Goal: Communication & Community: Answer question/provide support

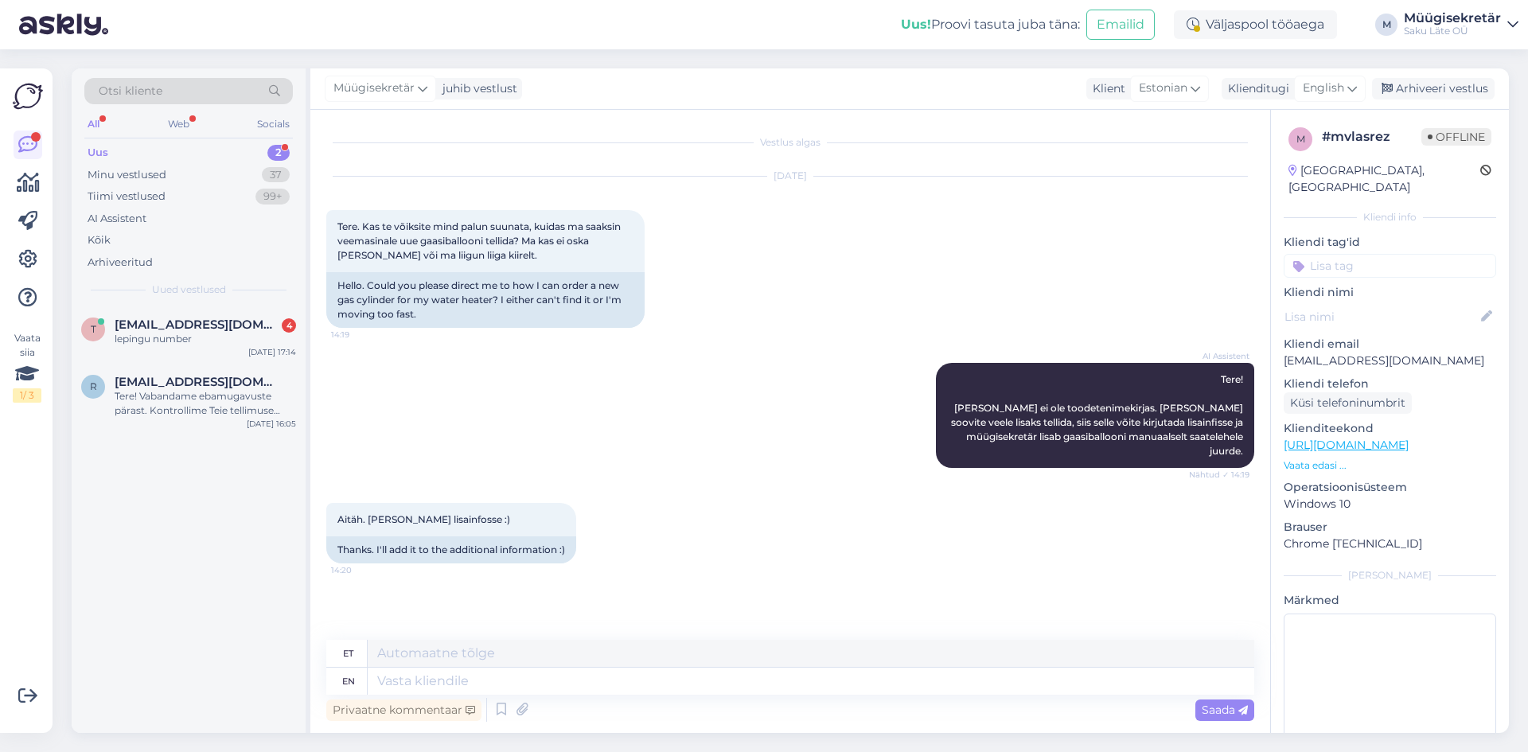
click at [142, 321] on span "[EMAIL_ADDRESS][DOMAIN_NAME]" at bounding box center [198, 325] width 166 height 14
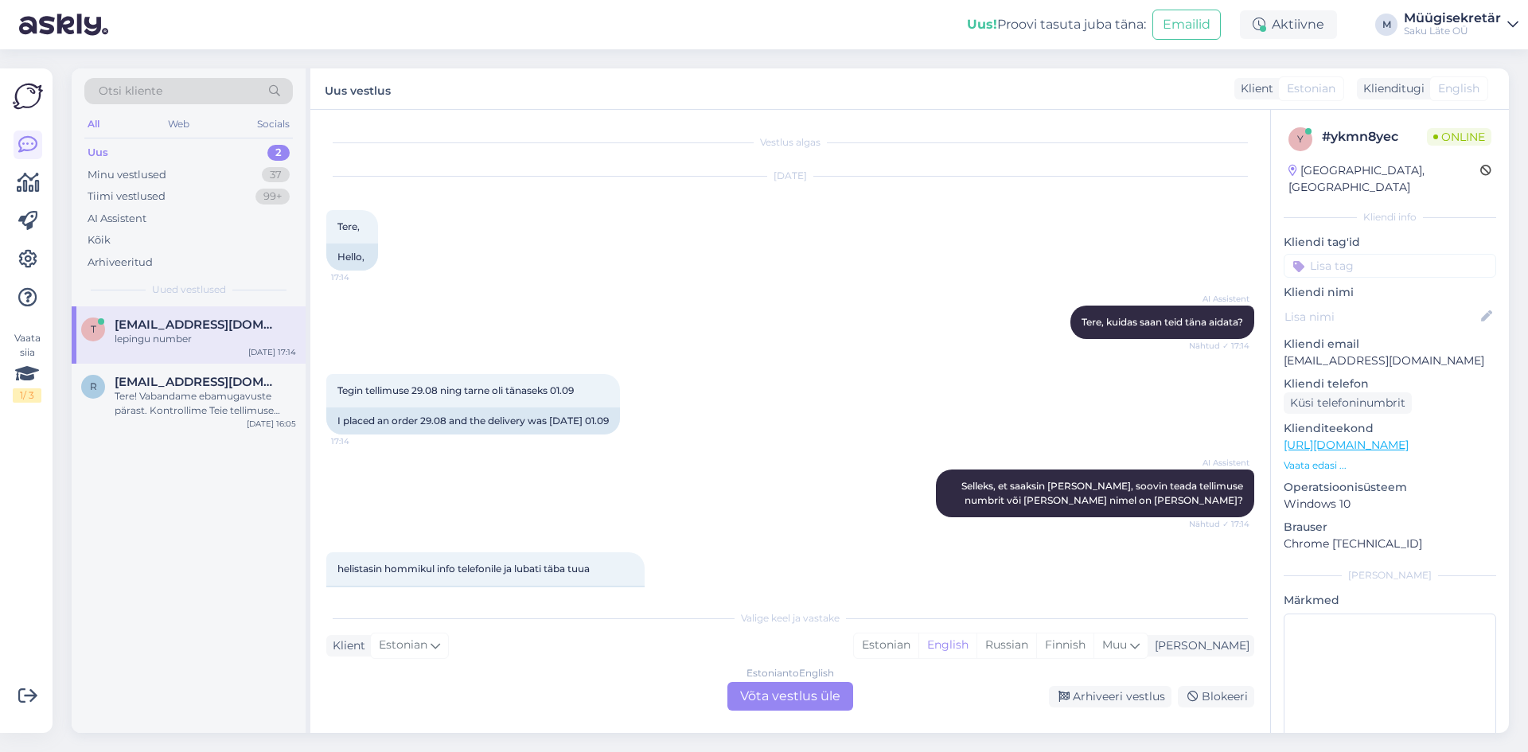
scroll to position [344, 0]
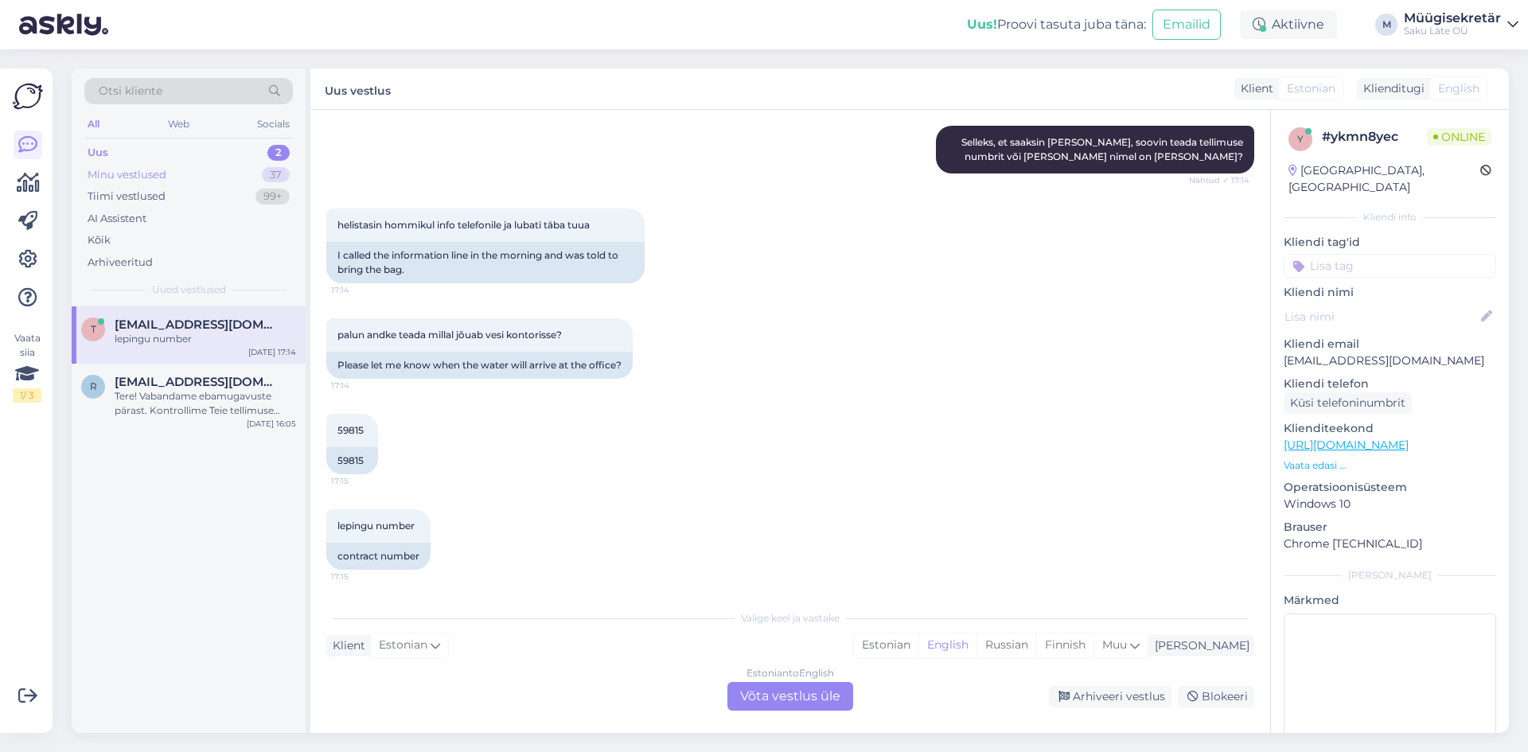
click at [134, 173] on div "Minu vestlused" at bounding box center [127, 175] width 79 height 16
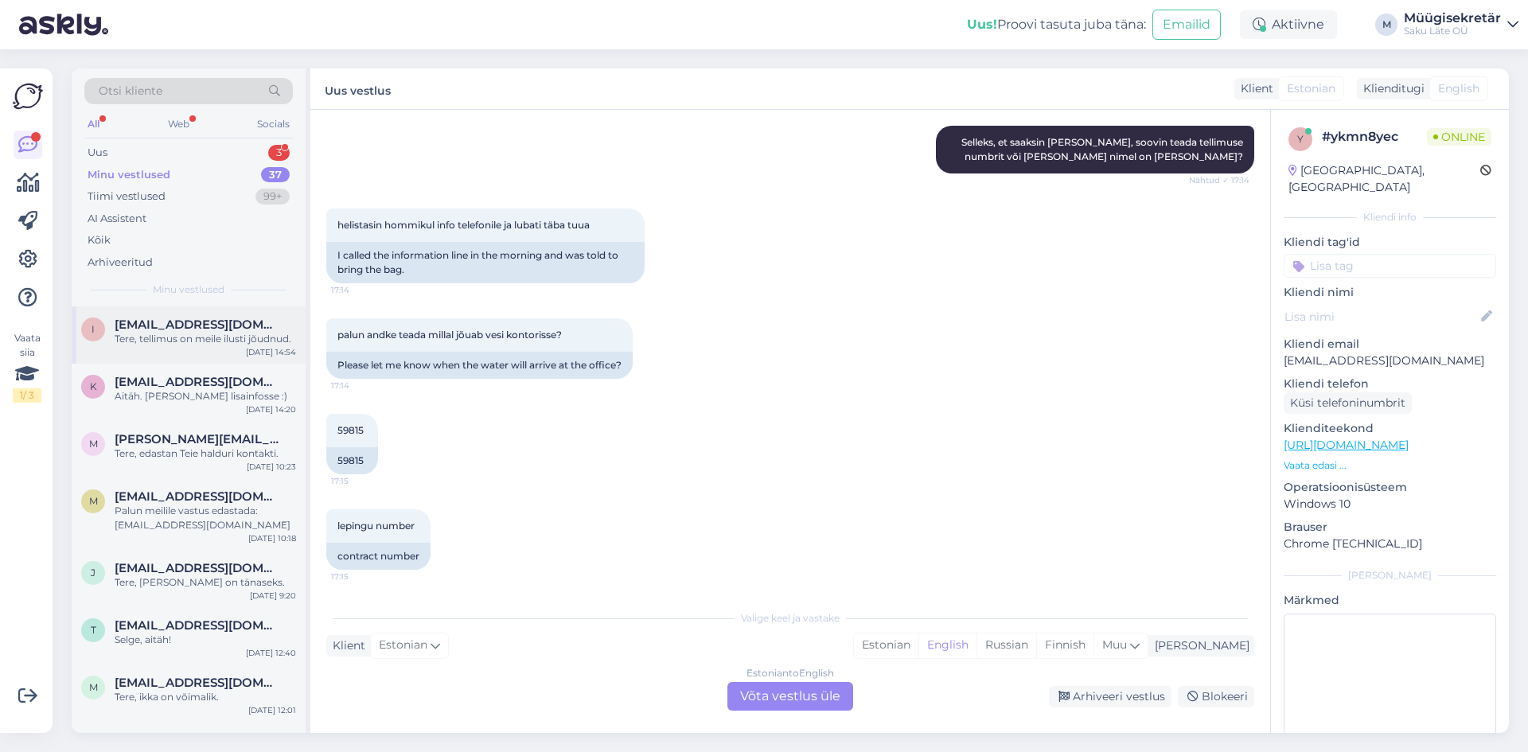
click at [161, 323] on span "[EMAIL_ADDRESS][DOMAIN_NAME]" at bounding box center [198, 325] width 166 height 14
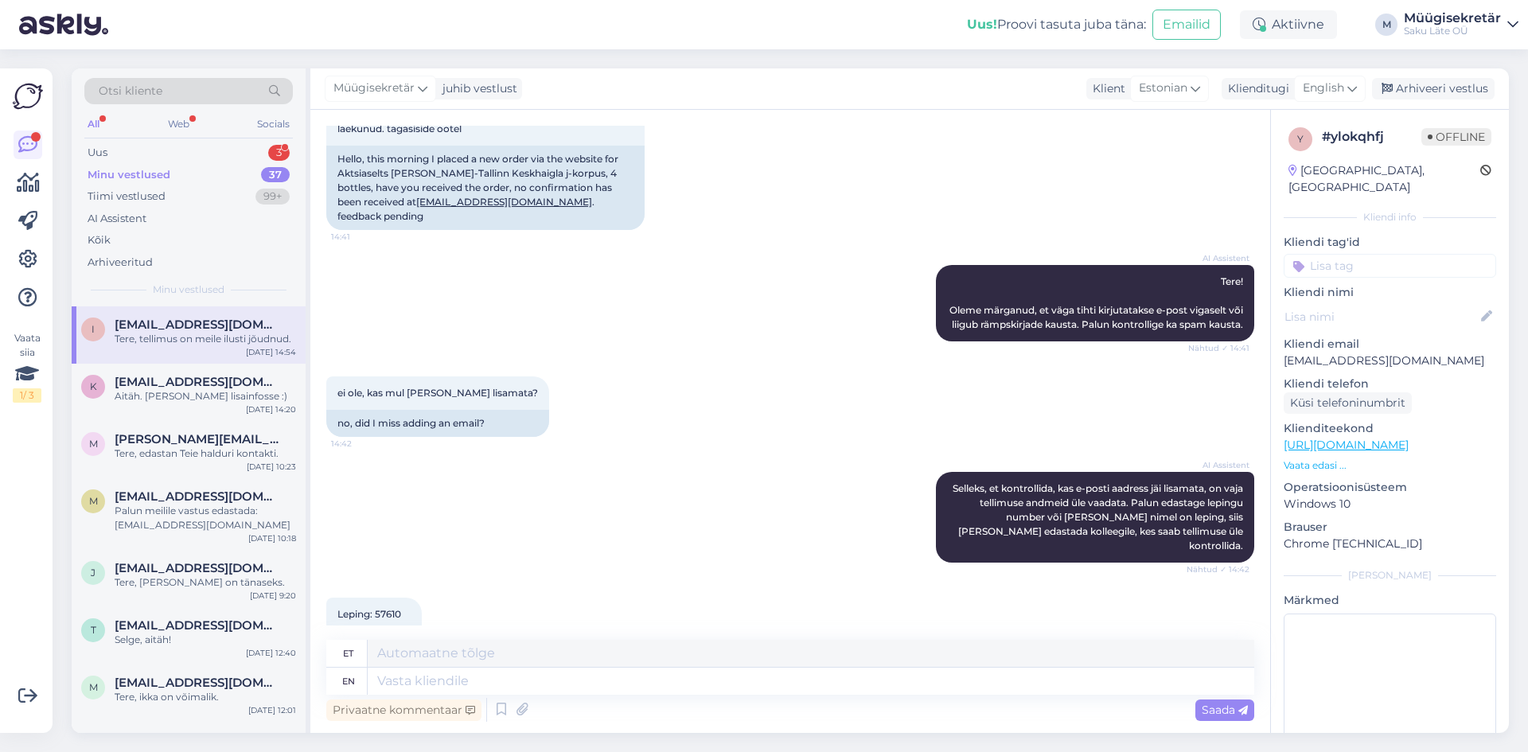
scroll to position [272, 0]
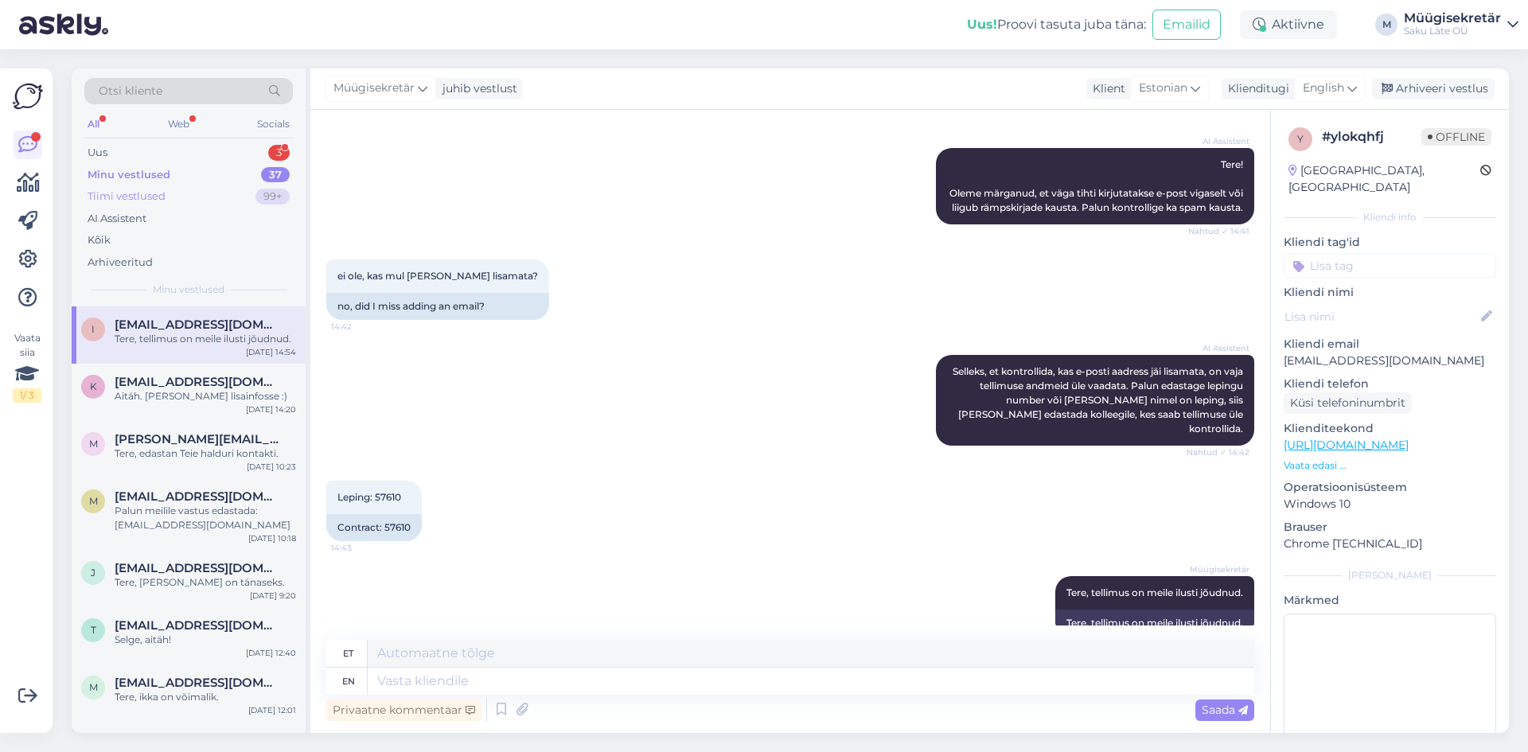
click at [125, 201] on div "Tiimi vestlused" at bounding box center [127, 197] width 78 height 16
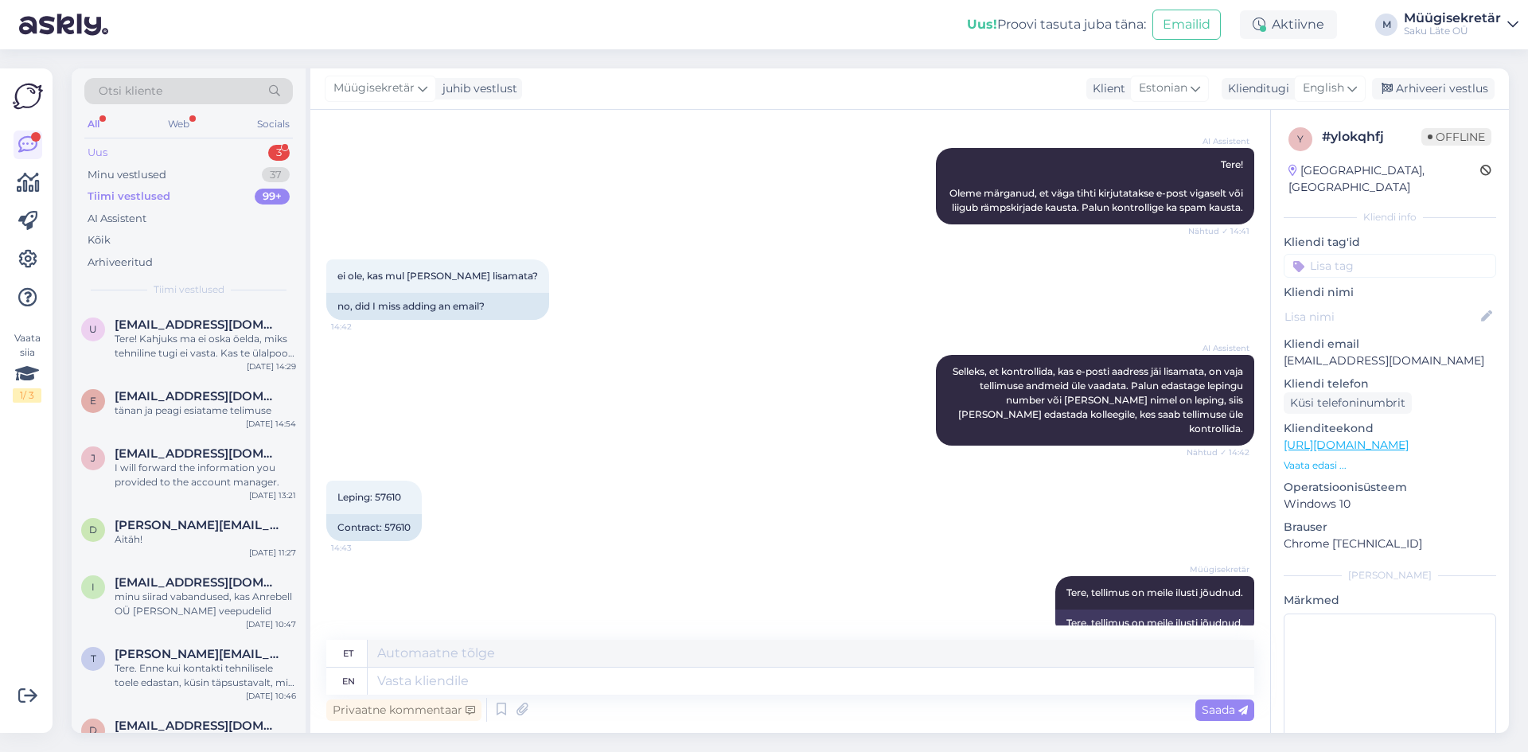
click at [131, 150] on div "Uus 3" at bounding box center [188, 153] width 208 height 22
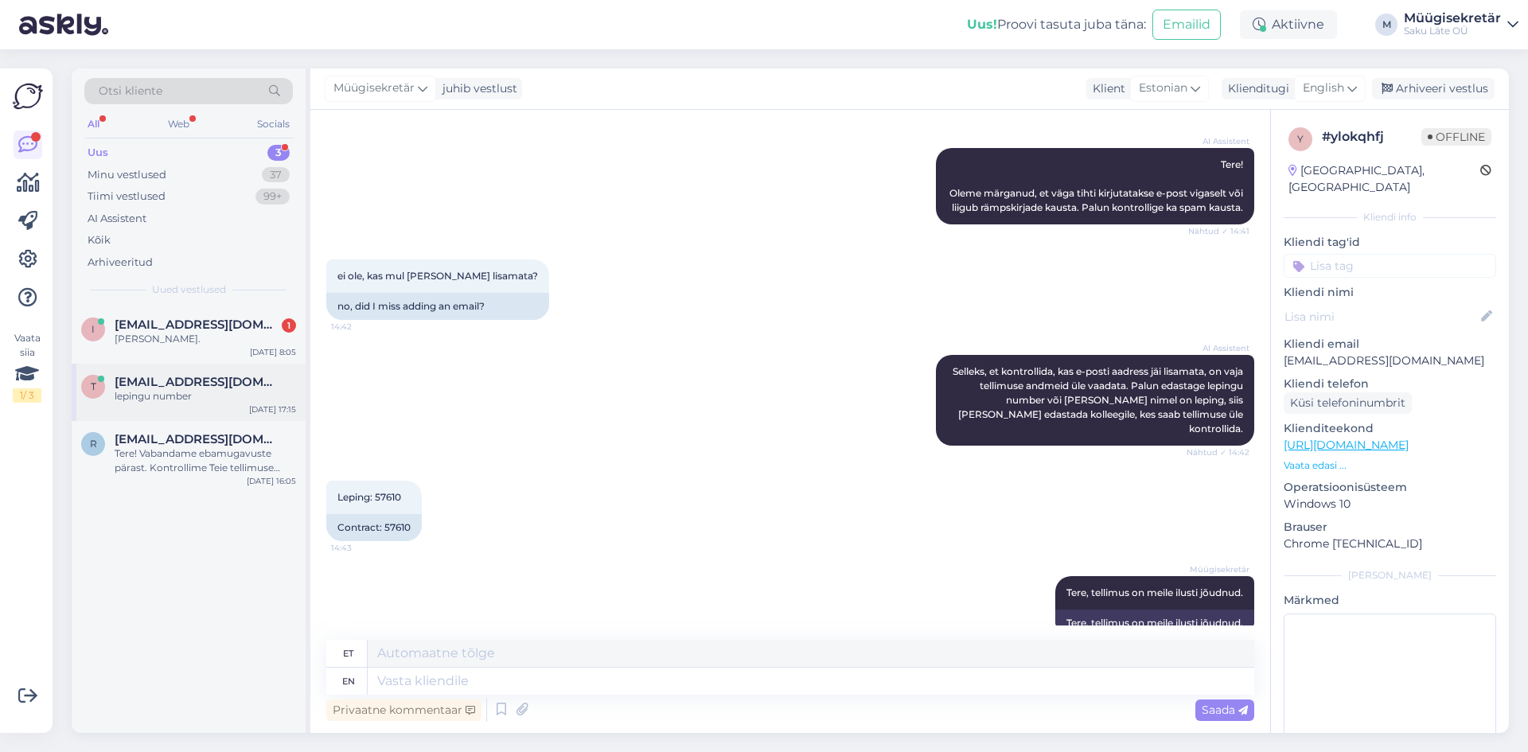
click at [154, 385] on span "[EMAIL_ADDRESS][DOMAIN_NAME]" at bounding box center [198, 382] width 166 height 14
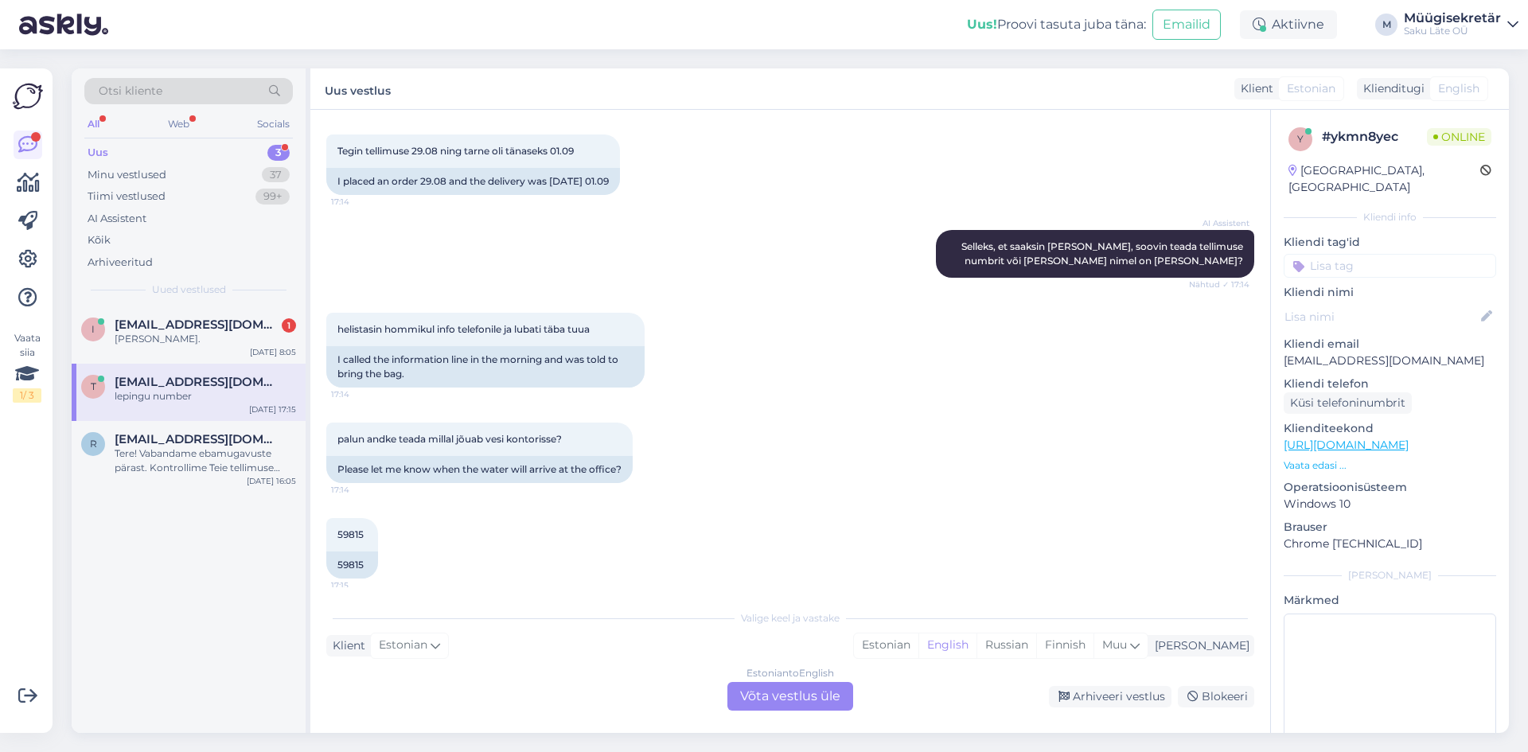
scroll to position [344, 0]
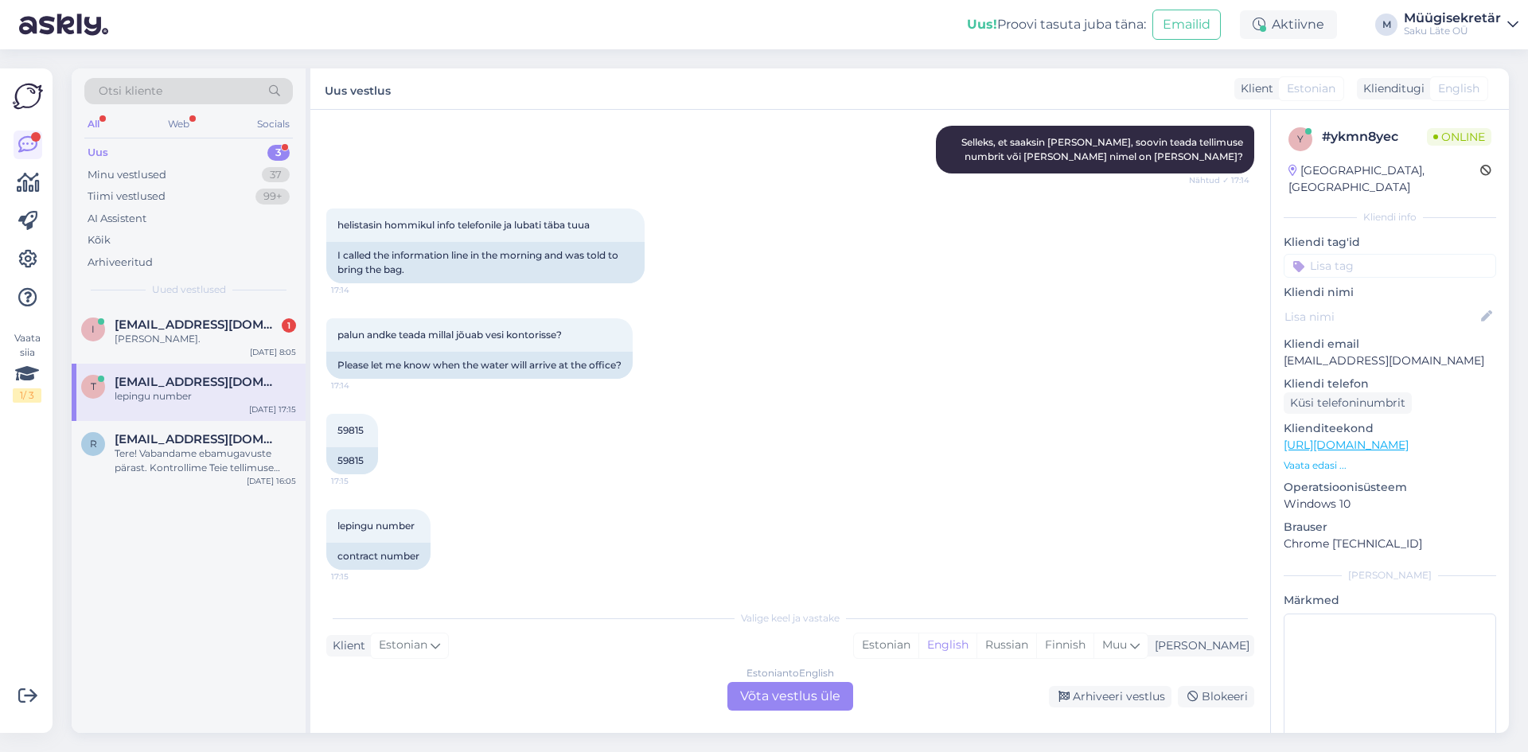
click at [816, 705] on div "Estonian to English Võta vestlus üle" at bounding box center [790, 696] width 126 height 29
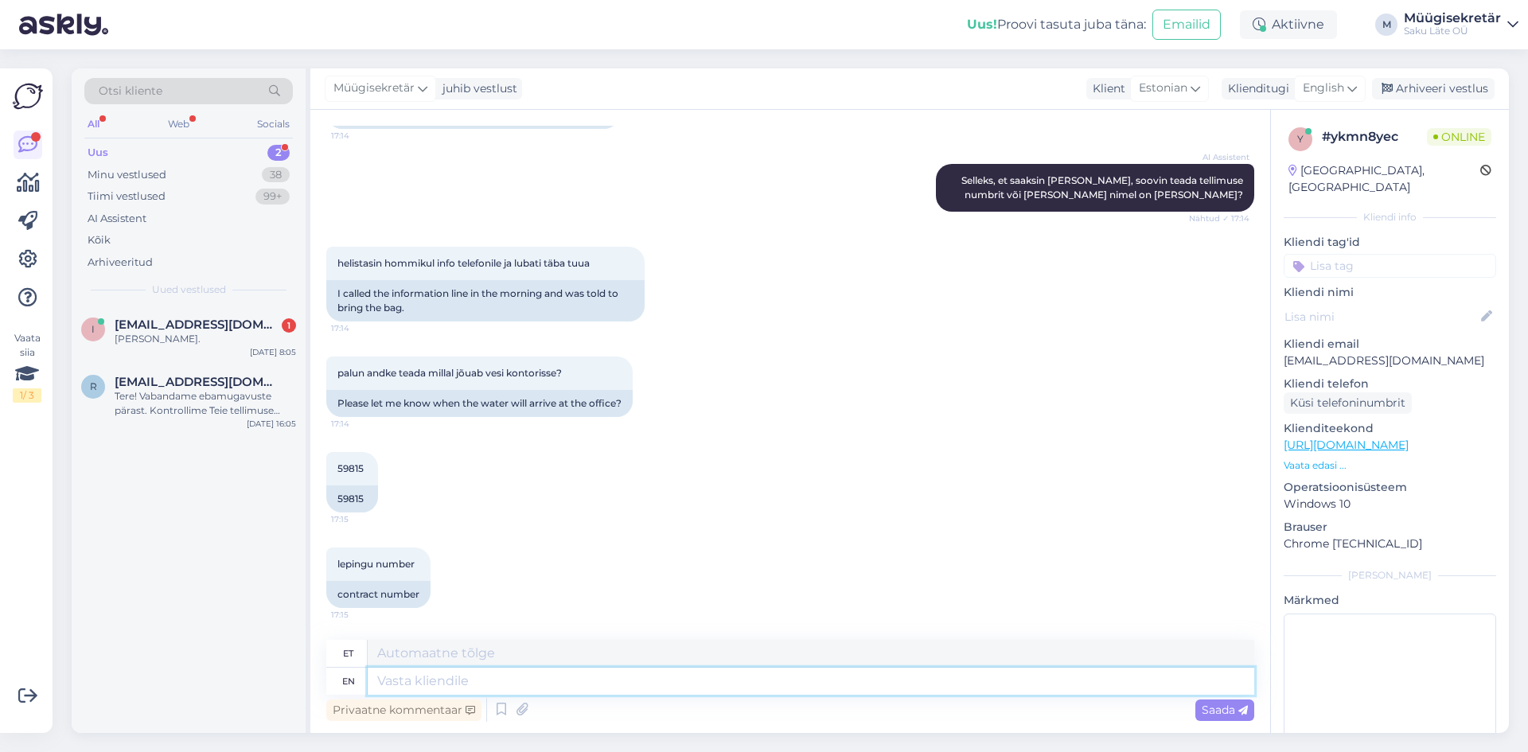
drag, startPoint x: 412, startPoint y: 672, endPoint x: 443, endPoint y: 676, distance: 31.3
click at [412, 673] on textarea at bounding box center [811, 681] width 886 height 27
drag, startPoint x: 577, startPoint y: 374, endPoint x: 340, endPoint y: 371, distance: 237.2
click at [340, 371] on div "palun andke teada millal jõuab vesi kontorisse? 17:14" at bounding box center [479, 372] width 306 height 33
copy span "palun andke teada millal jõuab vesi kontorisse?"
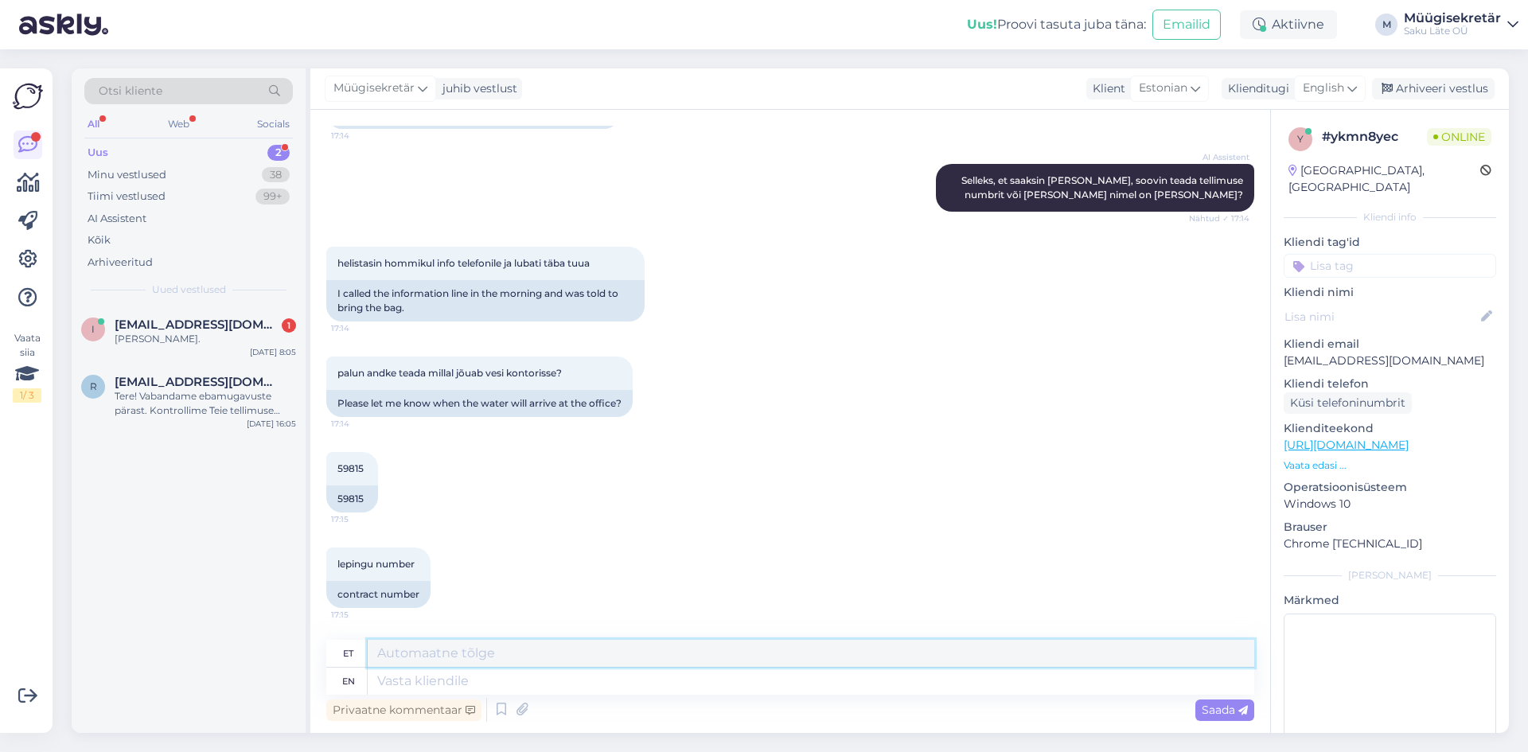
click at [488, 665] on textarea at bounding box center [811, 653] width 886 height 27
click at [152, 313] on div "i [EMAIL_ADDRESS][DOMAIN_NAME] 1 [PERSON_NAME]. [DATE] 8:05" at bounding box center [189, 334] width 234 height 57
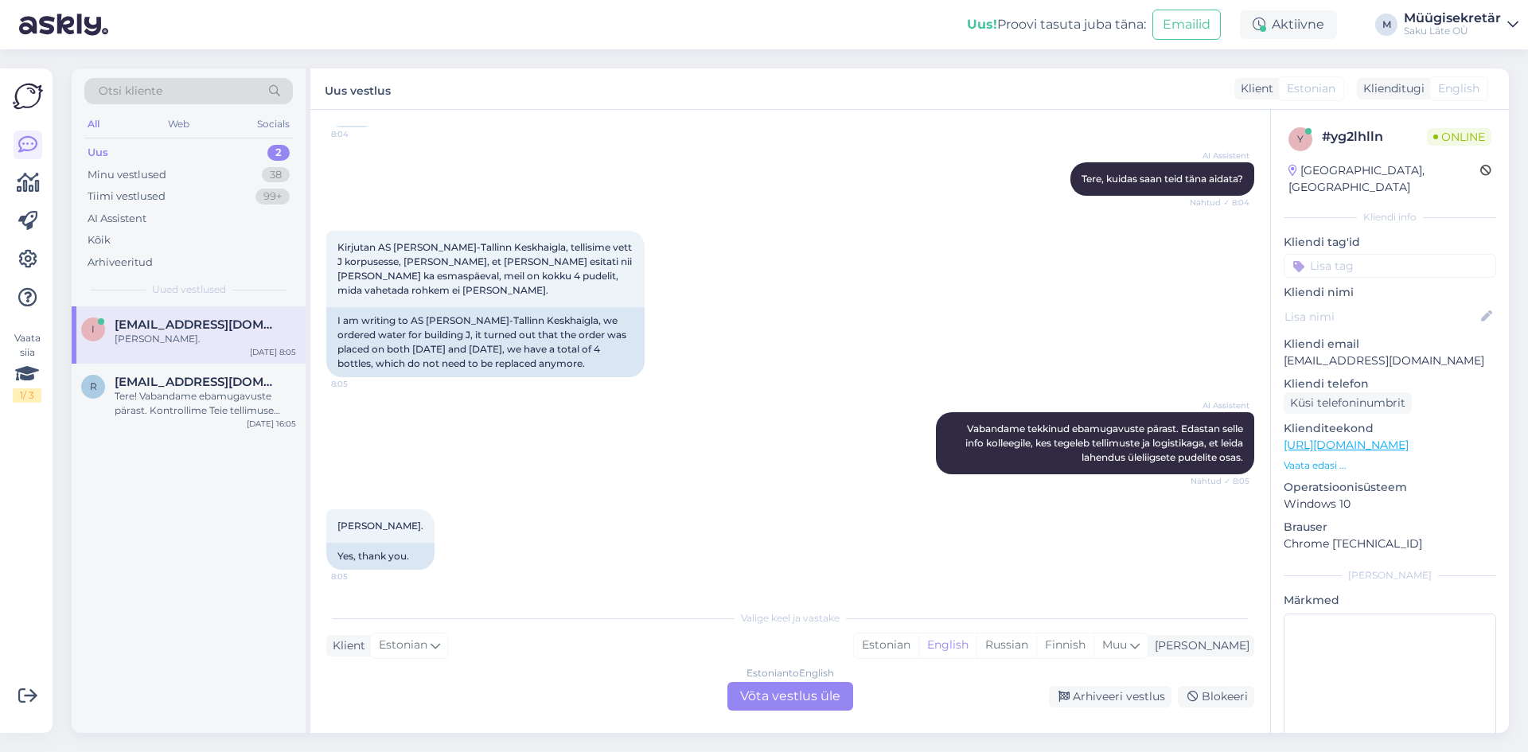
click at [836, 695] on div "Estonian to English Võta vestlus üle" at bounding box center [790, 696] width 126 height 29
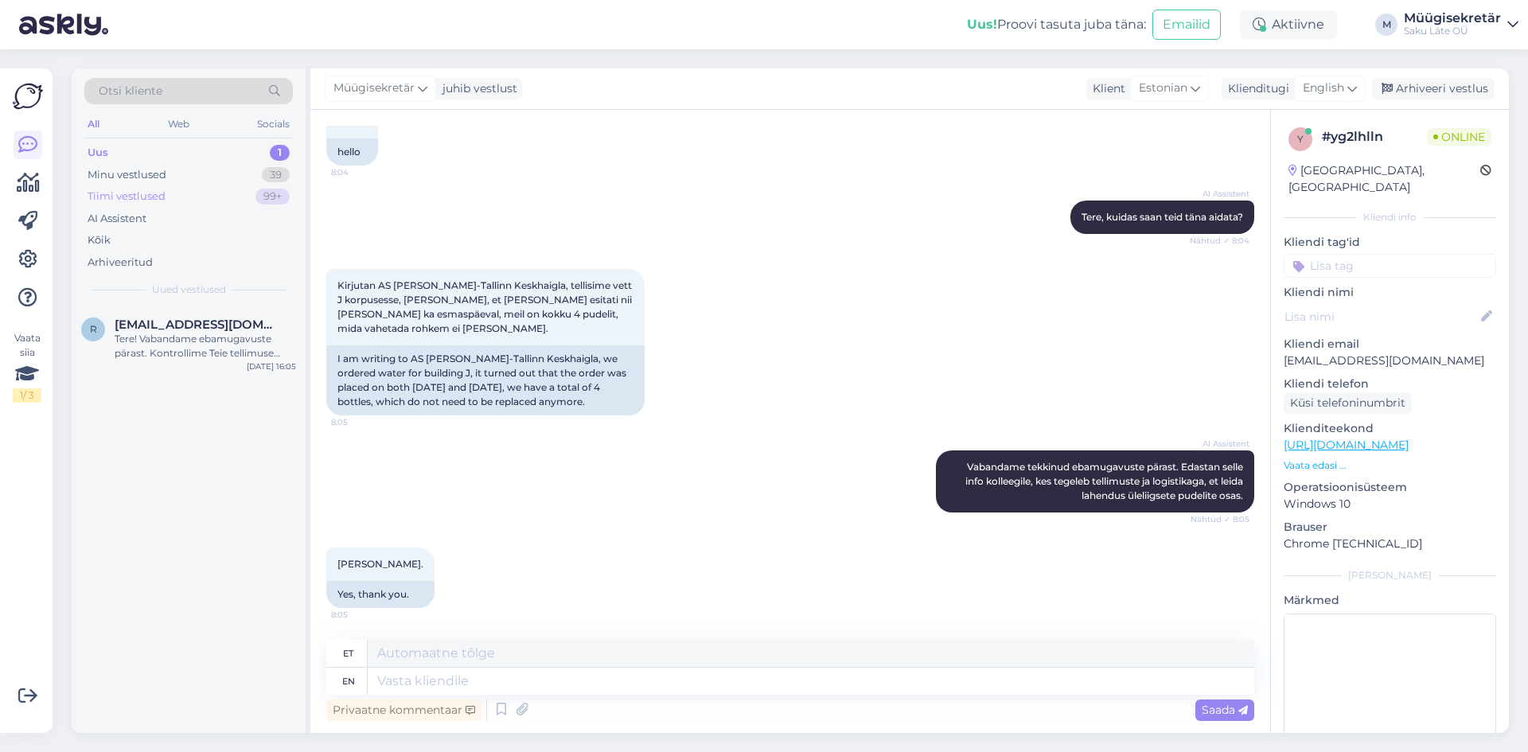
click at [122, 196] on div "Tiimi vestlused" at bounding box center [127, 197] width 78 height 16
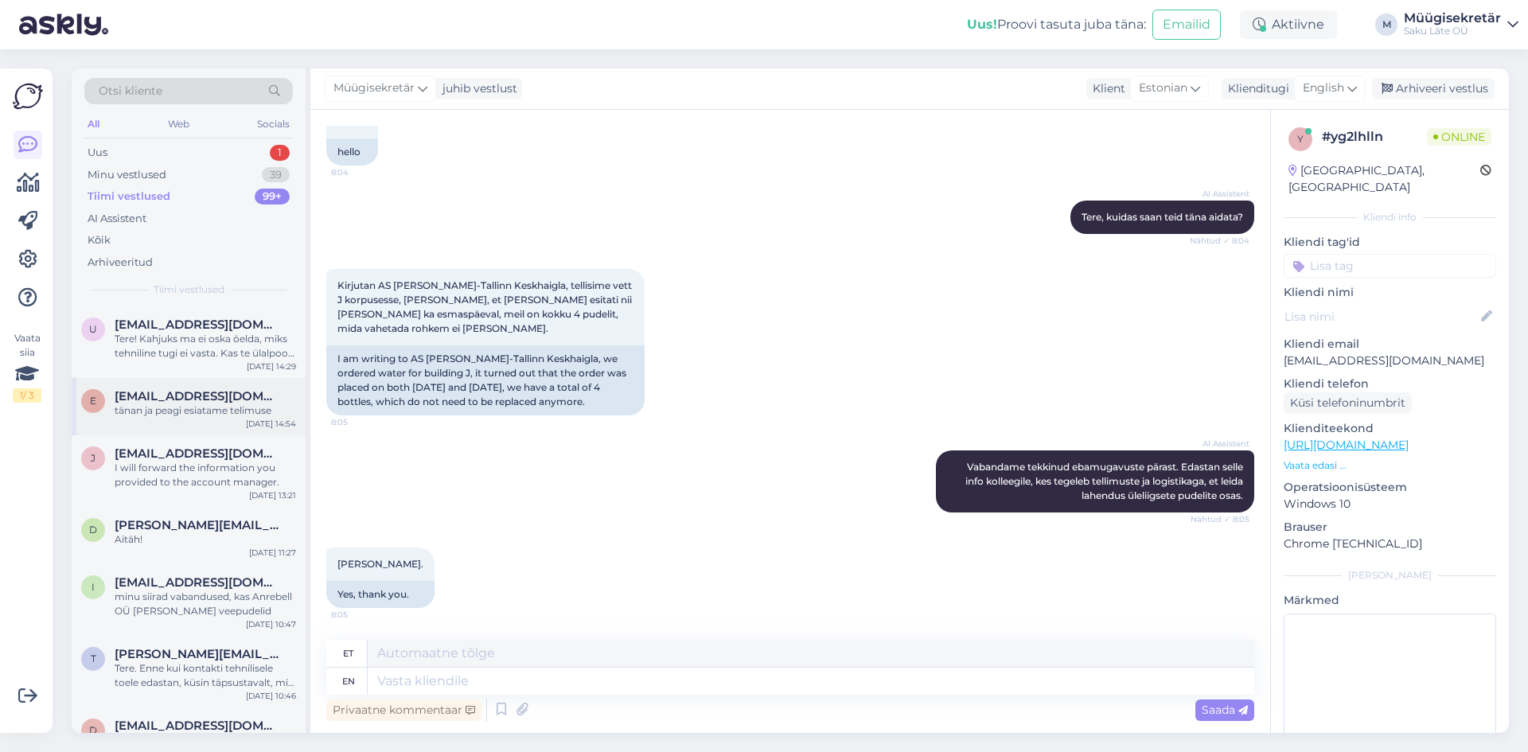
click at [205, 397] on span "[EMAIL_ADDRESS][DOMAIN_NAME]" at bounding box center [198, 396] width 166 height 14
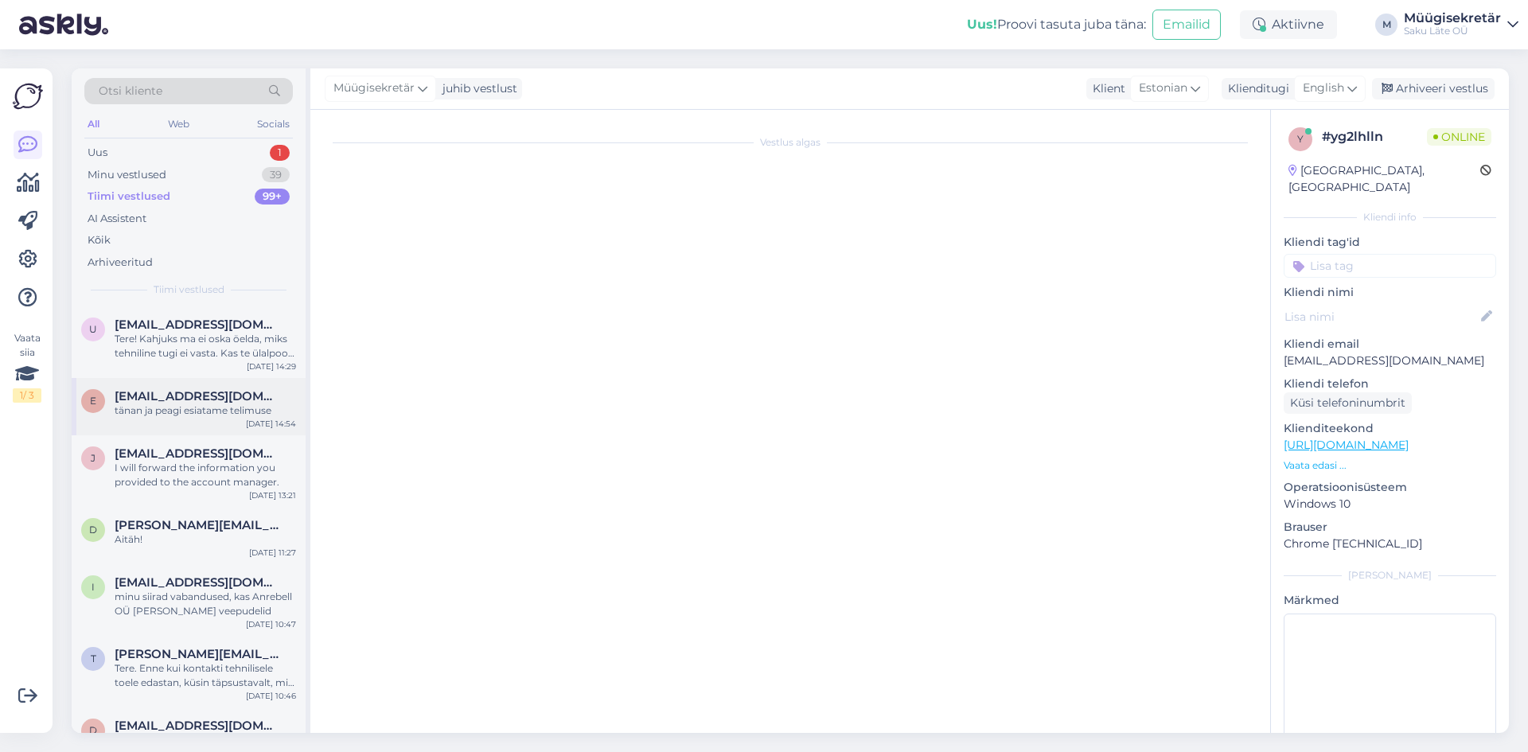
scroll to position [2968, 0]
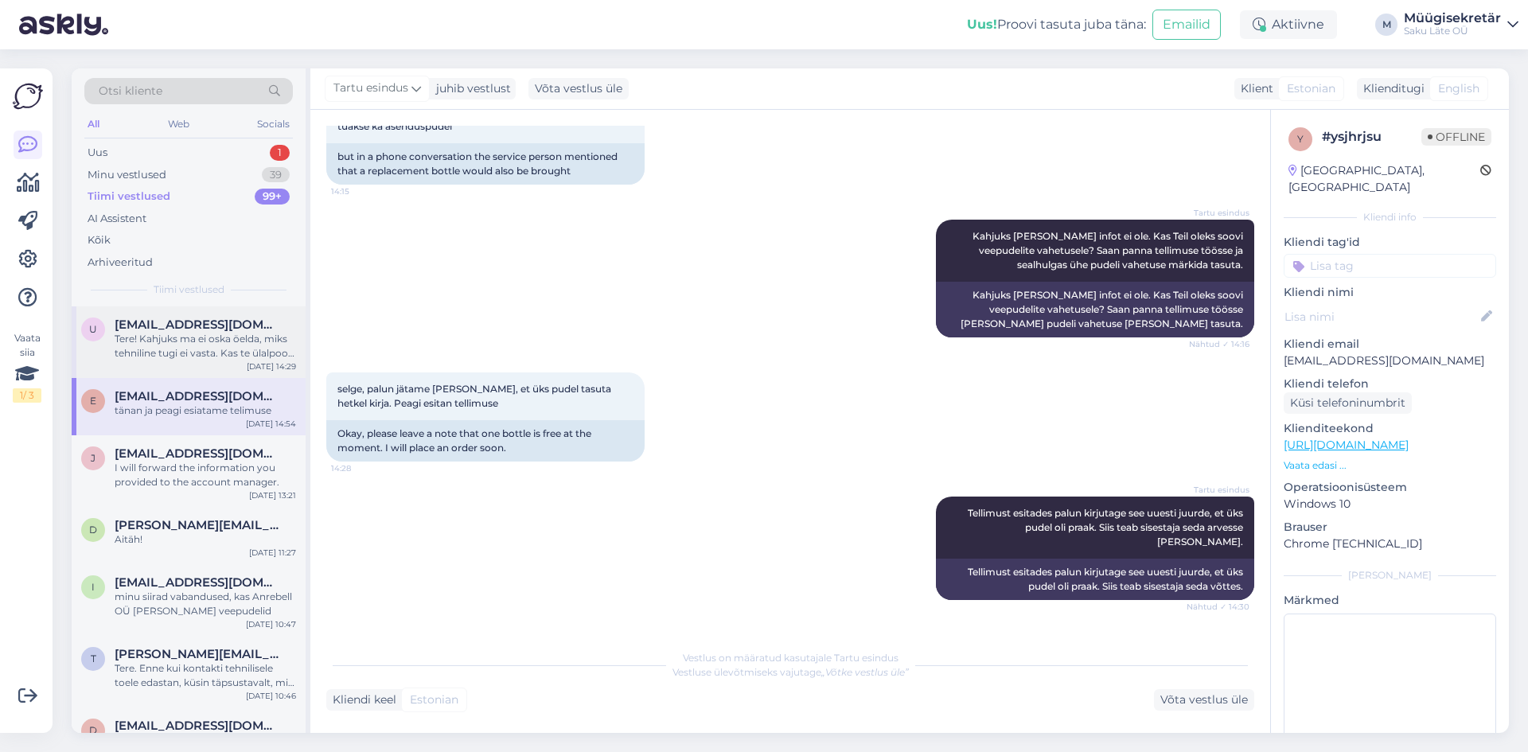
click at [185, 349] on div "Tere! Kahjuks ma ei oska öelda, miks tehniline tugi ei vasta. Kas te ülalpool k…" at bounding box center [205, 346] width 181 height 29
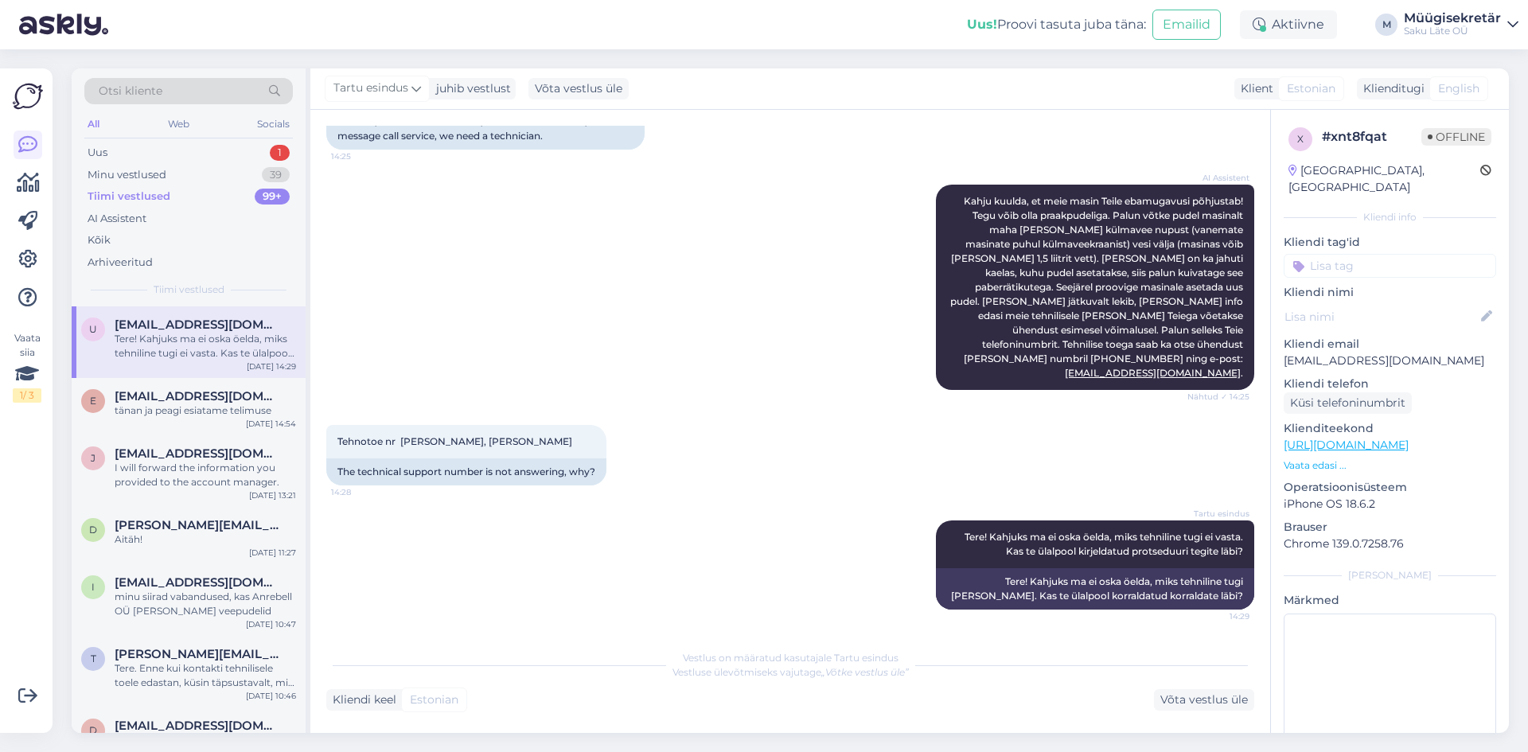
scroll to position [449, 0]
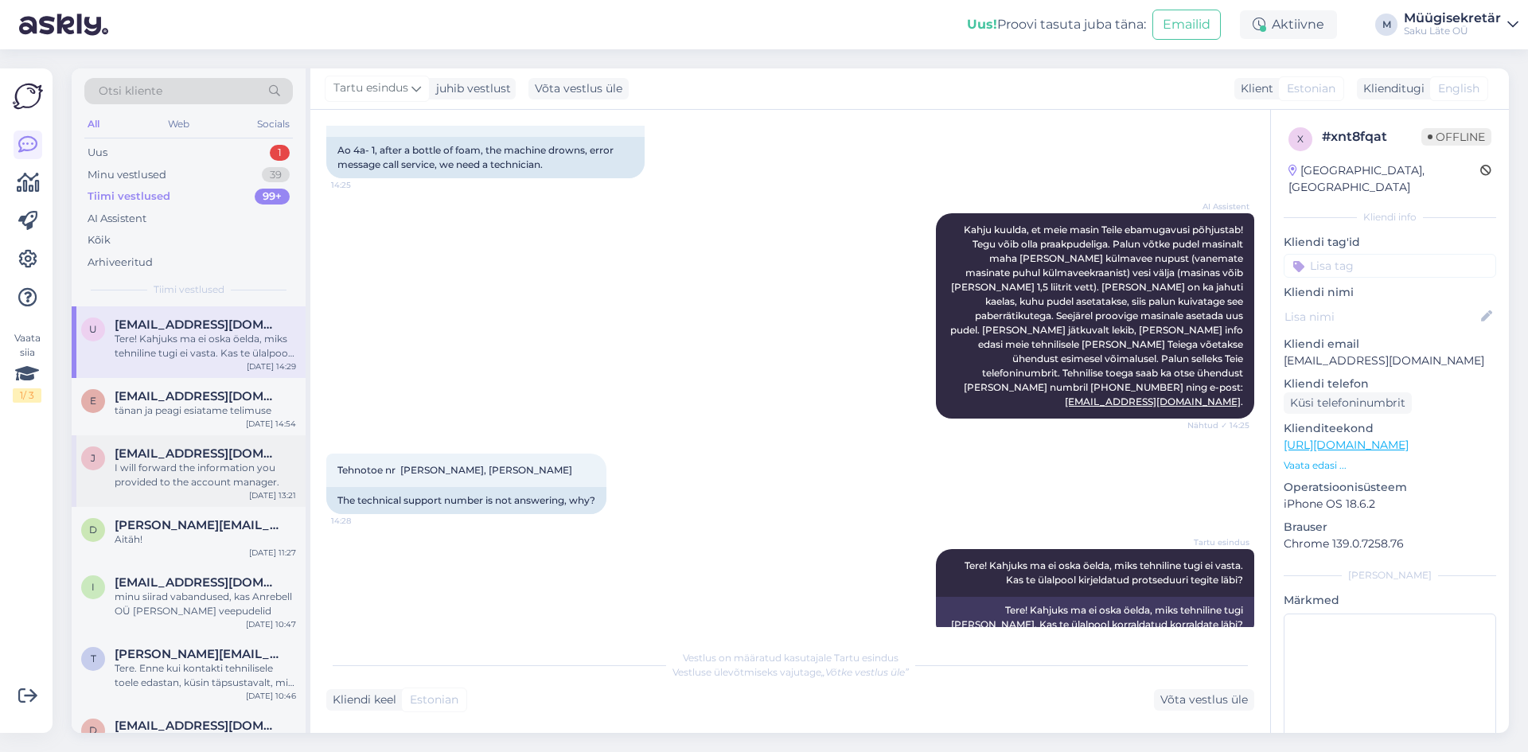
click at [156, 477] on div "I will forward the information you provided to the account manager." at bounding box center [205, 475] width 181 height 29
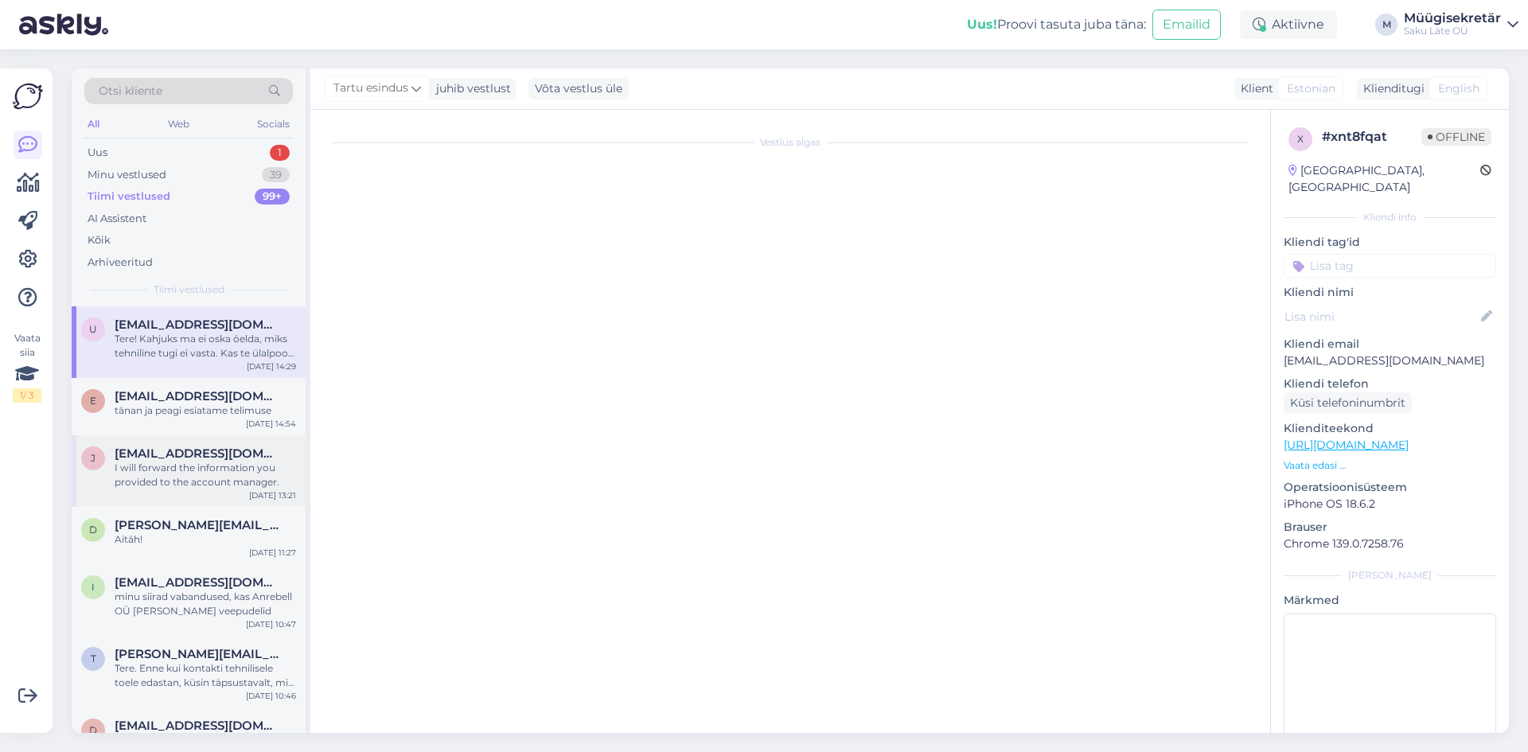
scroll to position [489, 0]
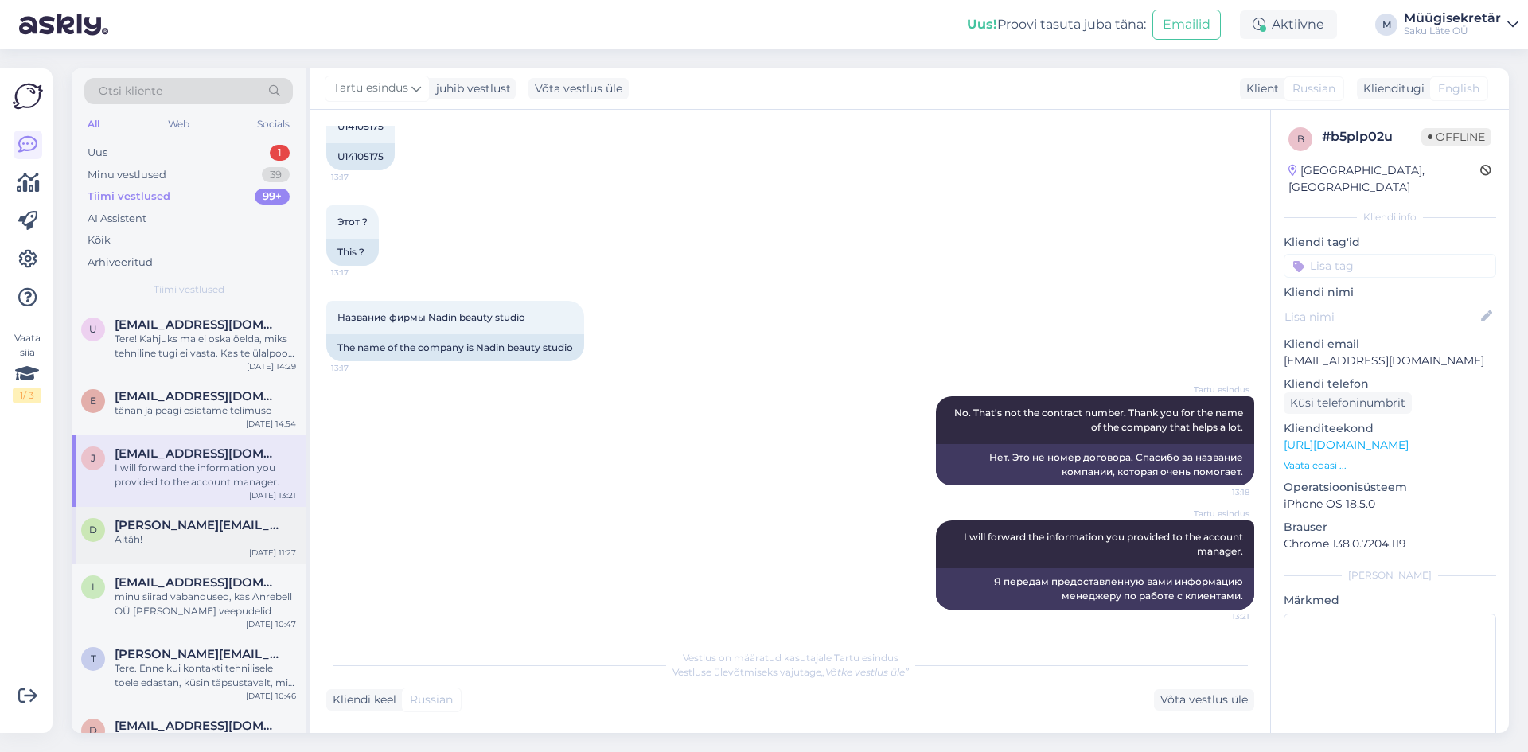
click at [148, 547] on div "d [PERSON_NAME][EMAIL_ADDRESS][DOMAIN_NAME] Aitäh! [DATE] 11:27" at bounding box center [189, 535] width 234 height 57
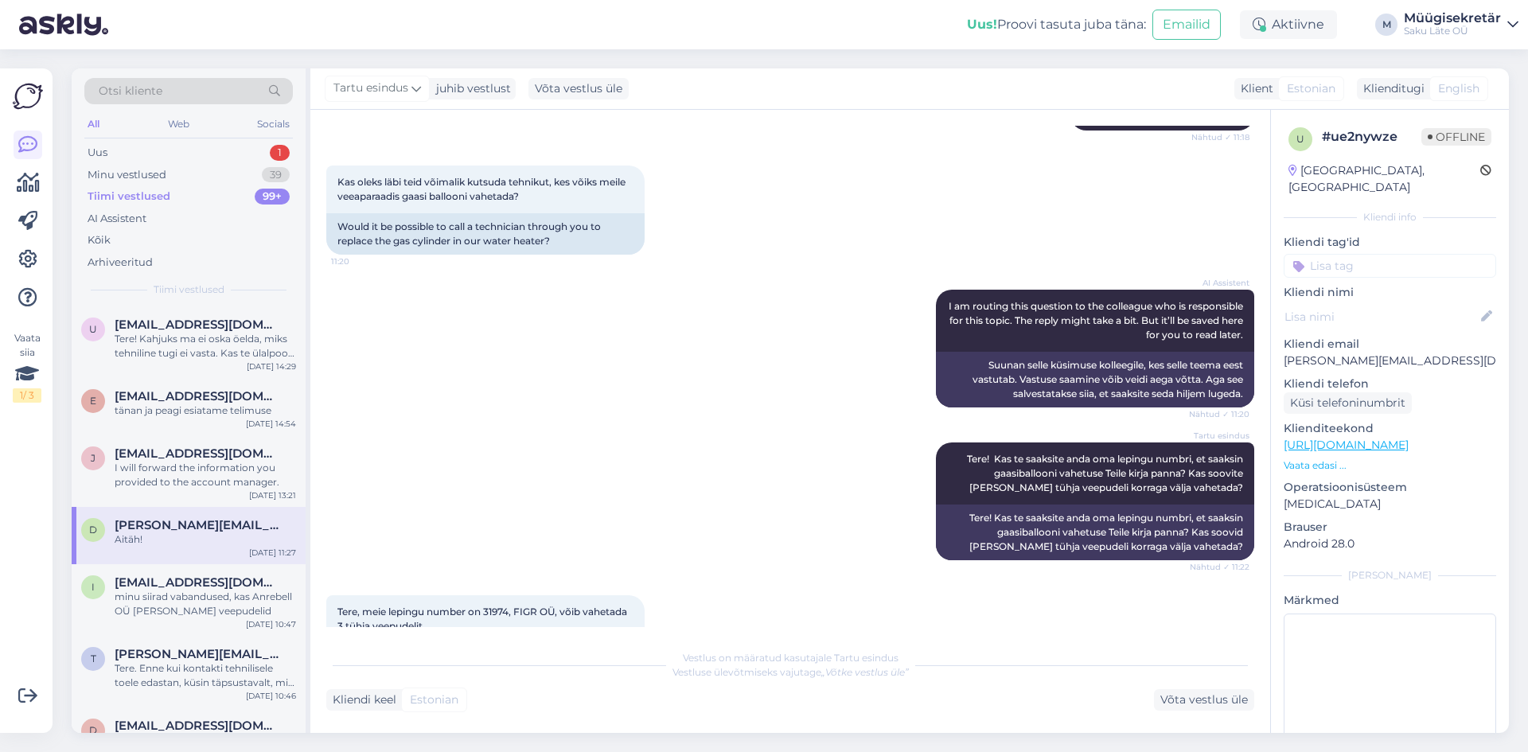
scroll to position [156, 0]
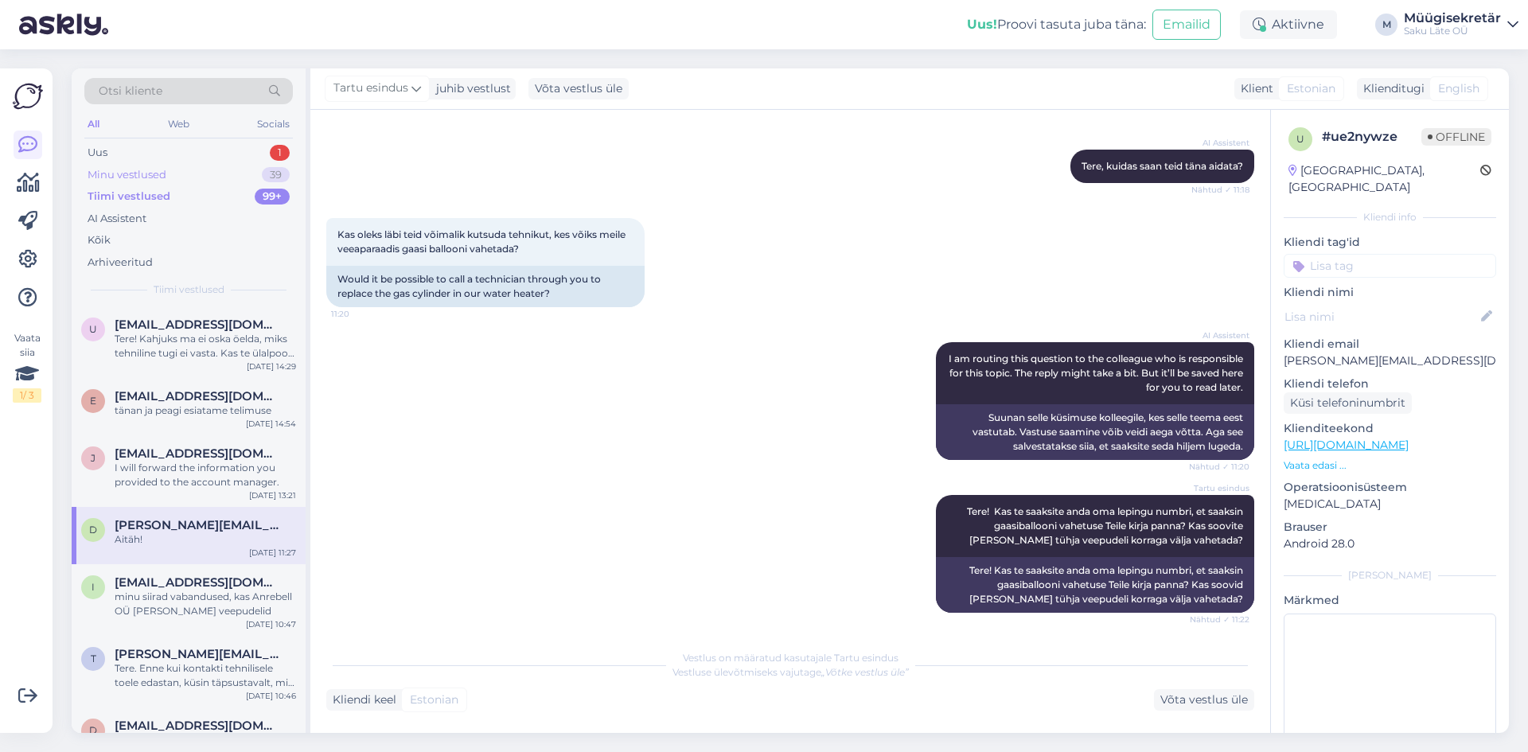
click at [127, 169] on div "Minu vestlused" at bounding box center [127, 175] width 79 height 16
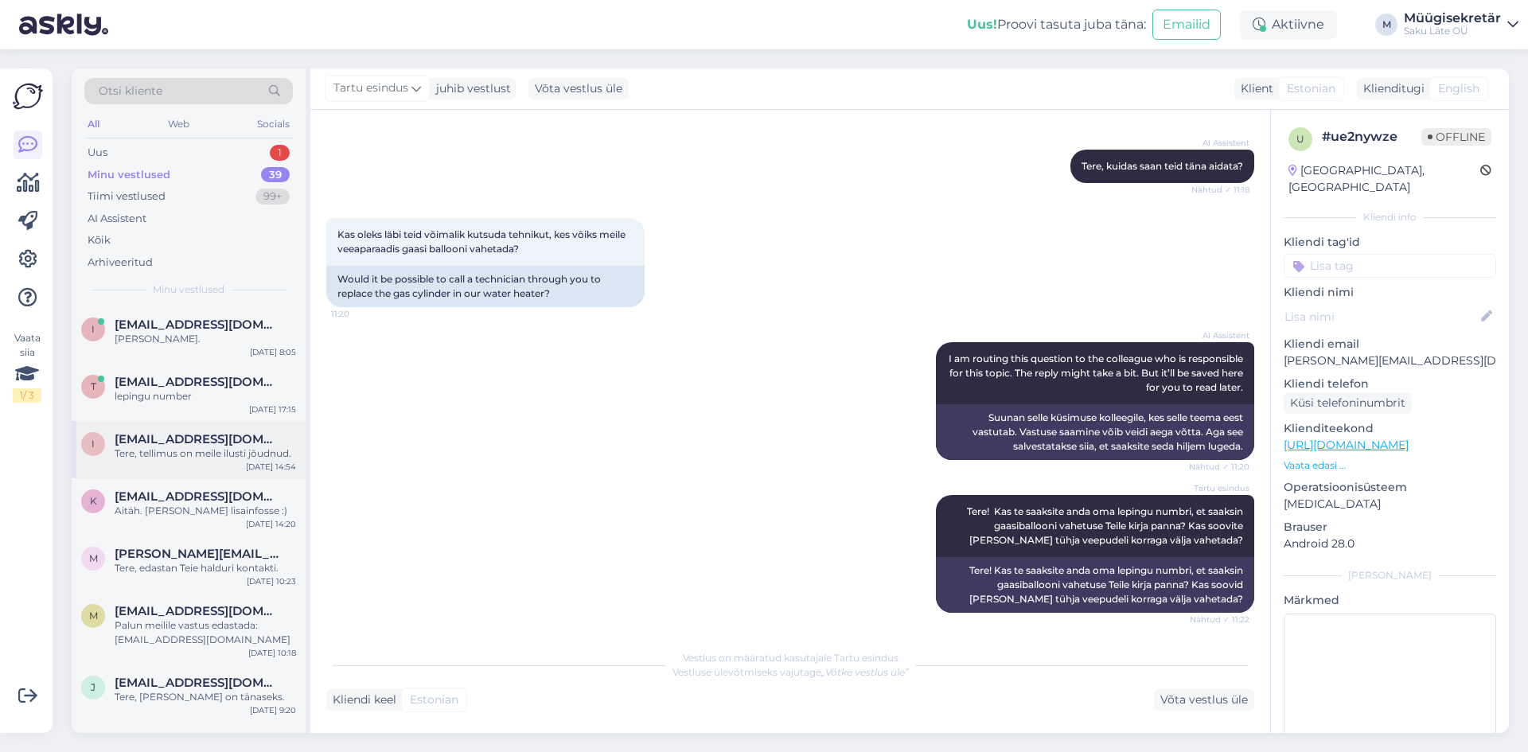
click at [150, 446] on span "[EMAIL_ADDRESS][DOMAIN_NAME]" at bounding box center [198, 439] width 166 height 14
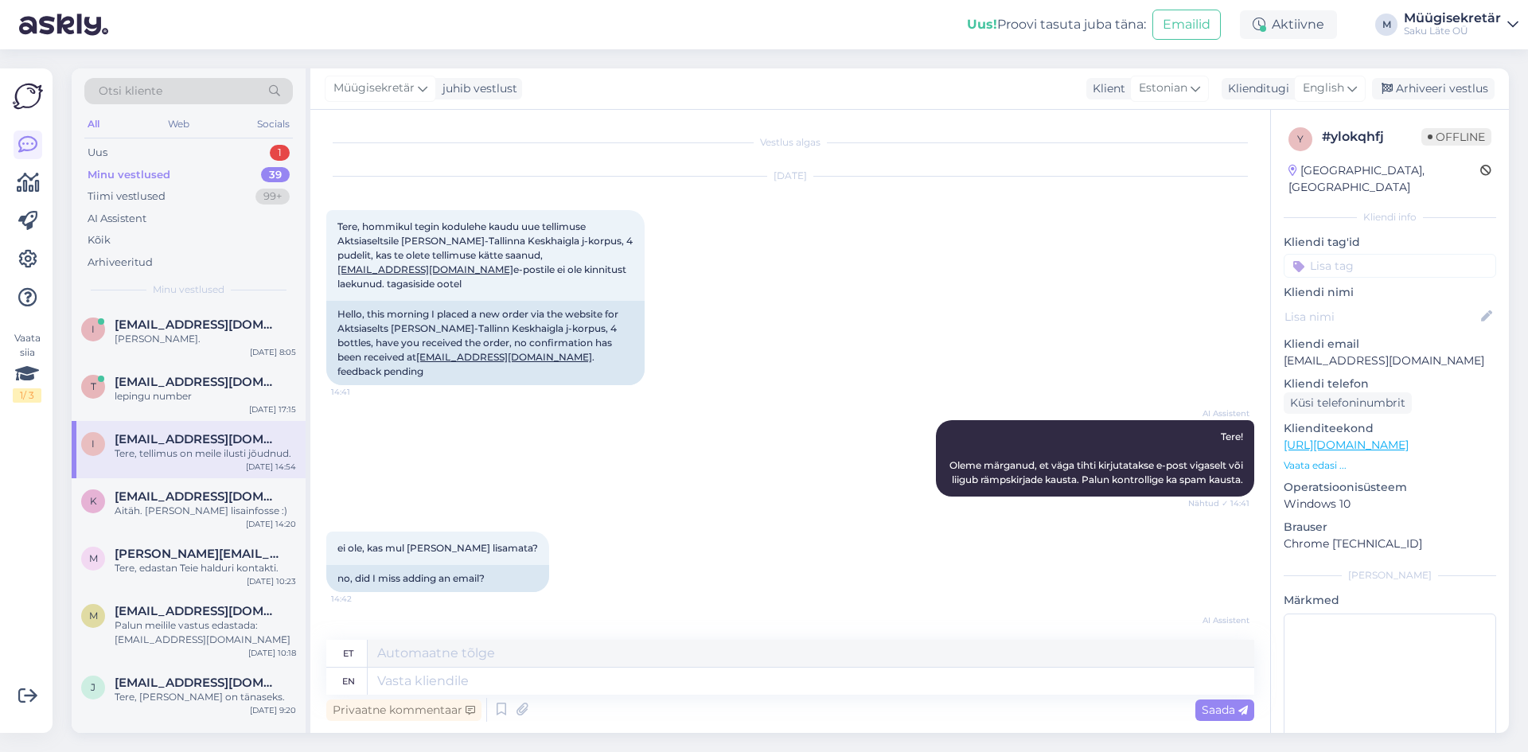
scroll to position [272, 0]
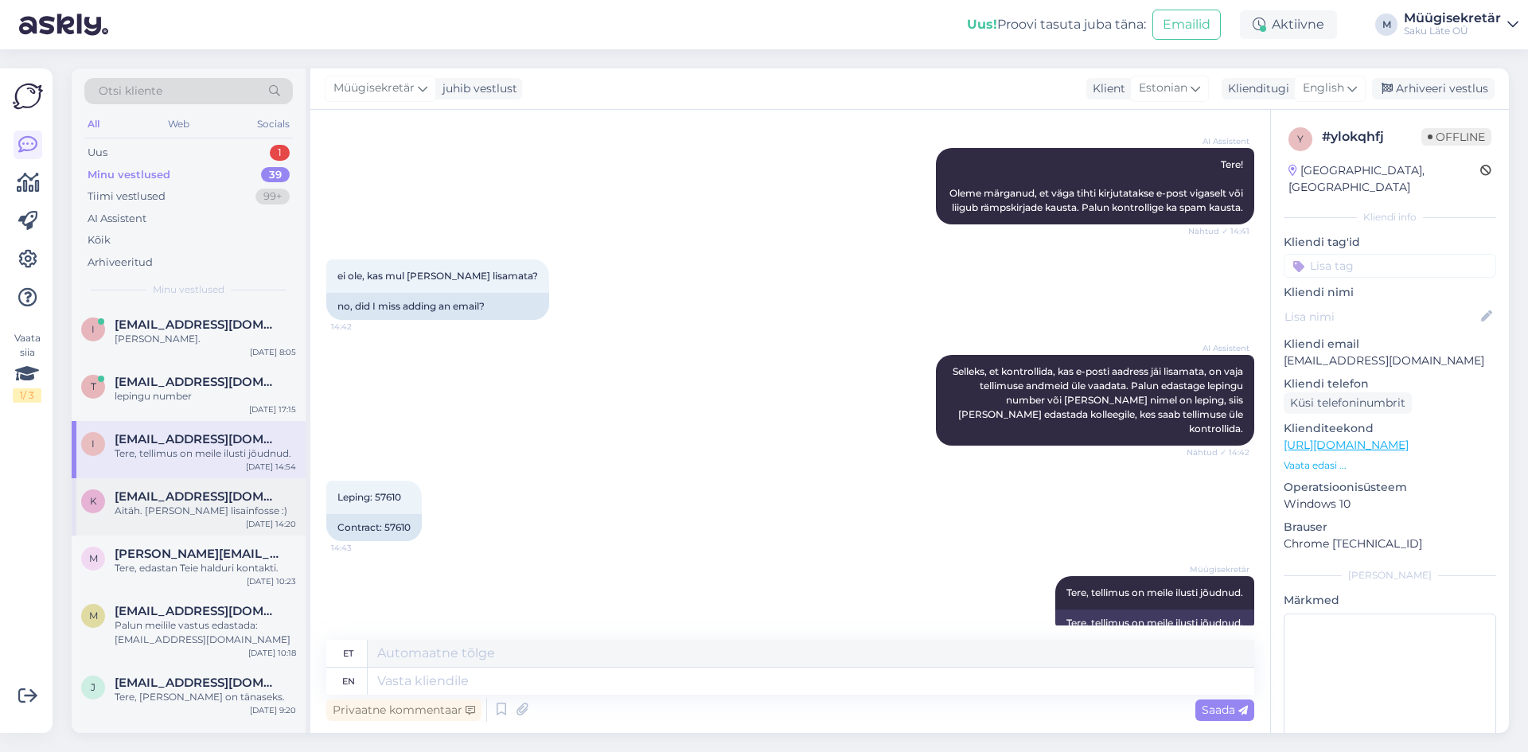
click at [195, 501] on span "[EMAIL_ADDRESS][DOMAIN_NAME]" at bounding box center [198, 496] width 166 height 14
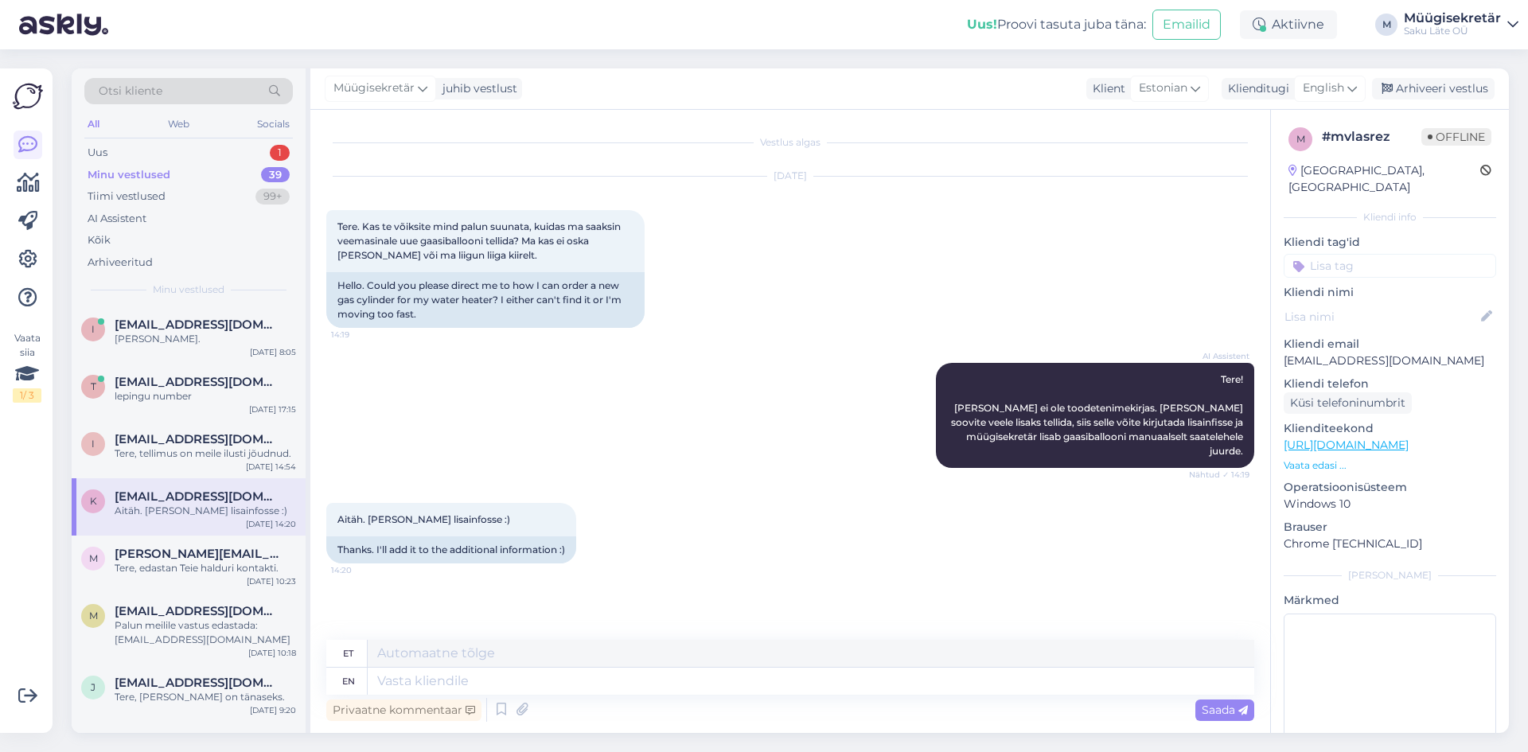
click at [201, 503] on span "[EMAIL_ADDRESS][DOMAIN_NAME]" at bounding box center [198, 496] width 166 height 14
click at [167, 436] on span "[EMAIL_ADDRESS][DOMAIN_NAME]" at bounding box center [198, 439] width 166 height 14
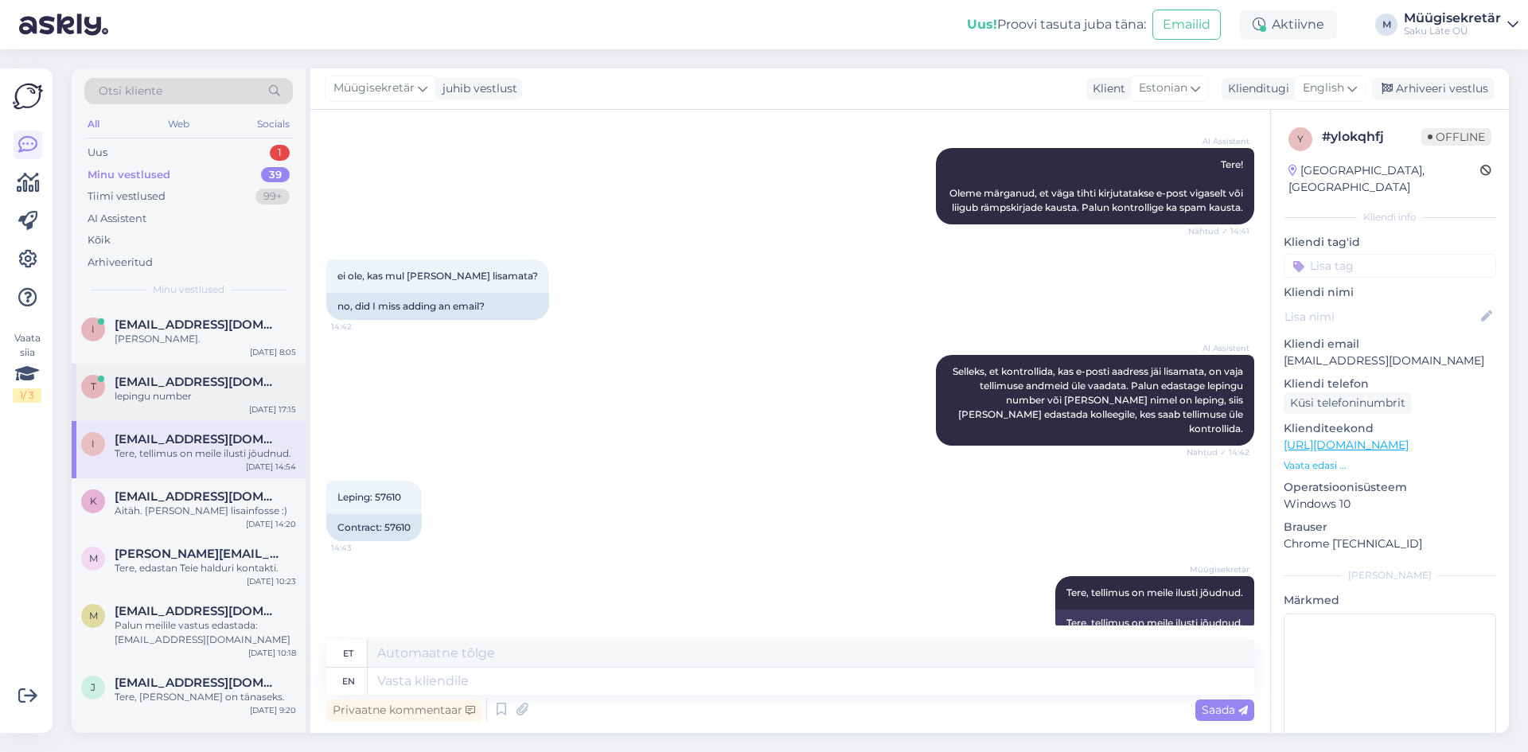
click at [154, 380] on span "[EMAIL_ADDRESS][DOMAIN_NAME]" at bounding box center [198, 382] width 166 height 14
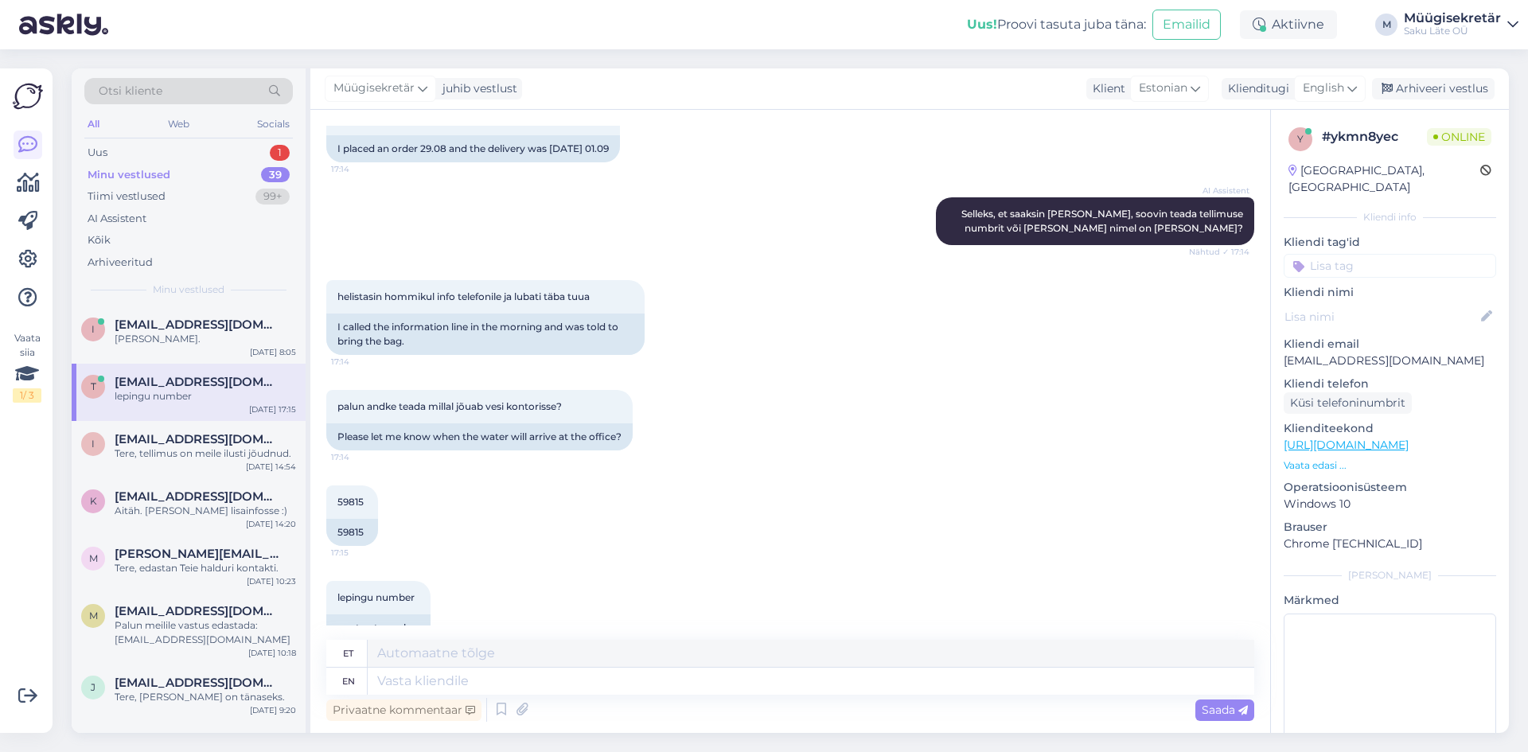
scroll to position [306, 0]
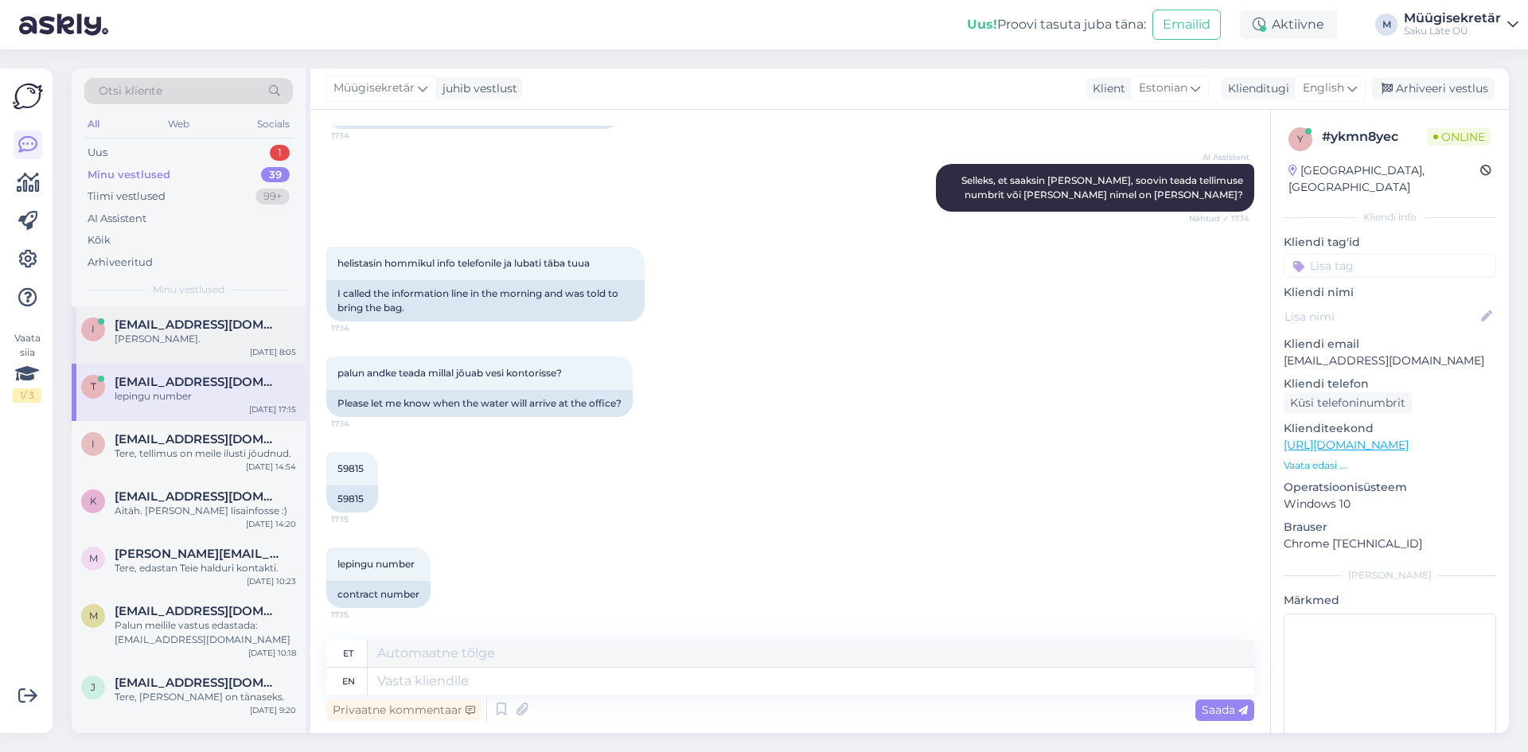
click at [164, 333] on div "[PERSON_NAME]." at bounding box center [205, 339] width 181 height 14
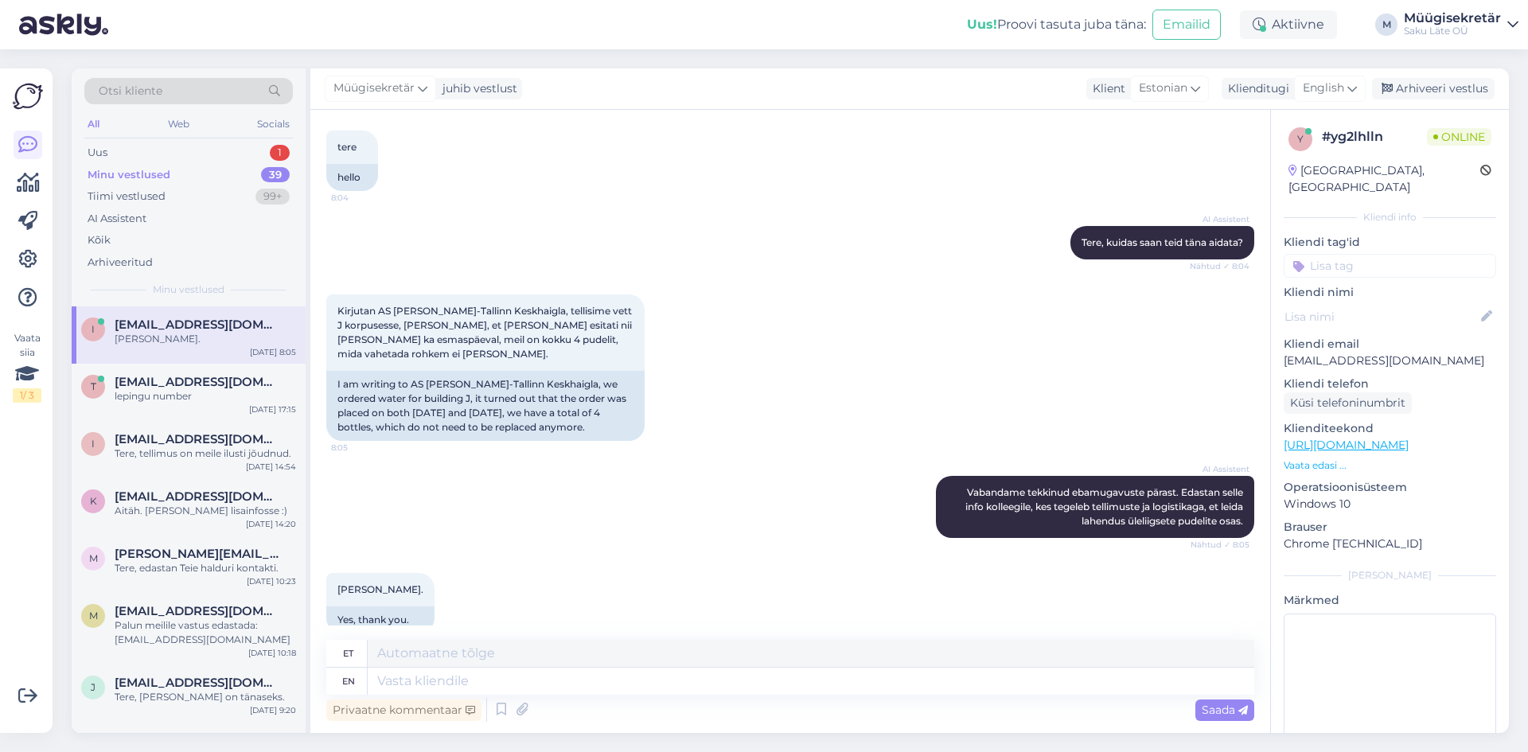
scroll to position [105, 0]
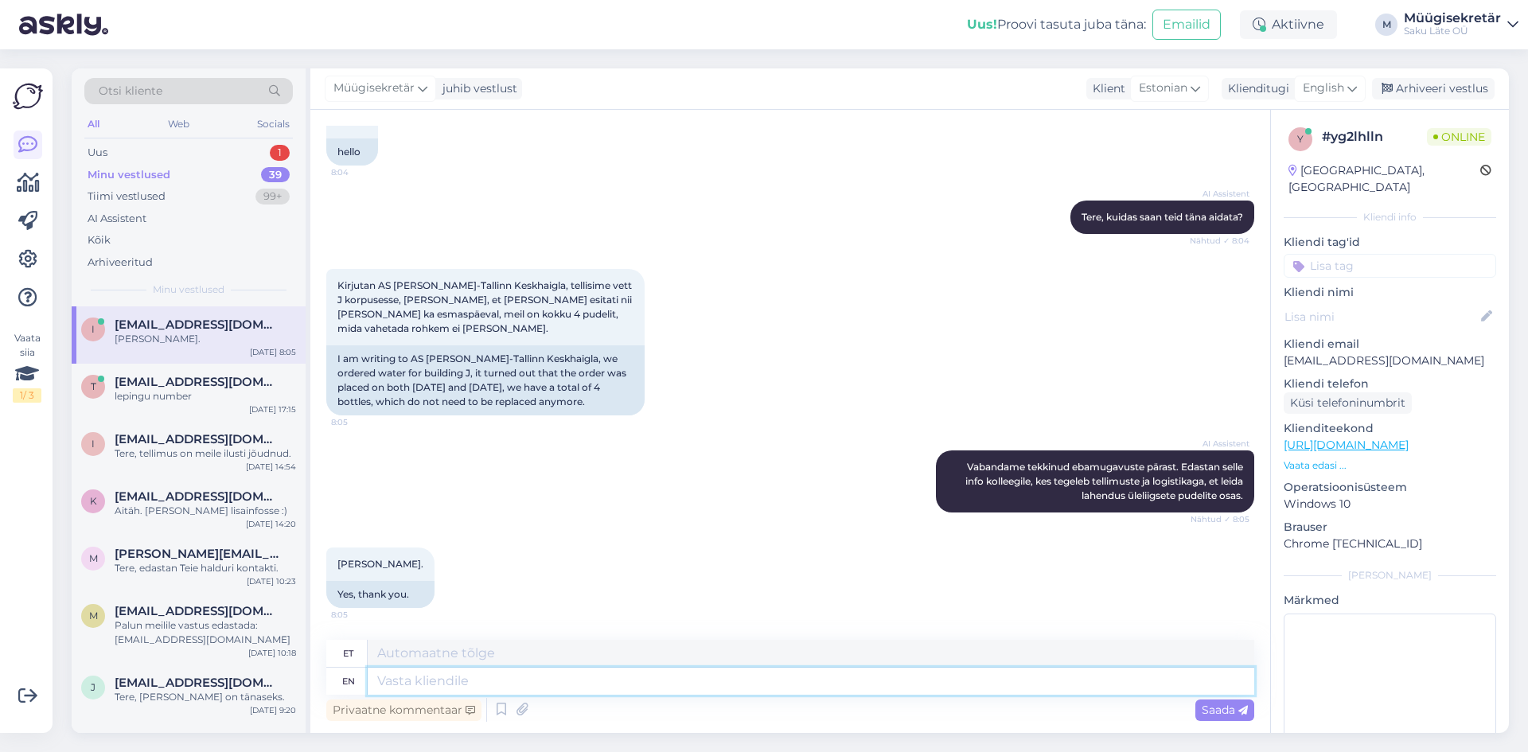
click at [495, 683] on textarea at bounding box center [811, 681] width 886 height 27
type textarea "Tere,"
type textarea "Tere, kas"
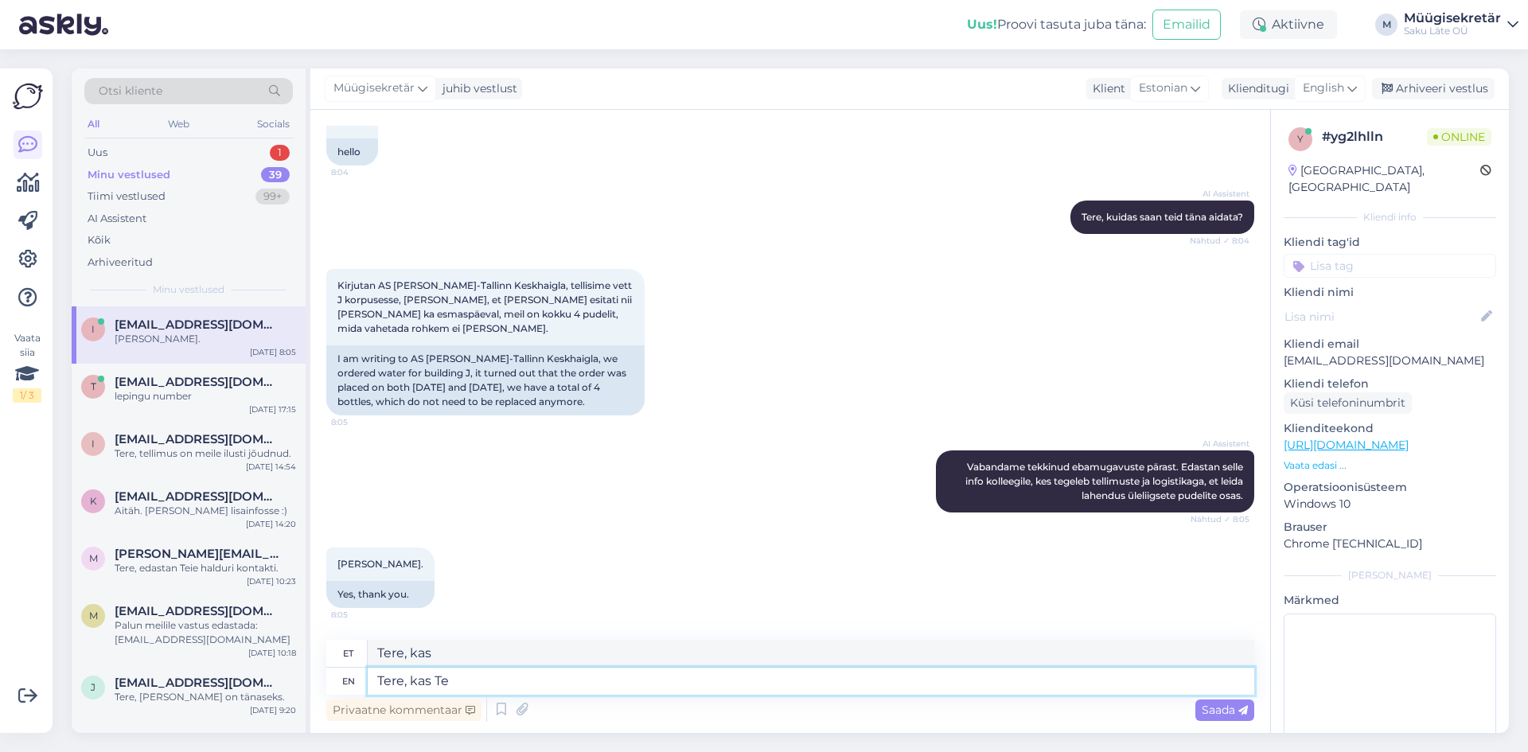
type textarea "Tere, kas Te o"
type textarea "Tere, kas Te"
type textarea "Tere, kas Te oskate"
type textarea "Tere, kas Te oskate lepingunumbrit"
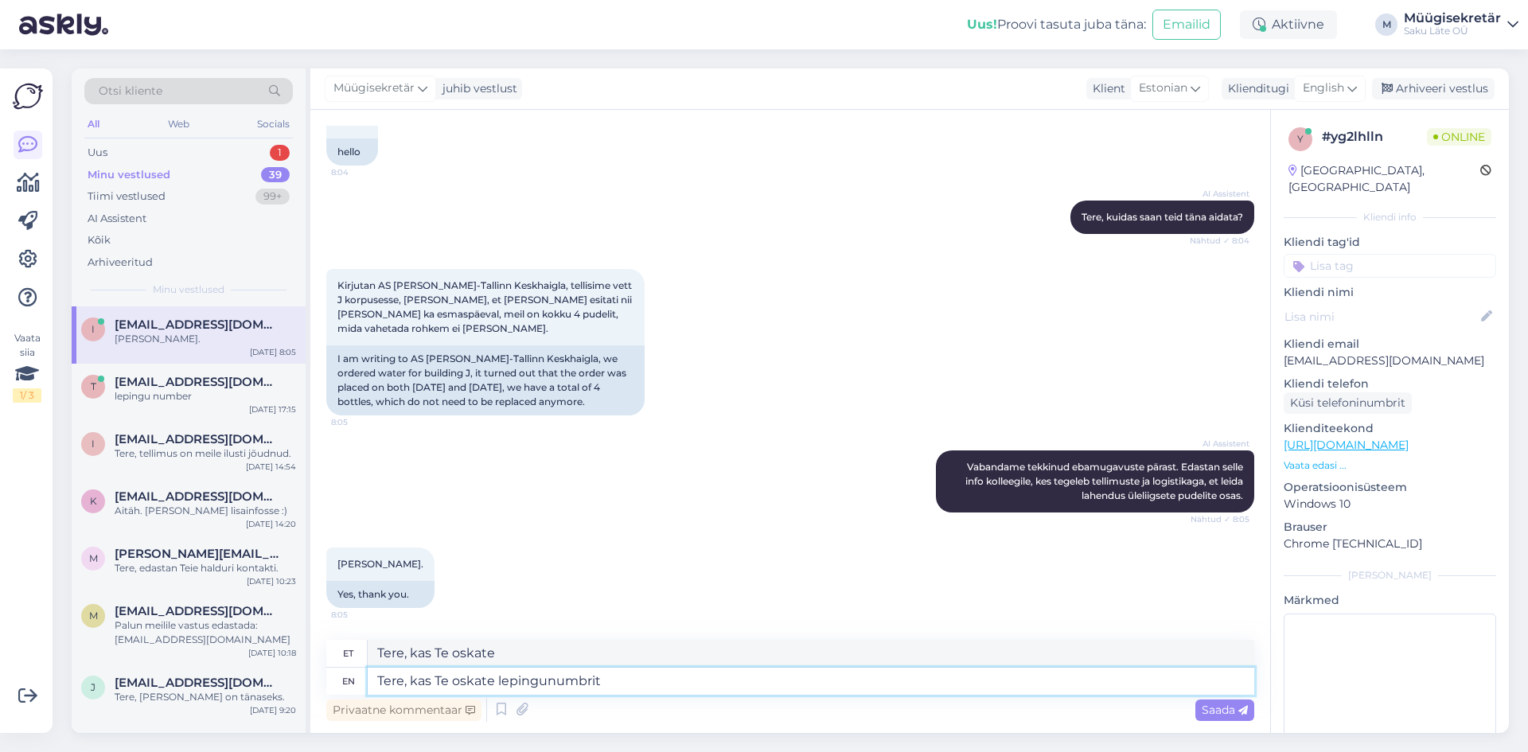
type textarea "Tere, kas Te oskate lepingunumbrit"
type textarea "Tere, kas Te oskate lepingunumbrit öelda?"
click at [1218, 709] on span "Saada" at bounding box center [1225, 710] width 46 height 14
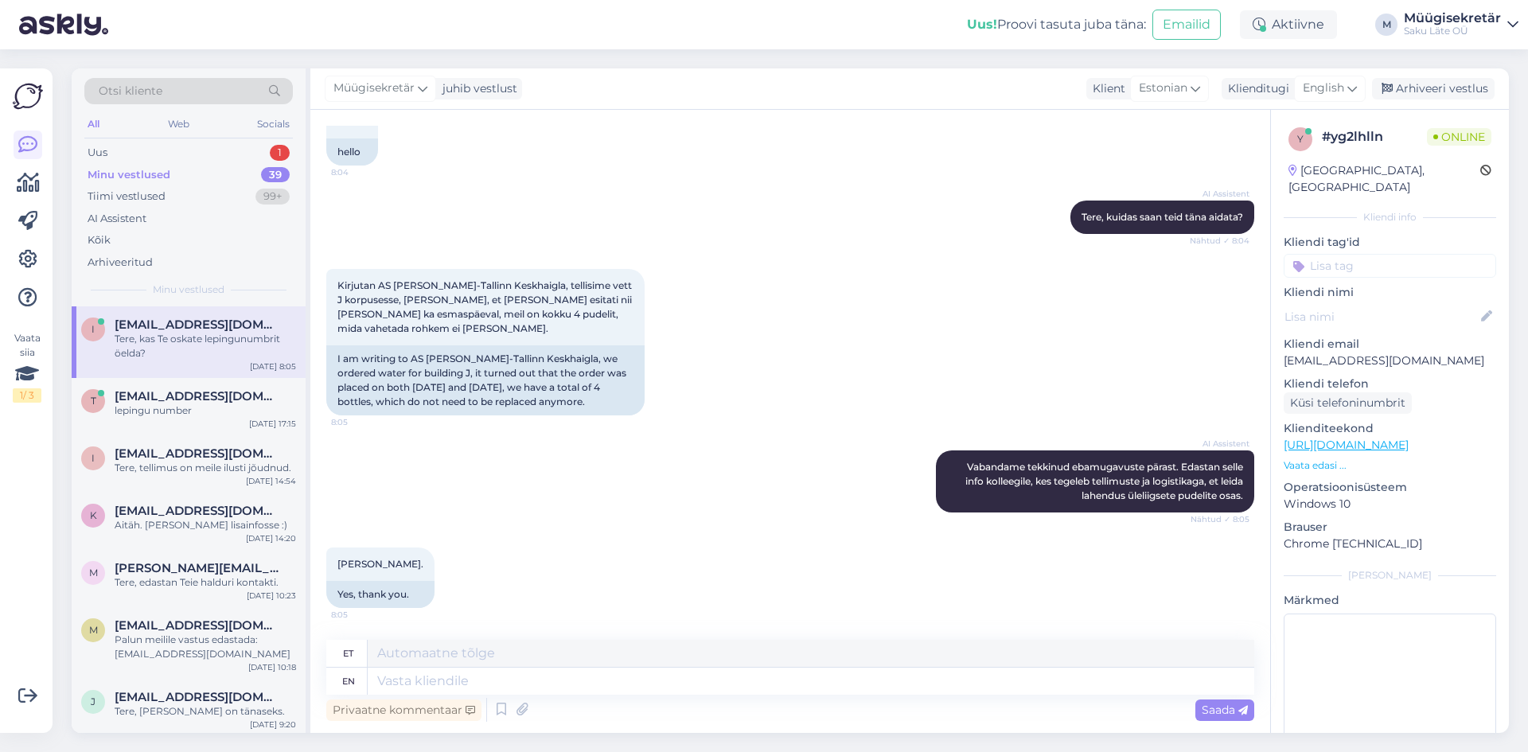
scroll to position [201, 0]
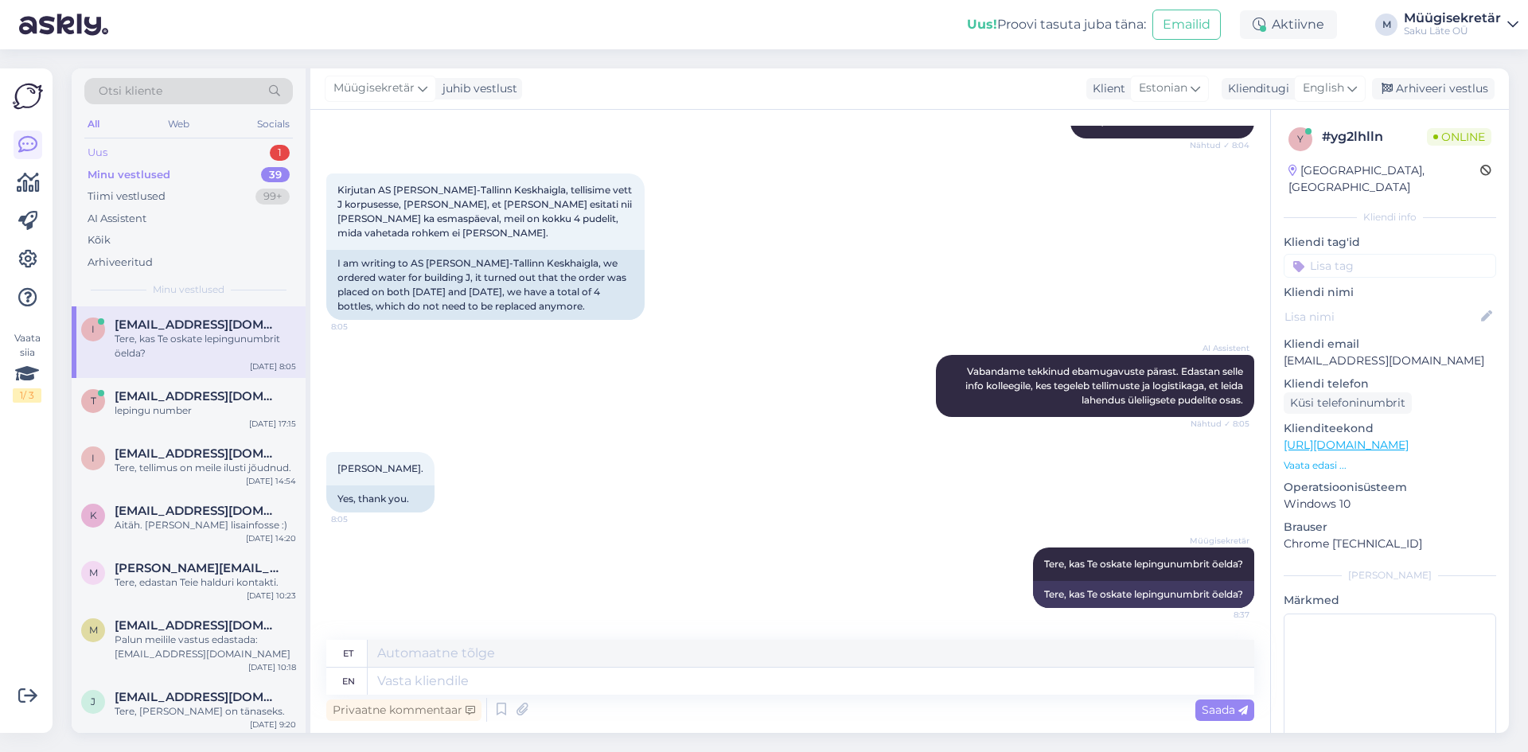
click at [154, 143] on div "Uus 1" at bounding box center [188, 153] width 208 height 22
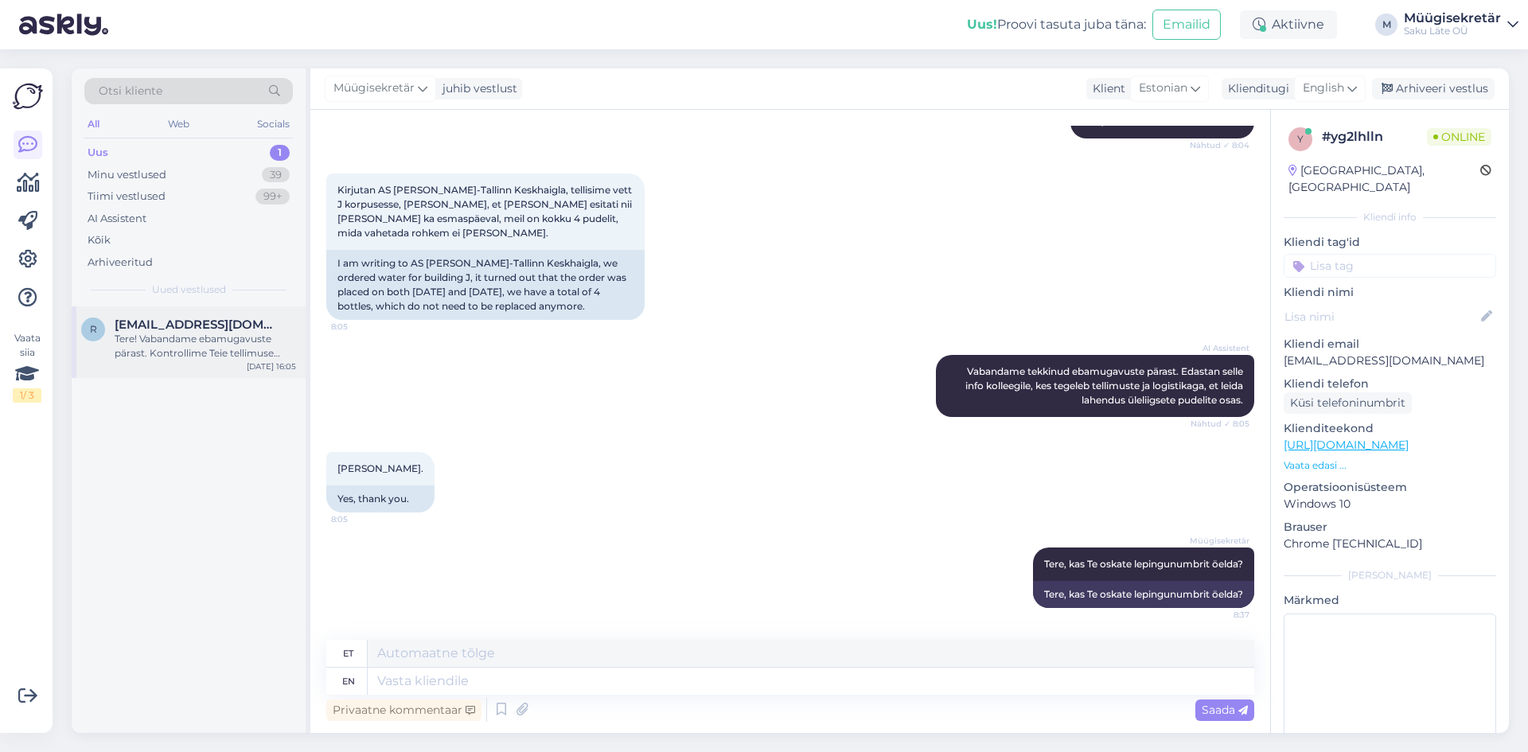
click at [145, 325] on span "[EMAIL_ADDRESS][DOMAIN_NAME]" at bounding box center [198, 325] width 166 height 14
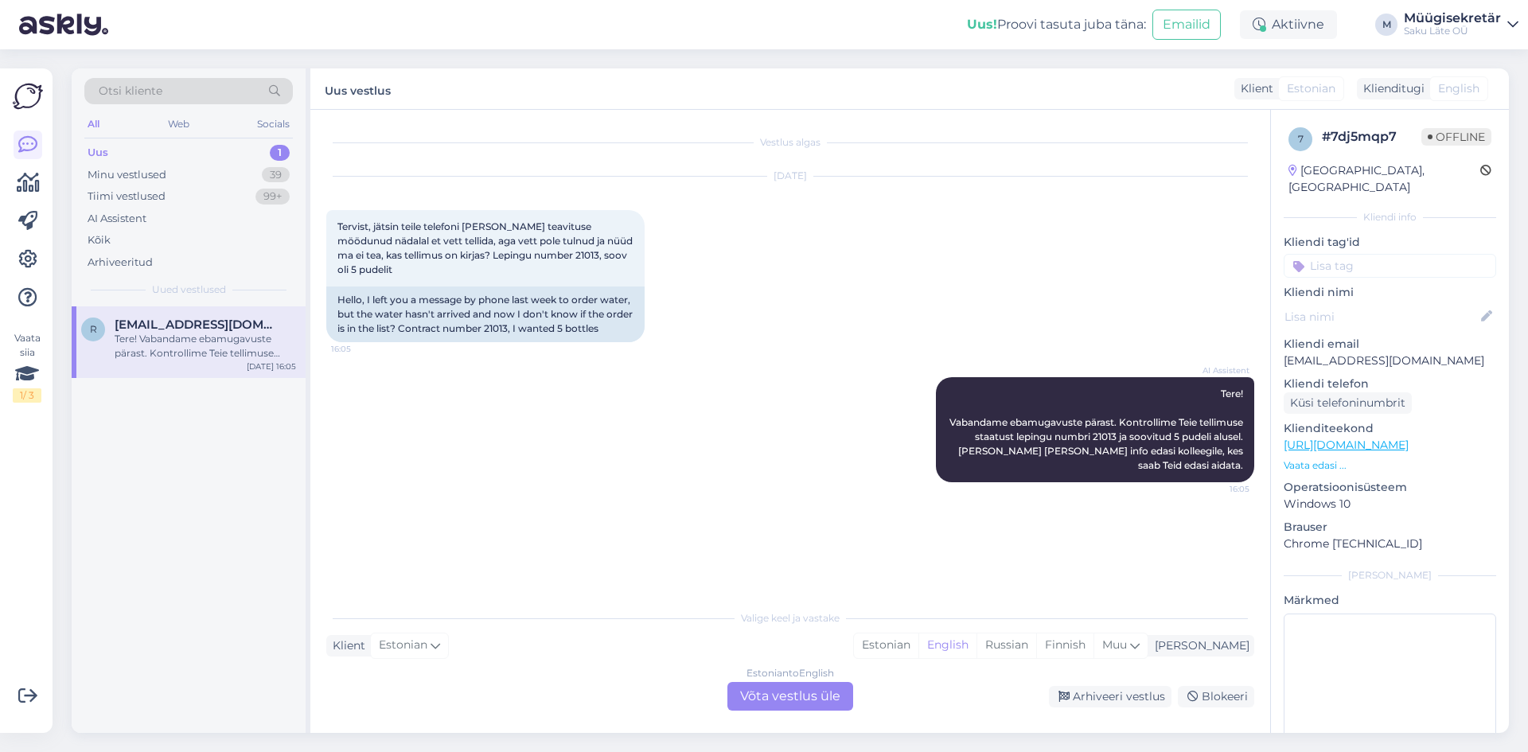
click at [759, 674] on div "Estonian to English" at bounding box center [790, 673] width 88 height 14
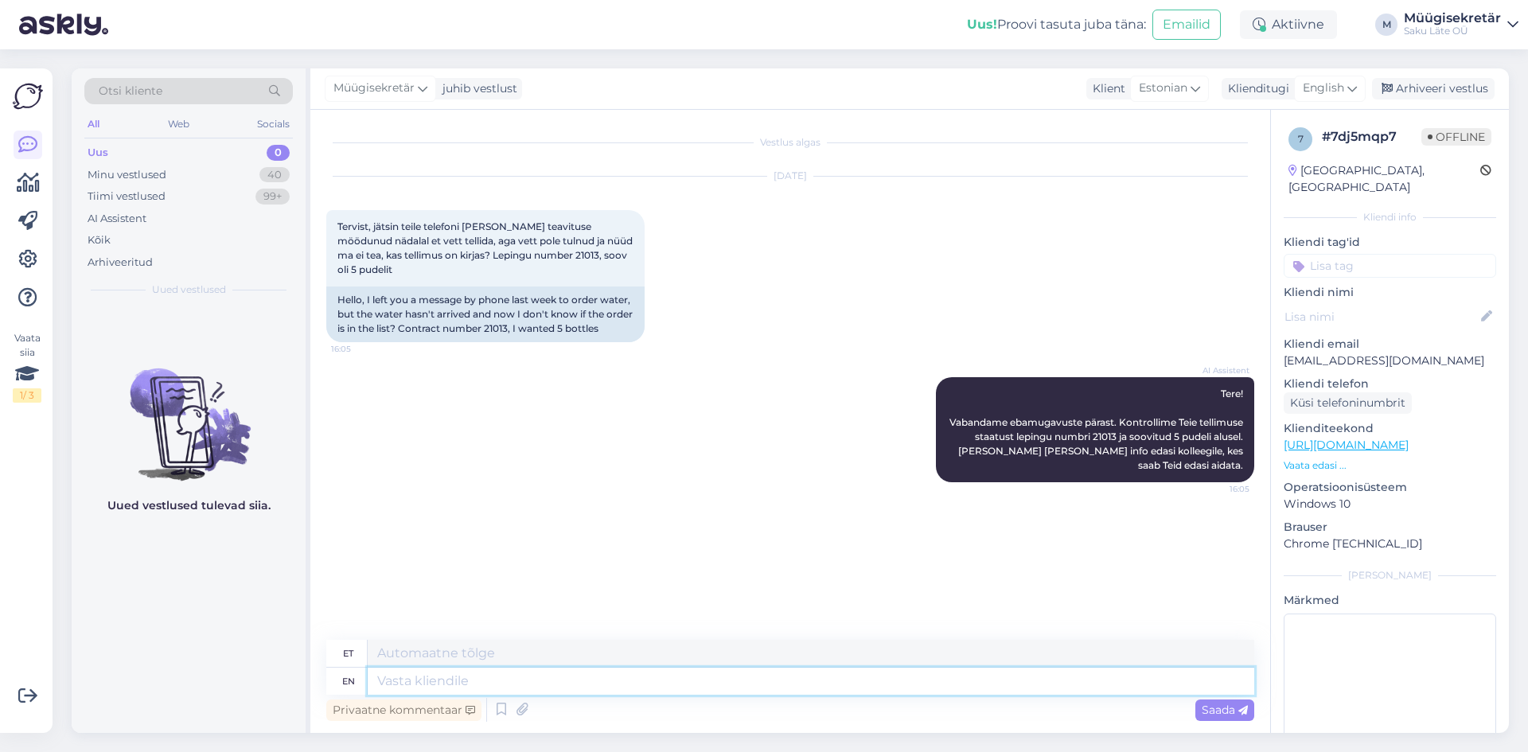
click at [508, 690] on textarea at bounding box center [811, 681] width 886 height 27
type textarea "Tere,"
type textarea "Tere, autojuht"
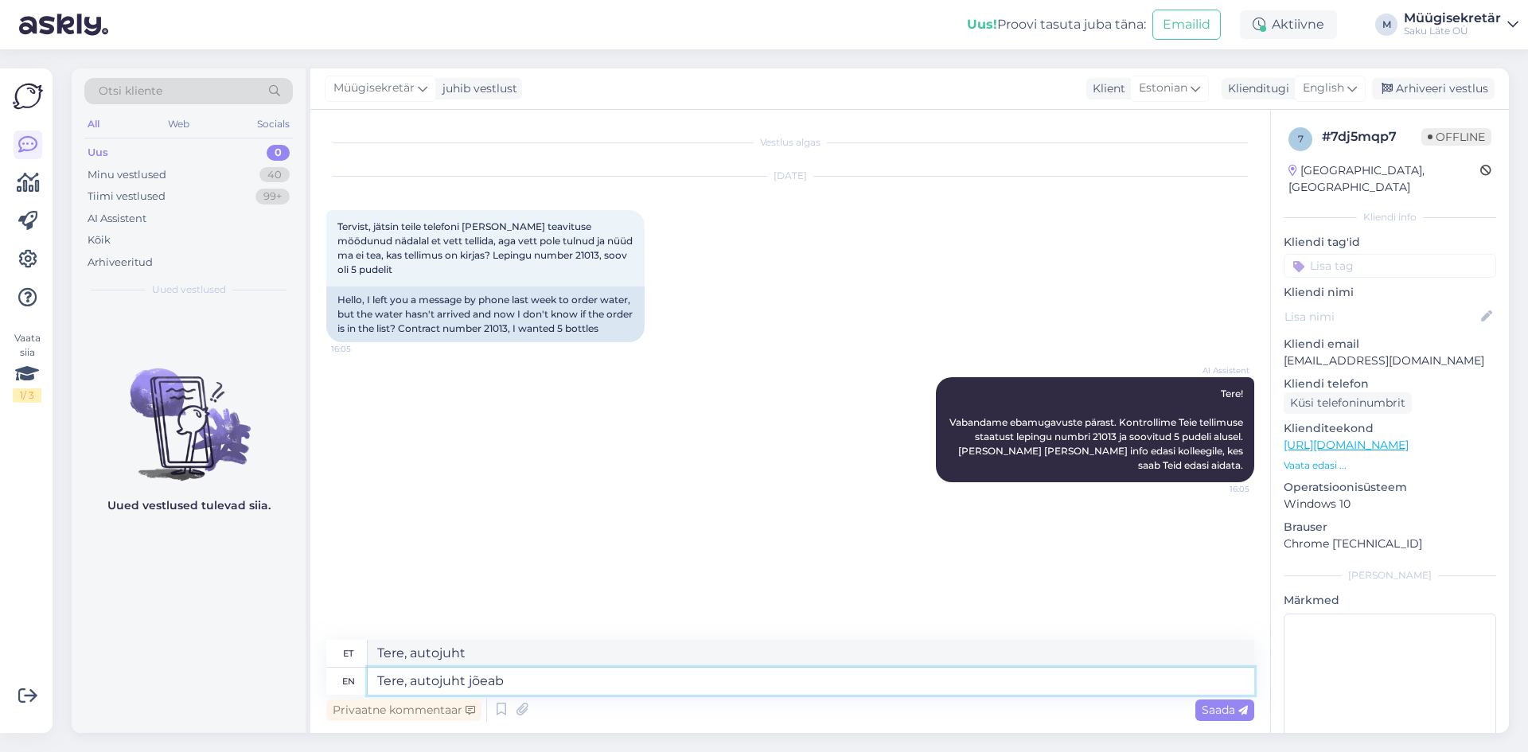
type textarea "Tere, autojuht jõeab"
type textarea "Tere, autojuht jõuab"
type textarea "Tere, autojuht jõeab enne"
type textarea "Tere, autojuht jõuab enne"
type textarea "Tere, autojuht jõeab"
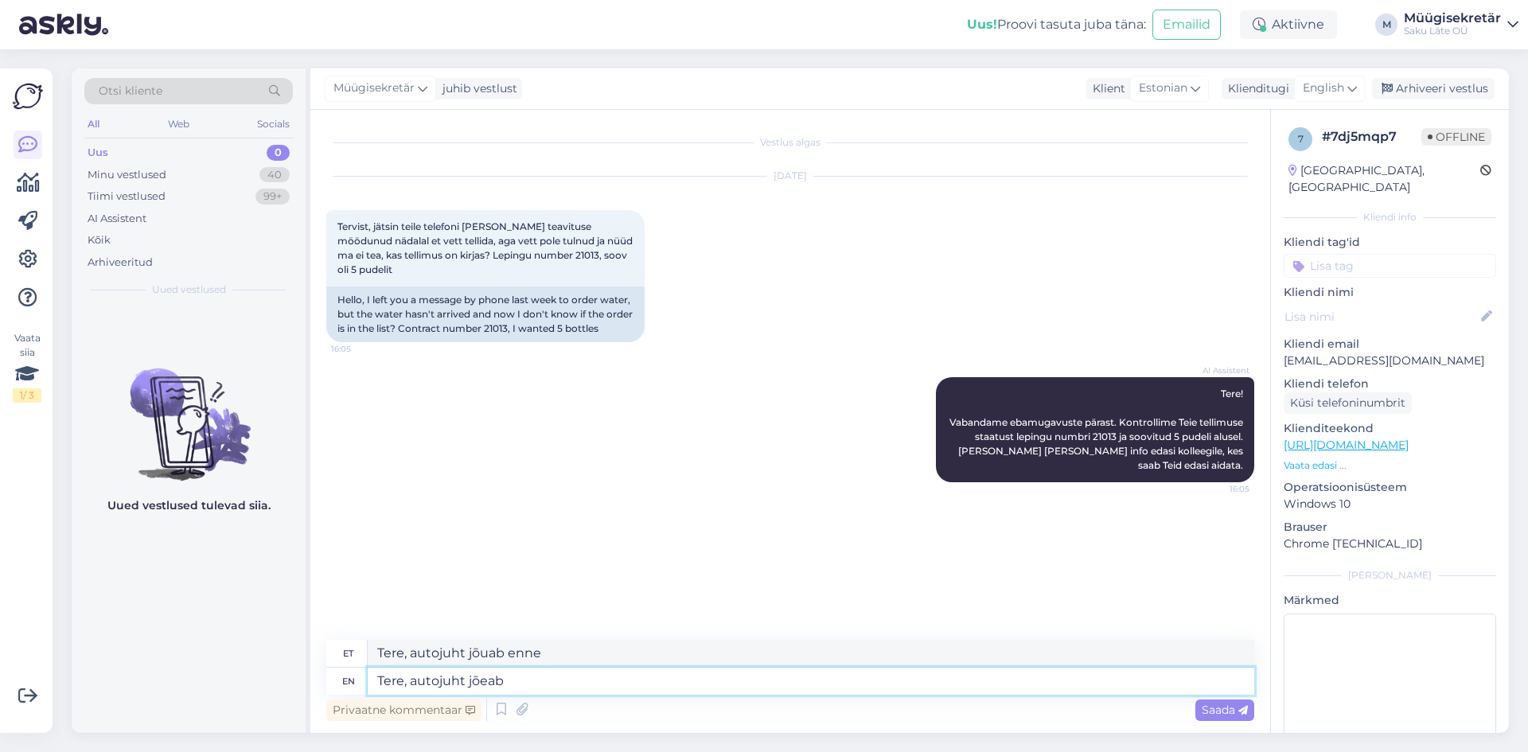
type textarea "Tere, autojuht jõuab"
type textarea "Tere, autojuht jõ"
type textarea "Tere, autojuht jõgi"
type textarea "Tere, autojuht jõu"
type textarea "Tere, autojuht jõ"
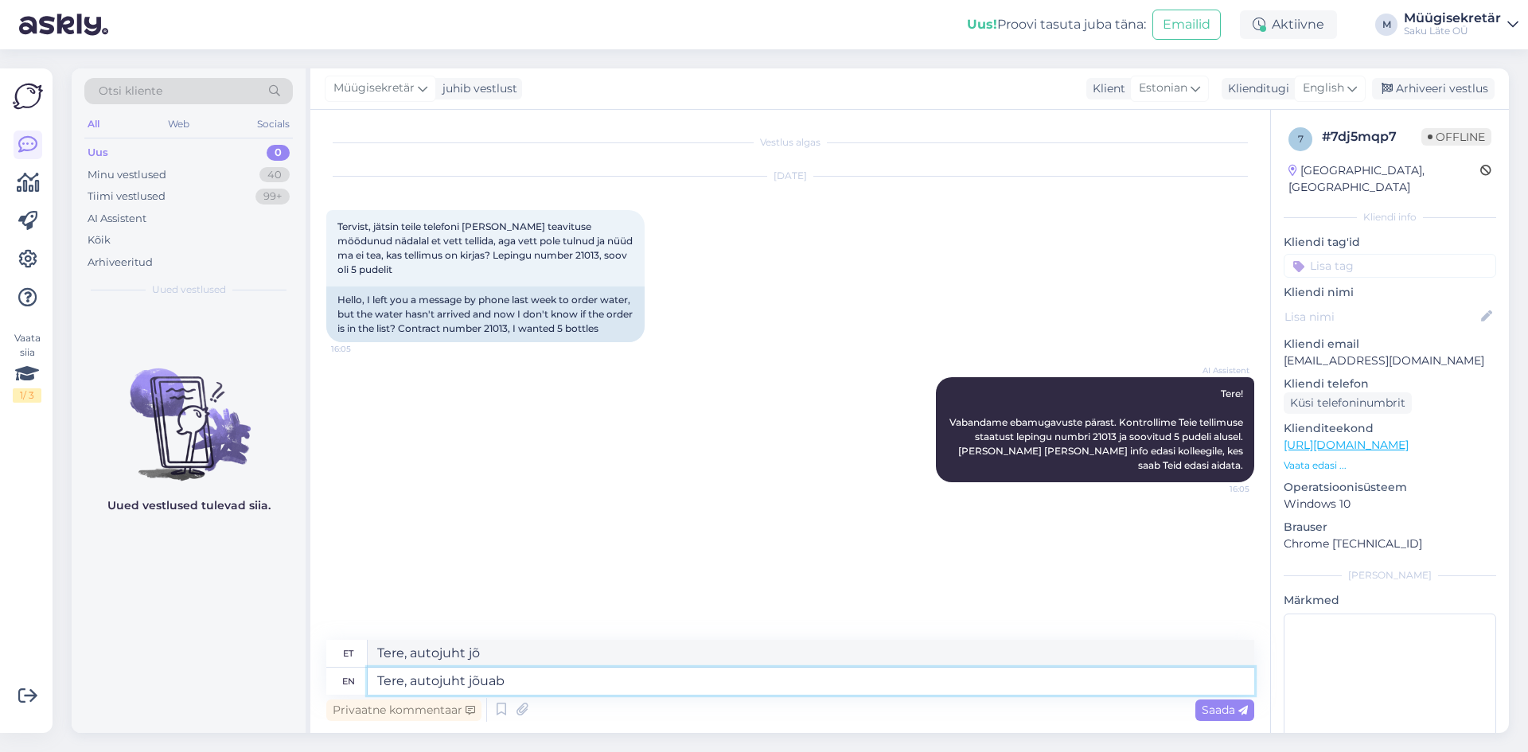
type textarea "Tere, autojuht jõuab"
type textarea "Tere, autojuht jõuab Teie j"
type textarea "Tere, autojuht jõuab Teie"
type textarea "Tere, autojuht jõuab Teie juurde"
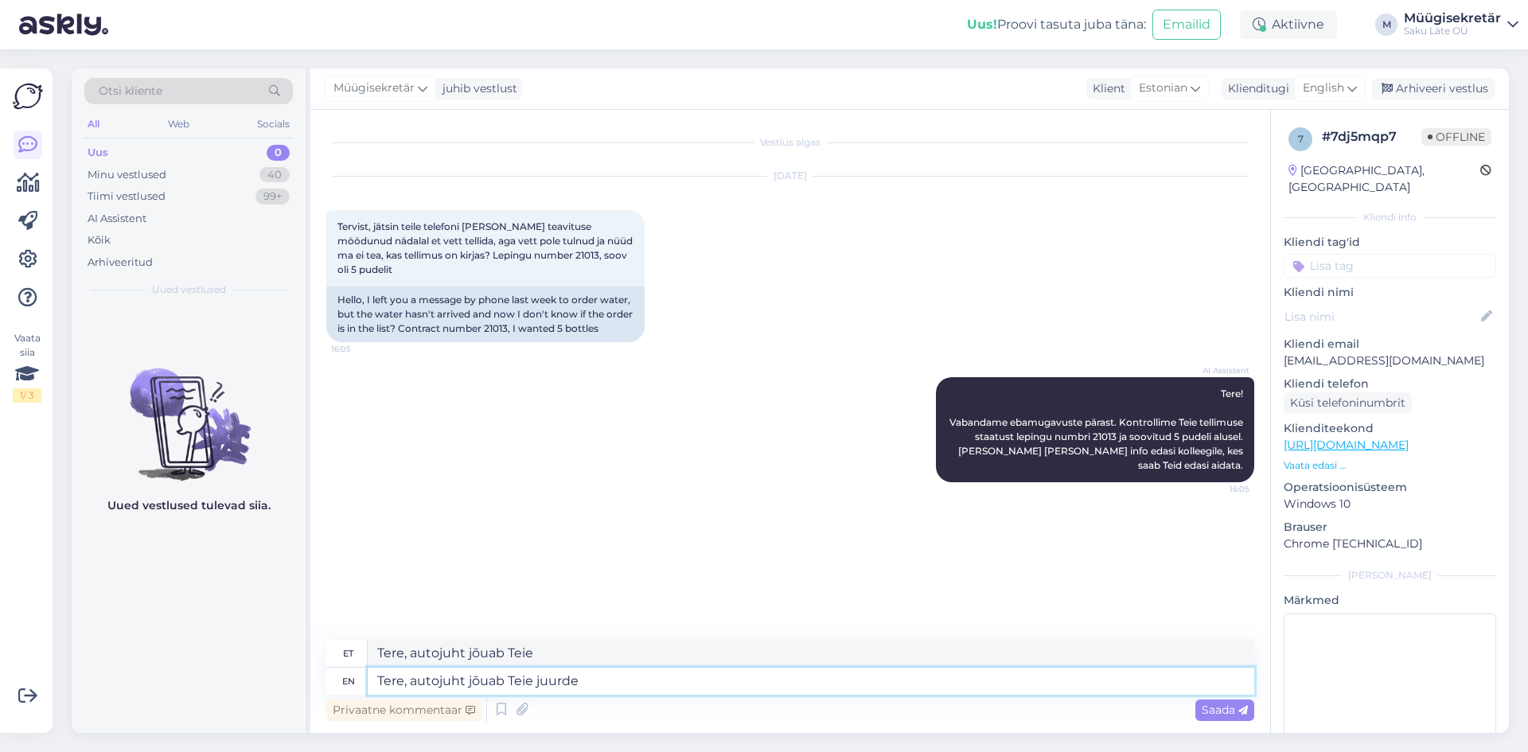
type textarea "Tere, autojuht jõuab Teie juurde"
type textarea "Tere, autojuht jõuab Teie juurde enne"
type textarea "Tere, autojuht jõuab Teie juurde enne lõunat."
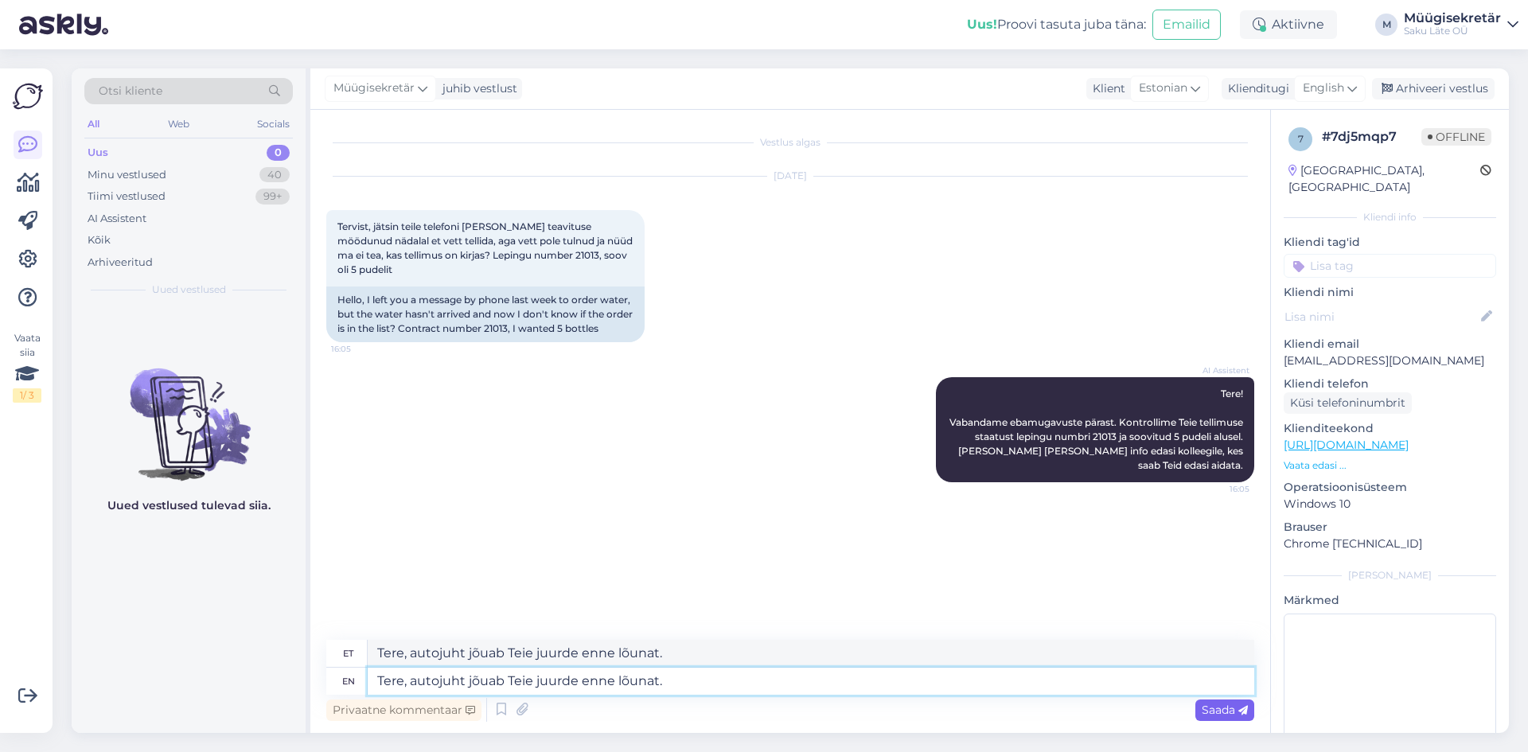
type textarea "Tere, autojuht jõuab Teie juurde enne lõunat."
click at [1217, 714] on span "Saada" at bounding box center [1225, 710] width 46 height 14
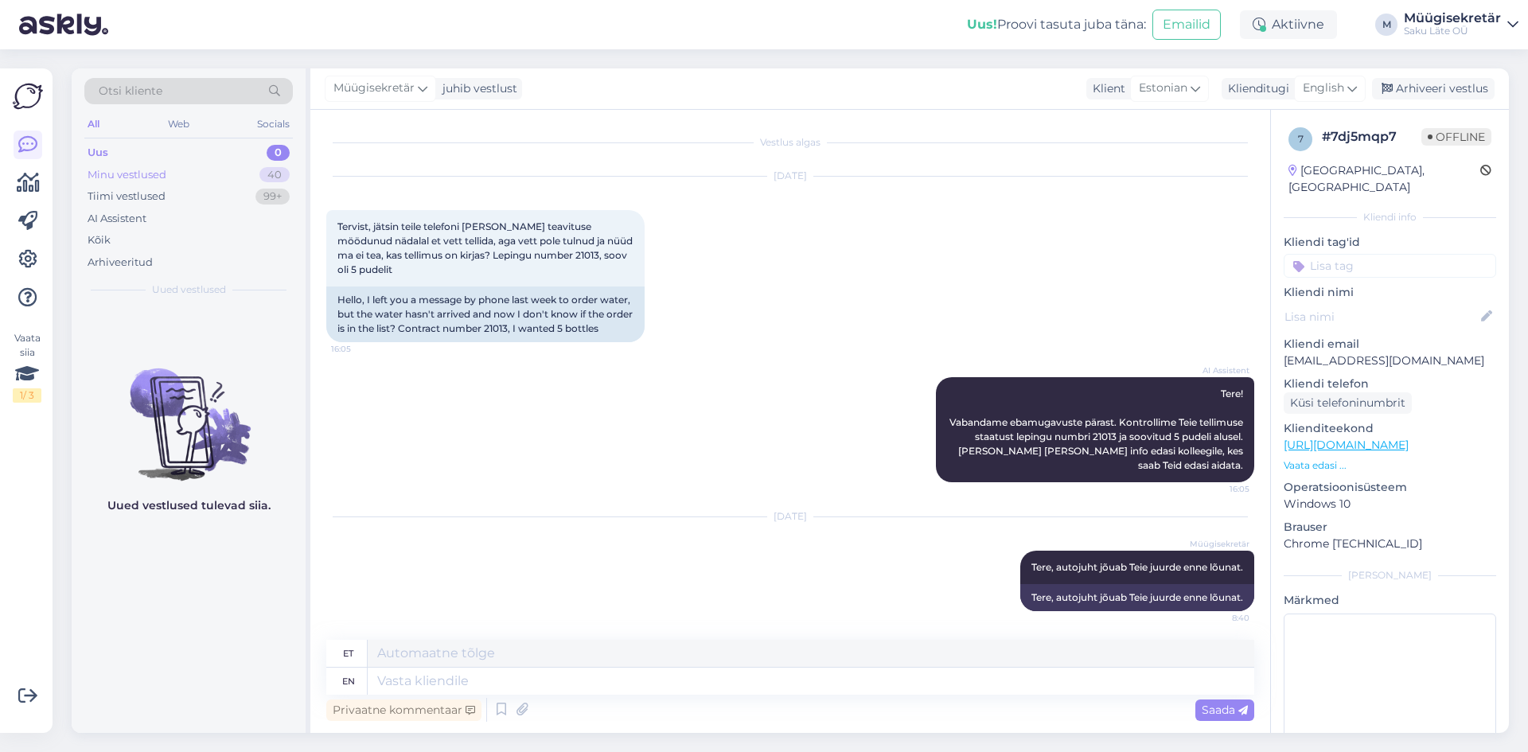
click at [130, 175] on div "Minu vestlused" at bounding box center [127, 175] width 79 height 16
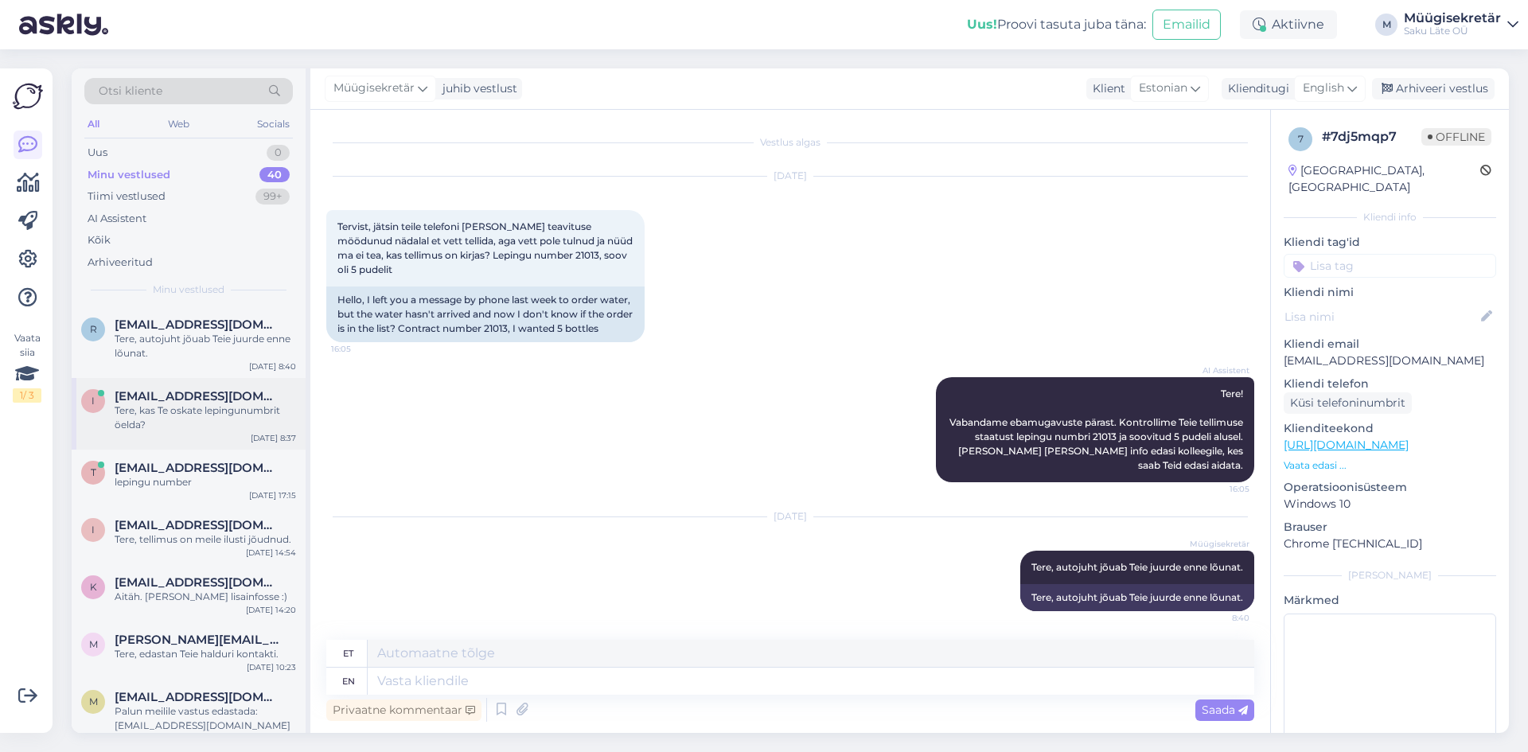
click at [205, 419] on div "Tere, kas Te oskate lepingunumbrit öelda?" at bounding box center [205, 417] width 181 height 29
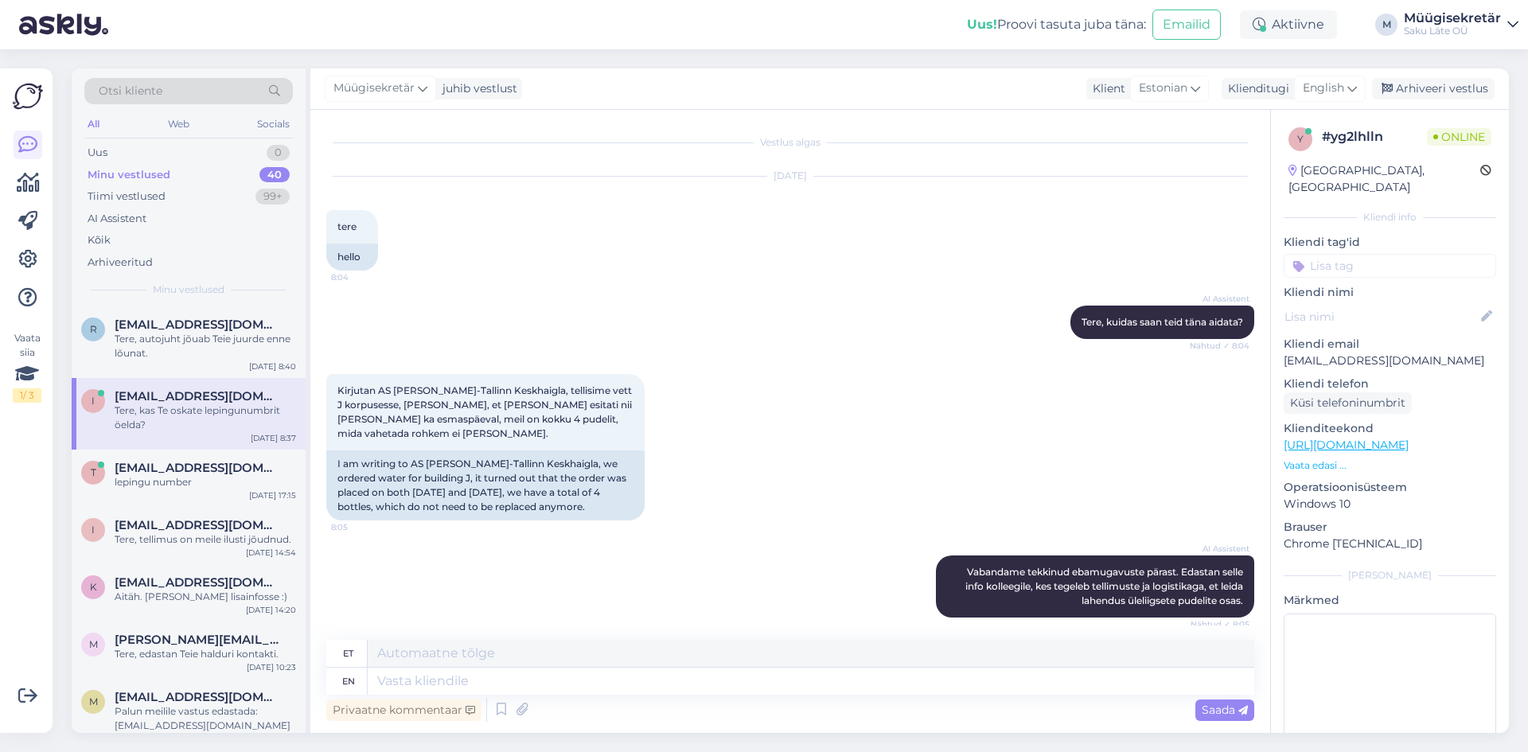
scroll to position [201, 0]
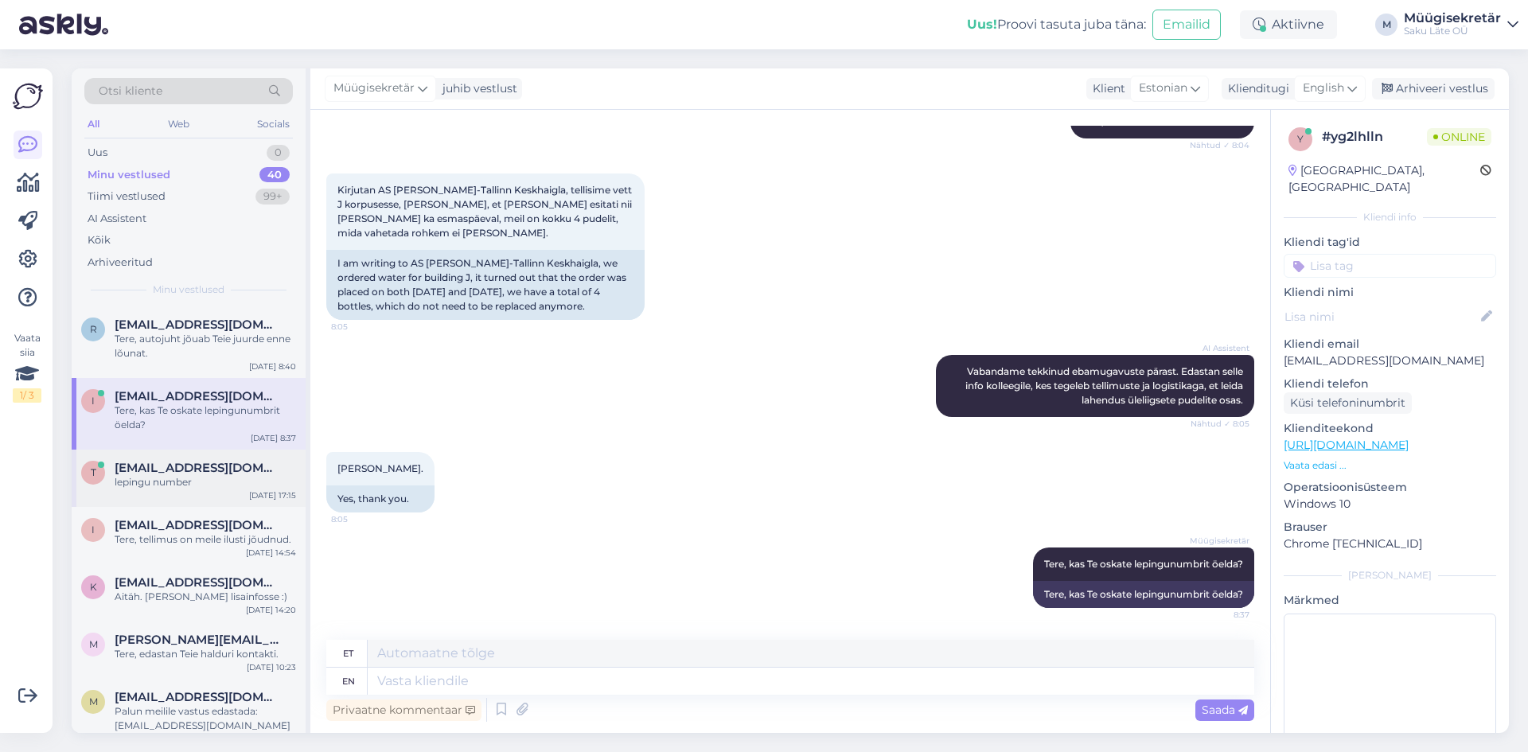
click at [200, 478] on div "lepingu number" at bounding box center [205, 482] width 181 height 14
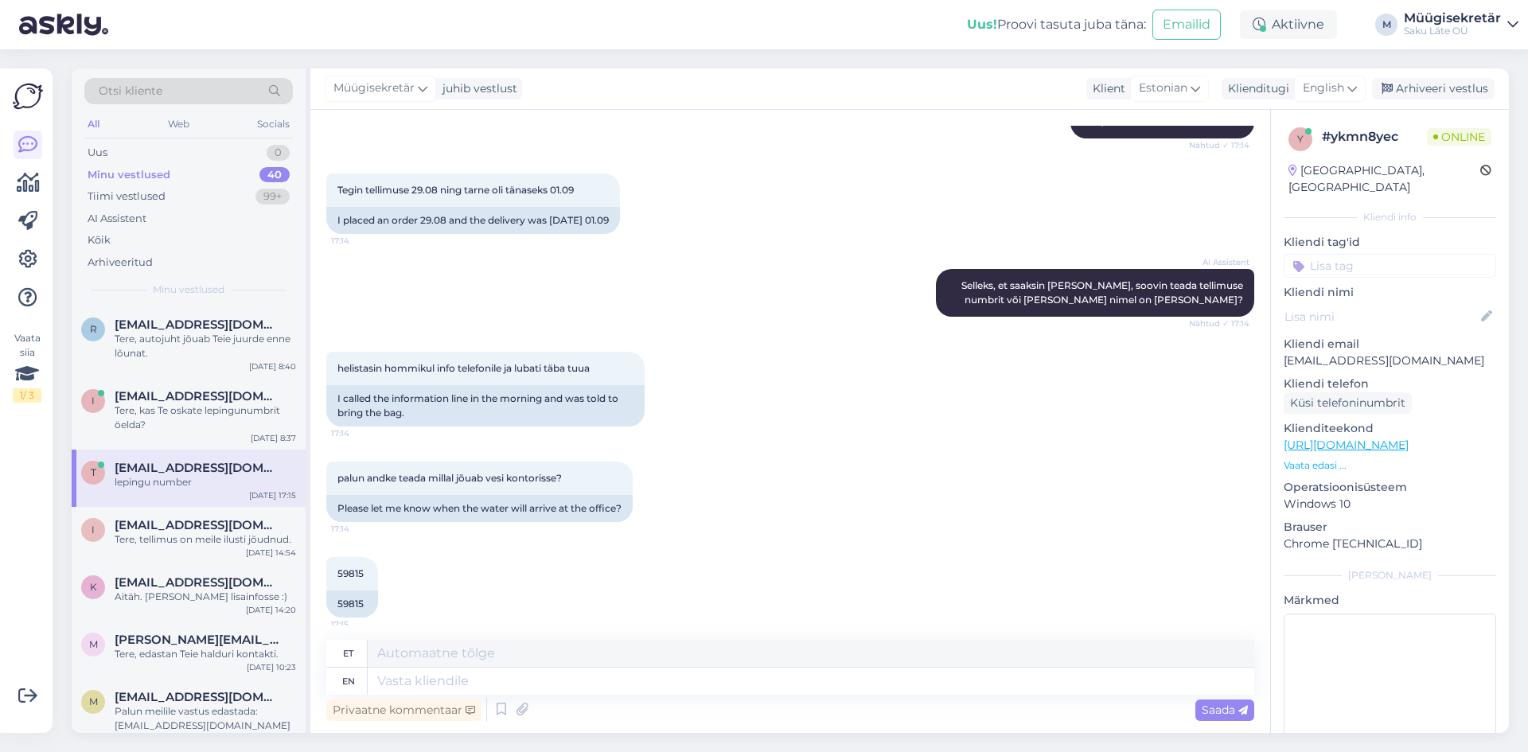
scroll to position [306, 0]
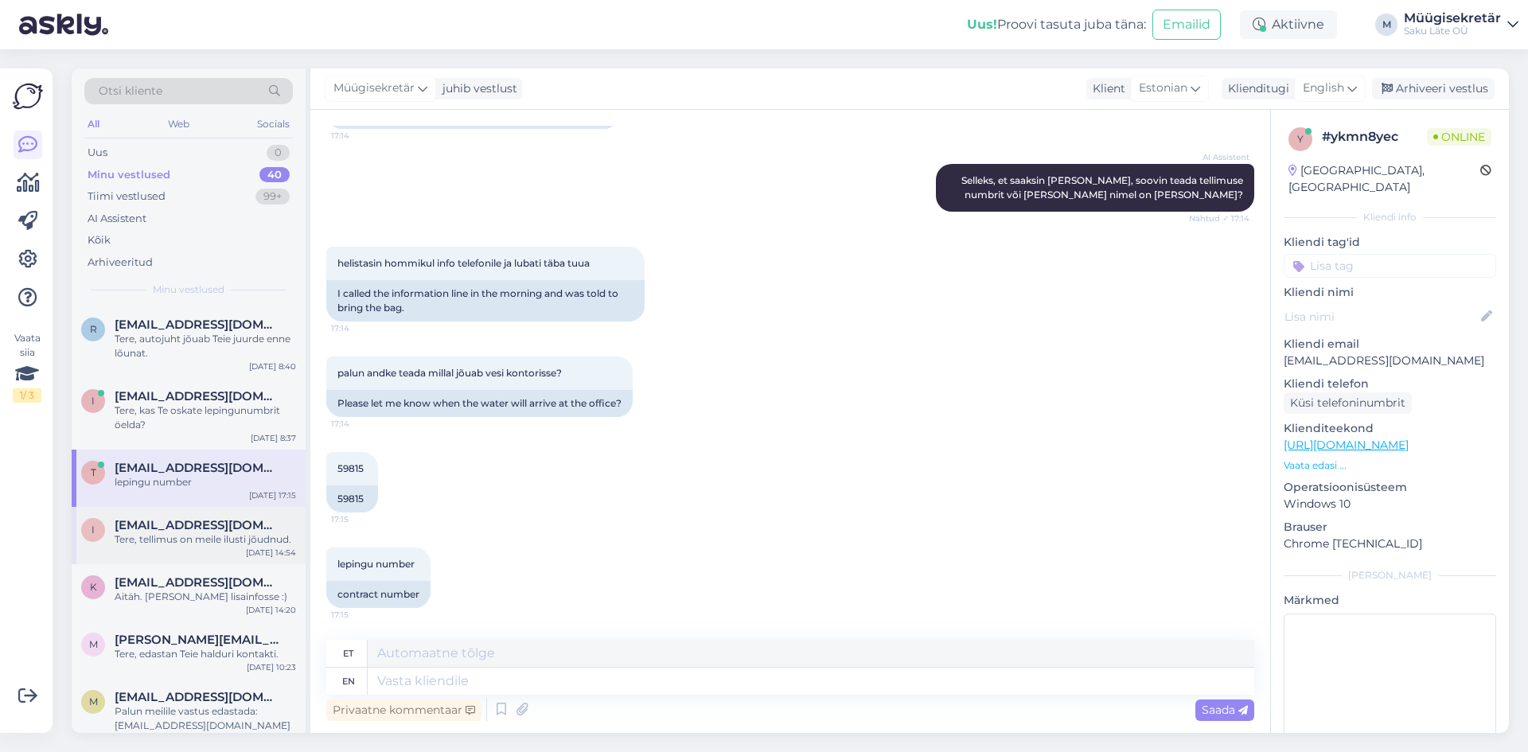
click at [142, 539] on div "Tere, tellimus on meile ilusti jõudnud." at bounding box center [205, 539] width 181 height 14
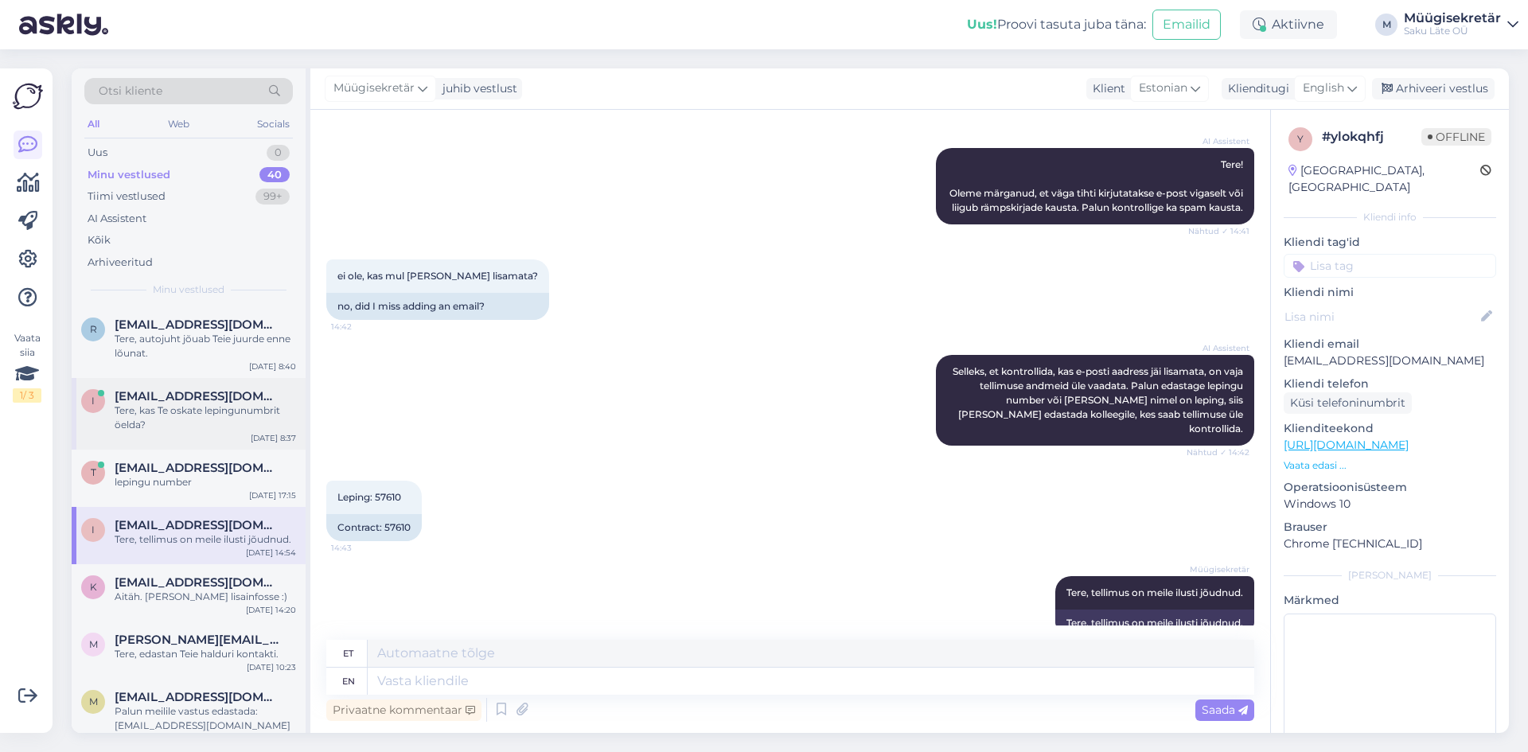
drag, startPoint x: 146, startPoint y: 460, endPoint x: 155, endPoint y: 407, distance: 54.2
click at [146, 459] on div "t [EMAIL_ADDRESS][DOMAIN_NAME] lepingu number [DATE] 17:15" at bounding box center [189, 478] width 234 height 57
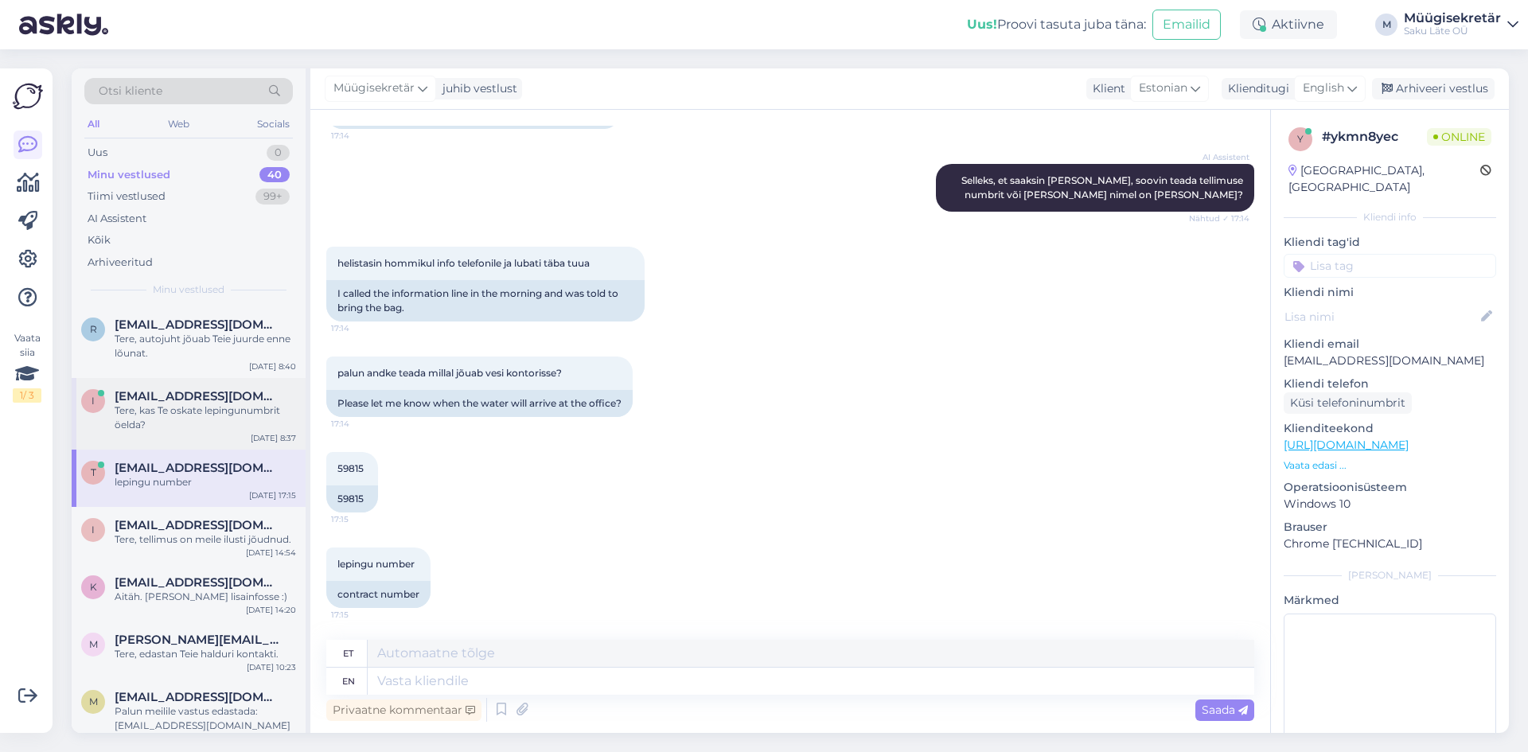
click at [160, 380] on div "i [EMAIL_ADDRESS][DOMAIN_NAME] Tere, kas Te oskate lepingunumbrit öelda? [DATE]…" at bounding box center [189, 414] width 234 height 72
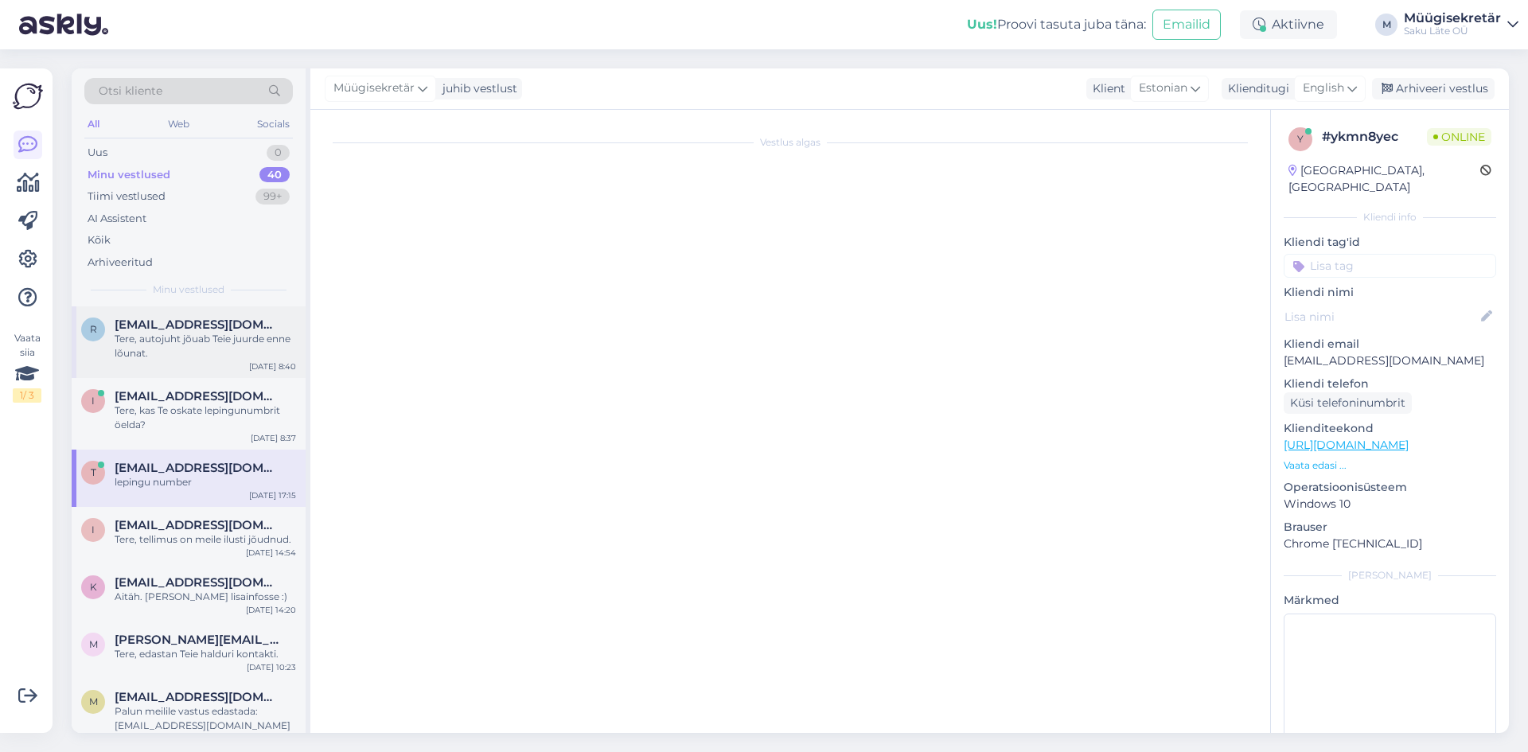
scroll to position [201, 0]
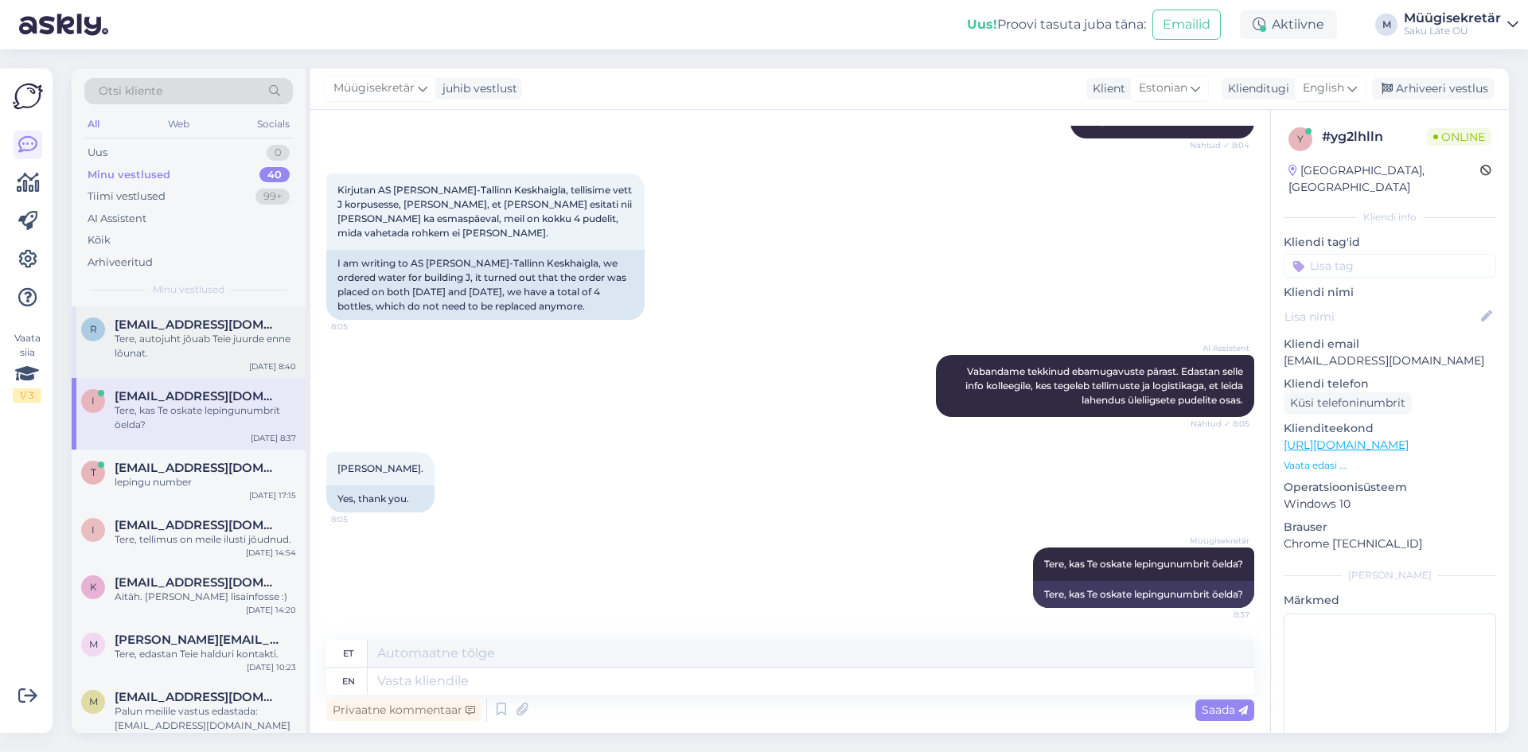
click at [165, 337] on div "Tere, autojuht jõuab Teie juurde enne lõunat." at bounding box center [205, 346] width 181 height 29
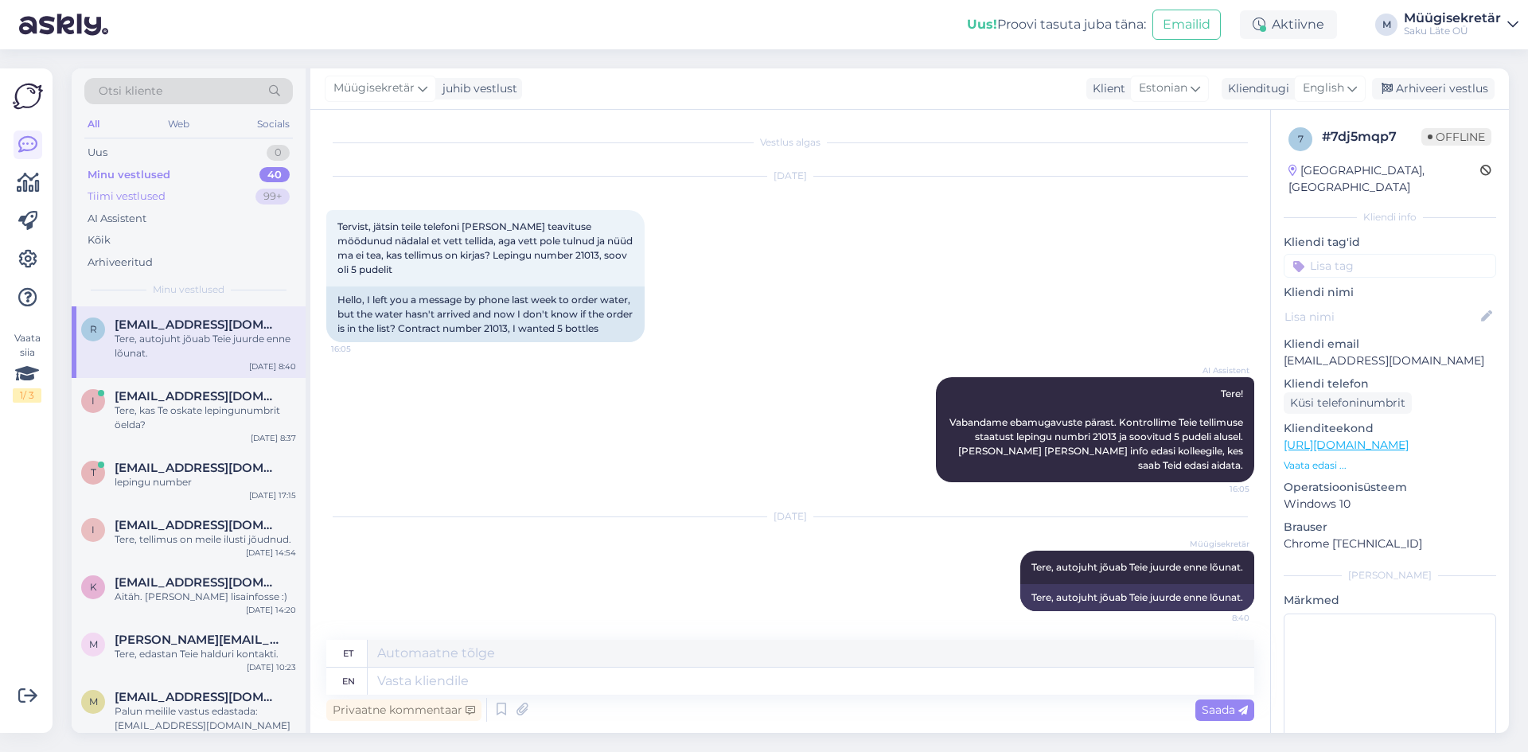
click at [169, 195] on div "Tiimi vestlused 99+" at bounding box center [188, 196] width 208 height 22
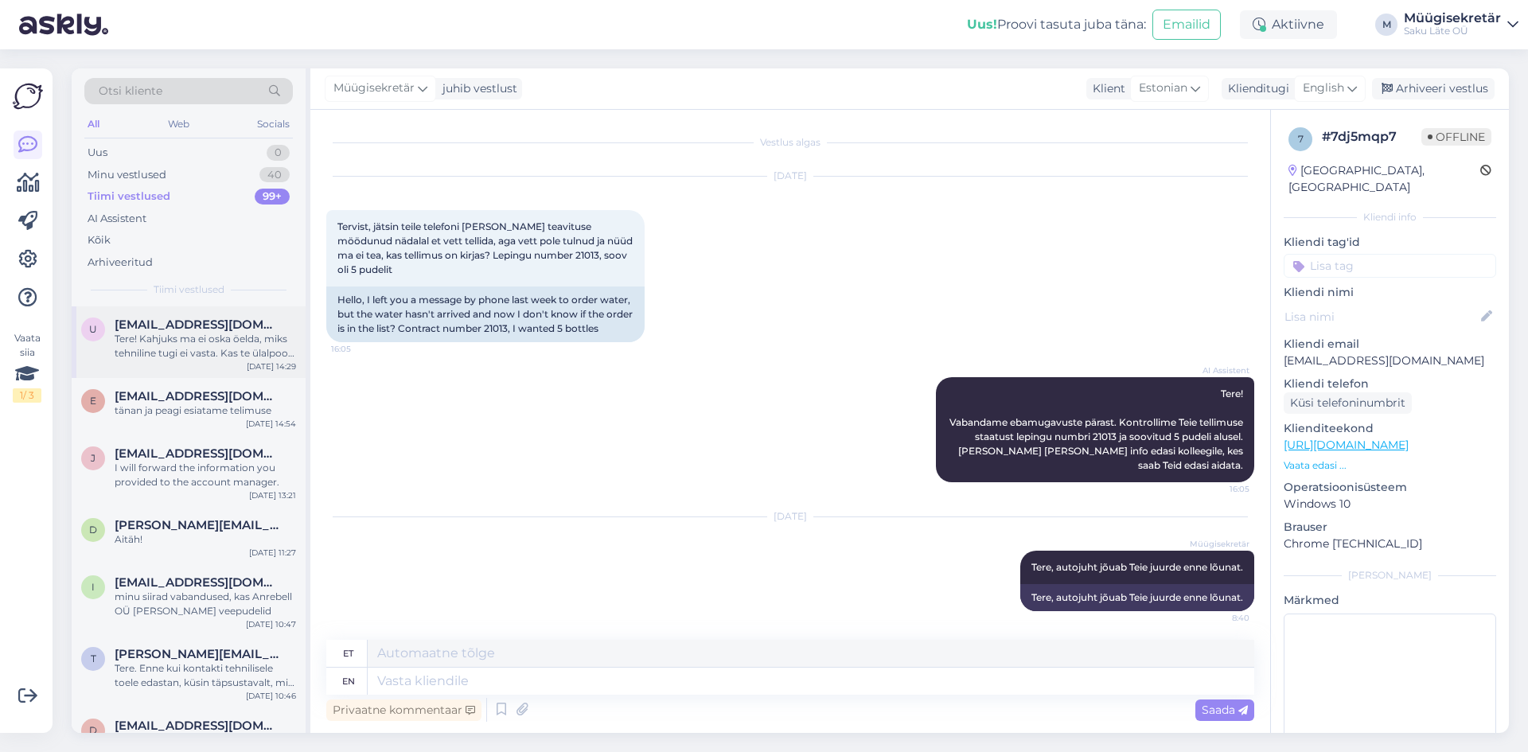
click at [171, 349] on div "Tere! Kahjuks ma ei oska öelda, miks tehniline tugi ei vasta. Kas te ülalpool k…" at bounding box center [205, 346] width 181 height 29
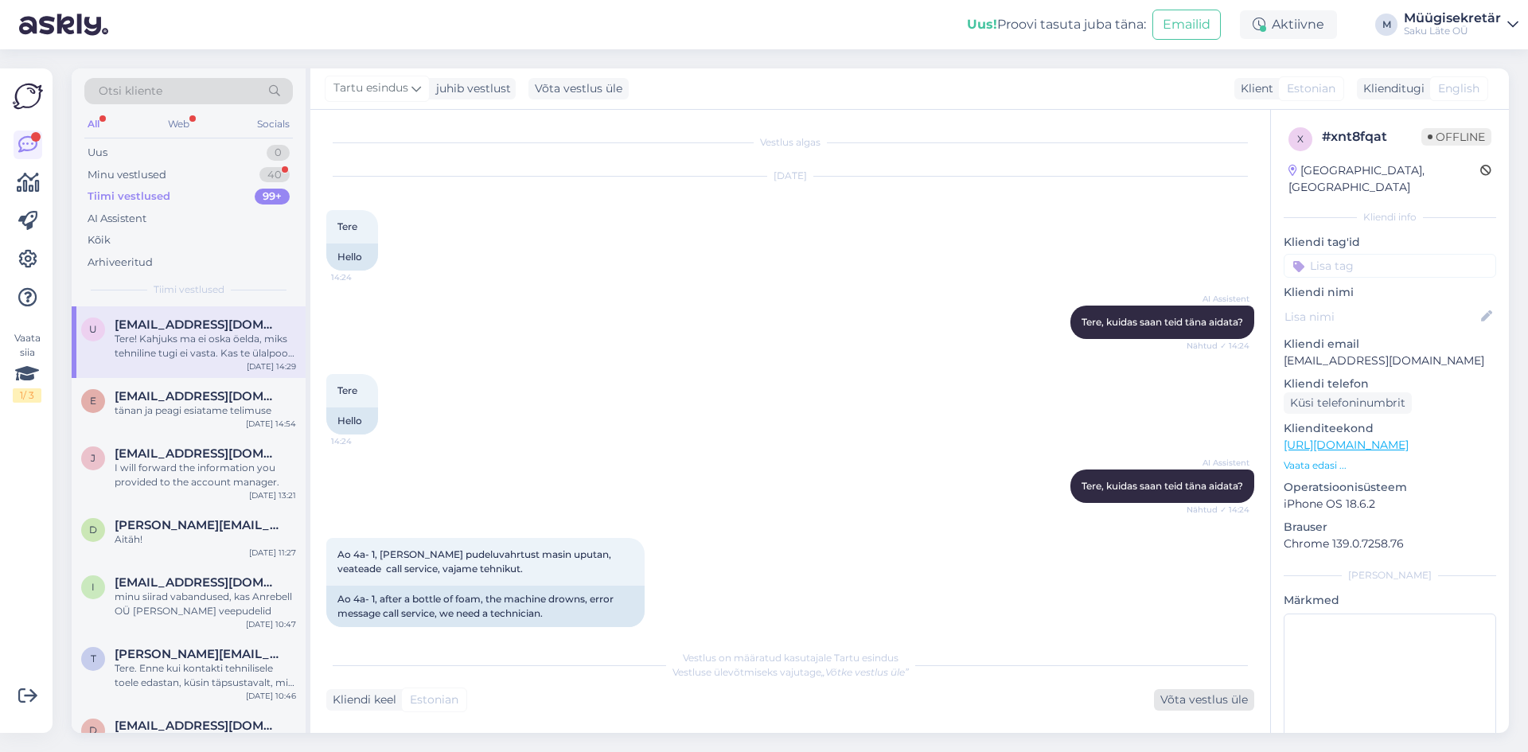
click at [1200, 698] on div "Võta vestlus üle" at bounding box center [1204, 699] width 100 height 21
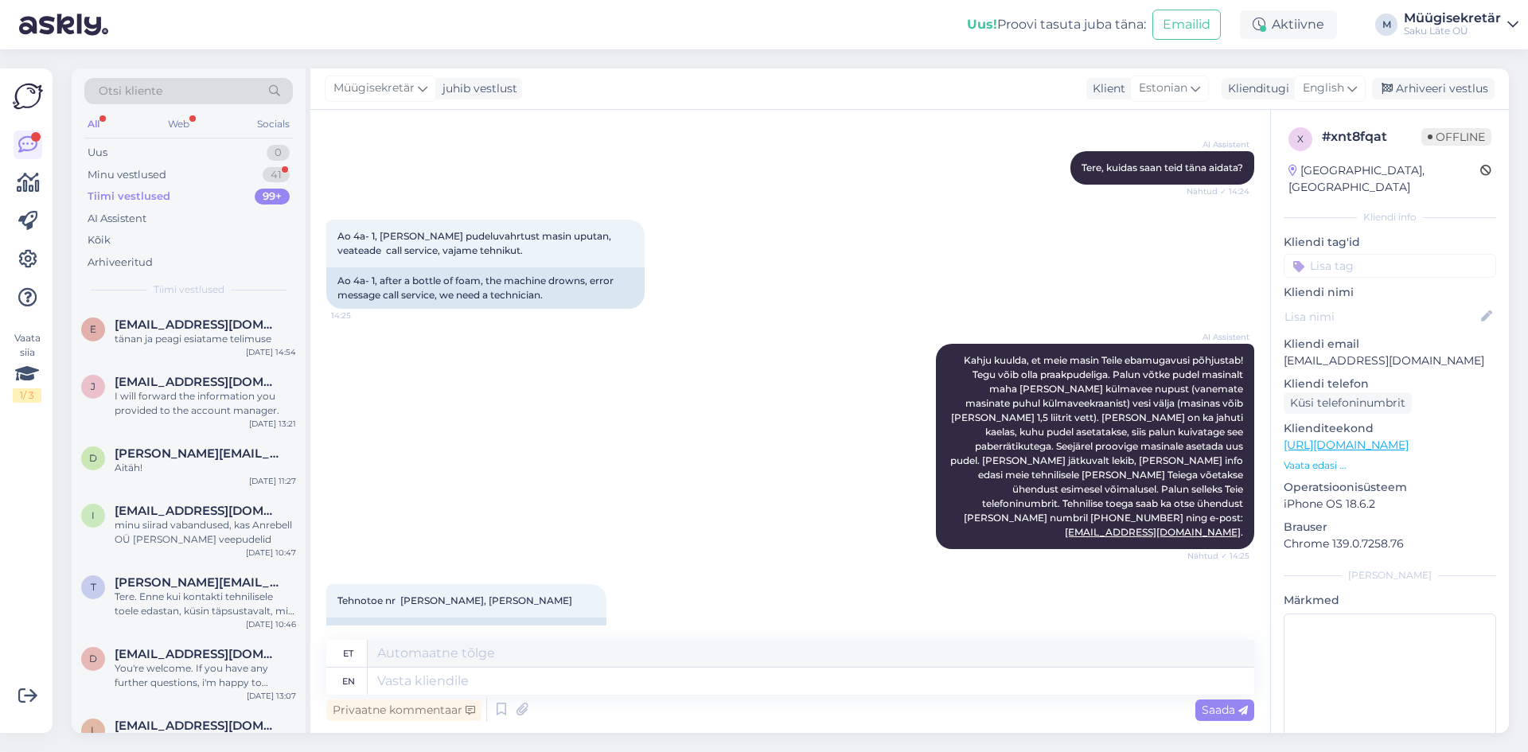
scroll to position [239, 0]
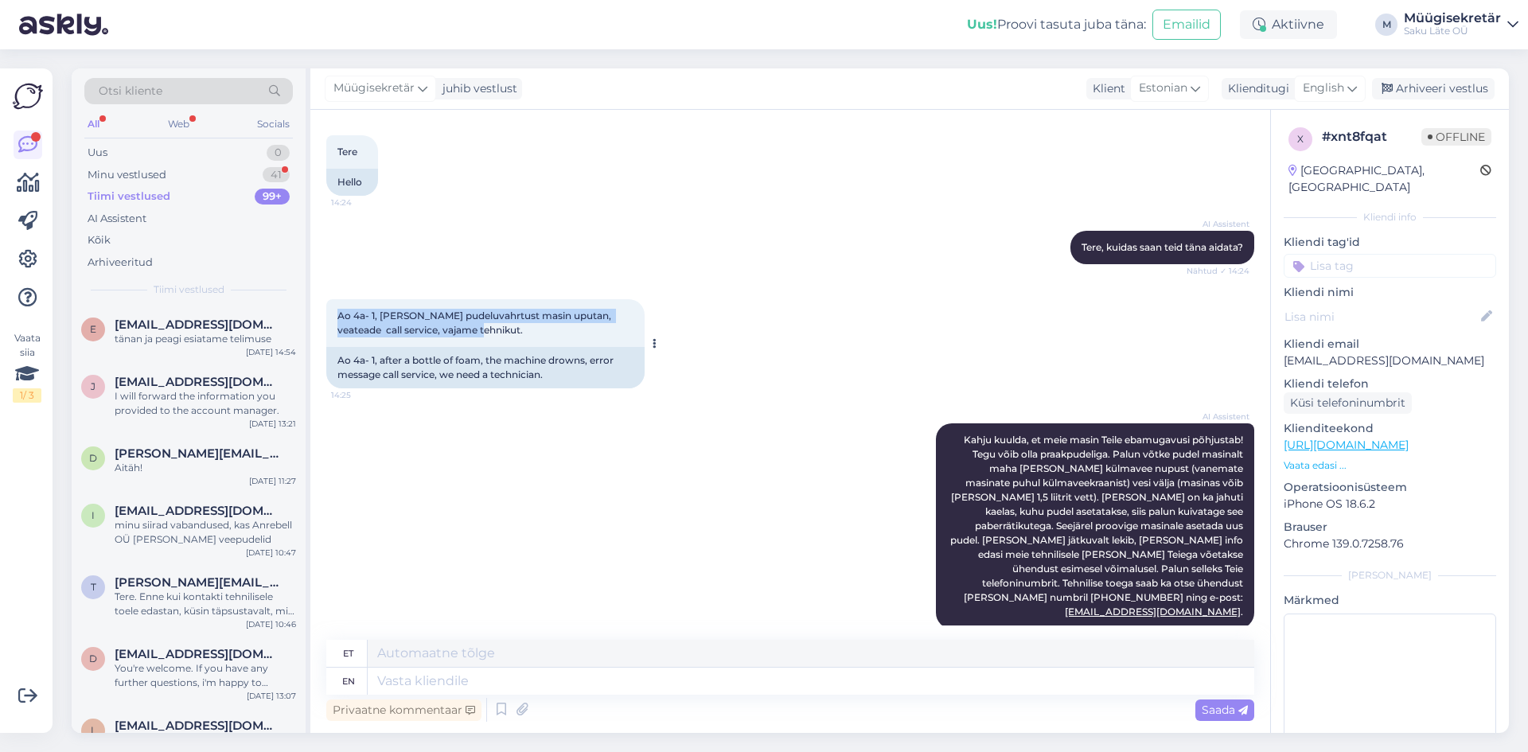
drag, startPoint x: 464, startPoint y: 331, endPoint x: 336, endPoint y: 321, distance: 128.5
click at [336, 321] on div "Ao 4a- 1, [PERSON_NAME] pudeluvahrtust masin uputan, veateade call service, vaj…" at bounding box center [485, 323] width 318 height 48
copy span "Ao 4a- 1, [PERSON_NAME] pudeluvahrtust masin uputan, veateade call service, vaj…"
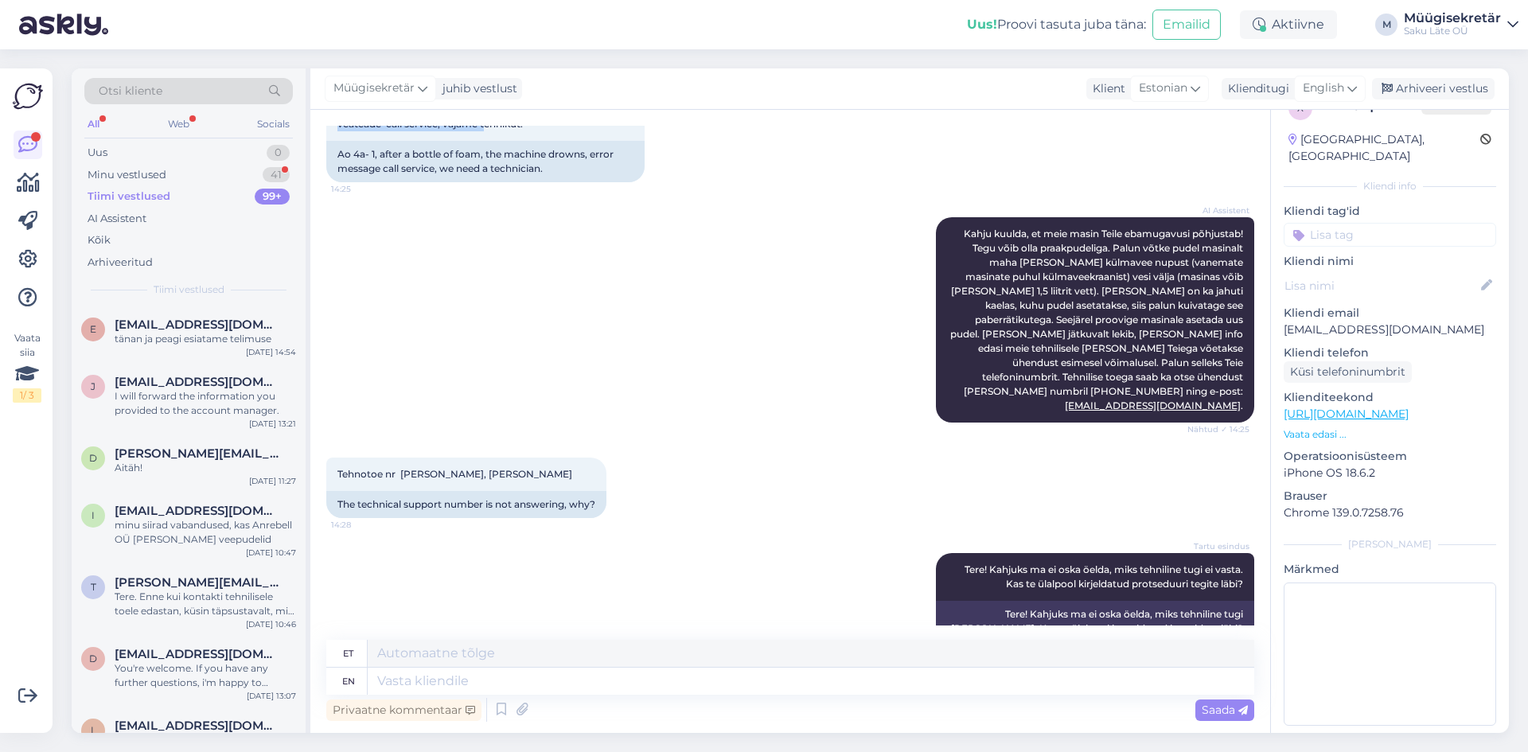
scroll to position [450, 0]
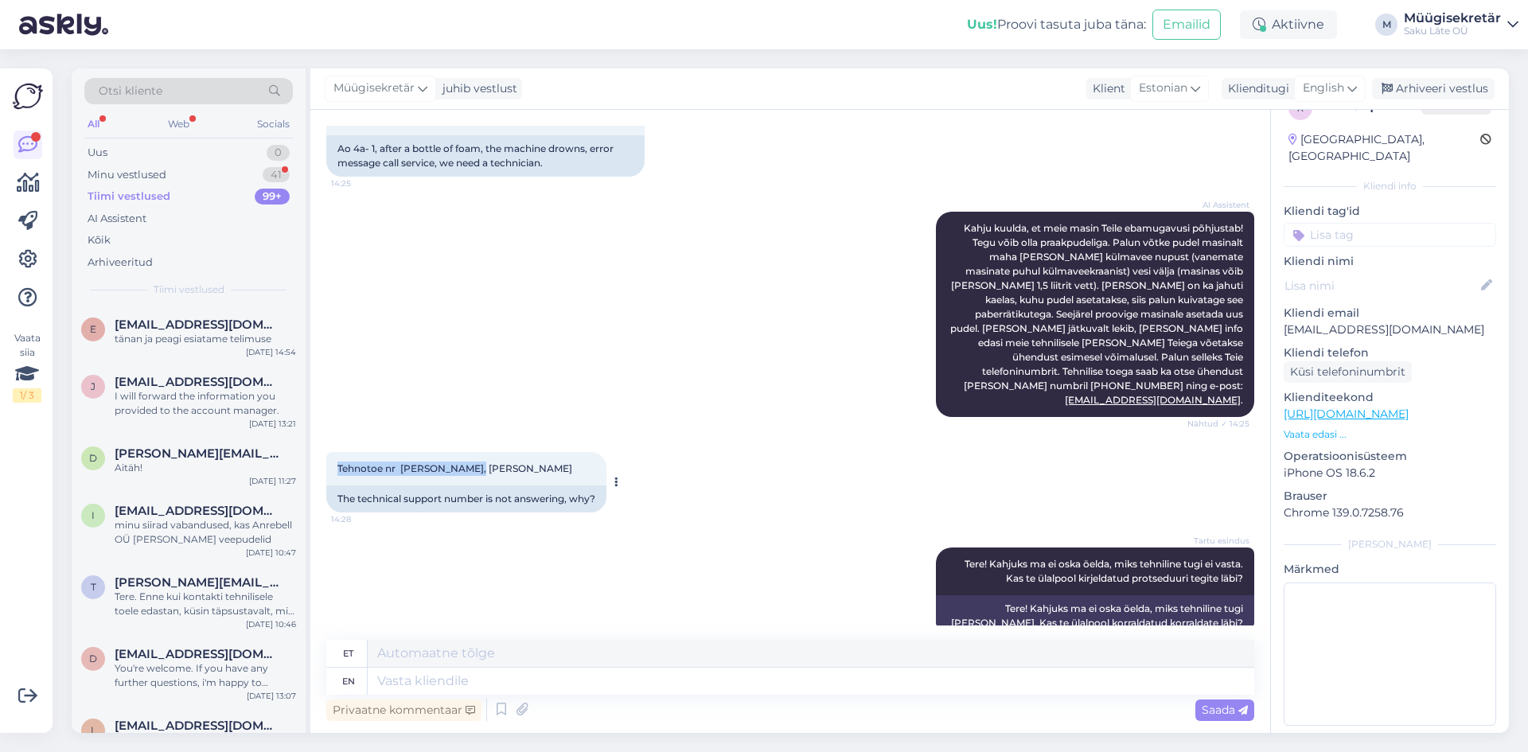
drag, startPoint x: 483, startPoint y: 441, endPoint x: 338, endPoint y: 445, distance: 144.9
click at [338, 452] on div "Tehnotoe nr [PERSON_NAME], [PERSON_NAME] 14:28" at bounding box center [466, 468] width 280 height 33
copy span "Tehnotoe nr [PERSON_NAME], [PERSON_NAME]"
click at [107, 176] on div "Minu vestlused" at bounding box center [127, 175] width 79 height 16
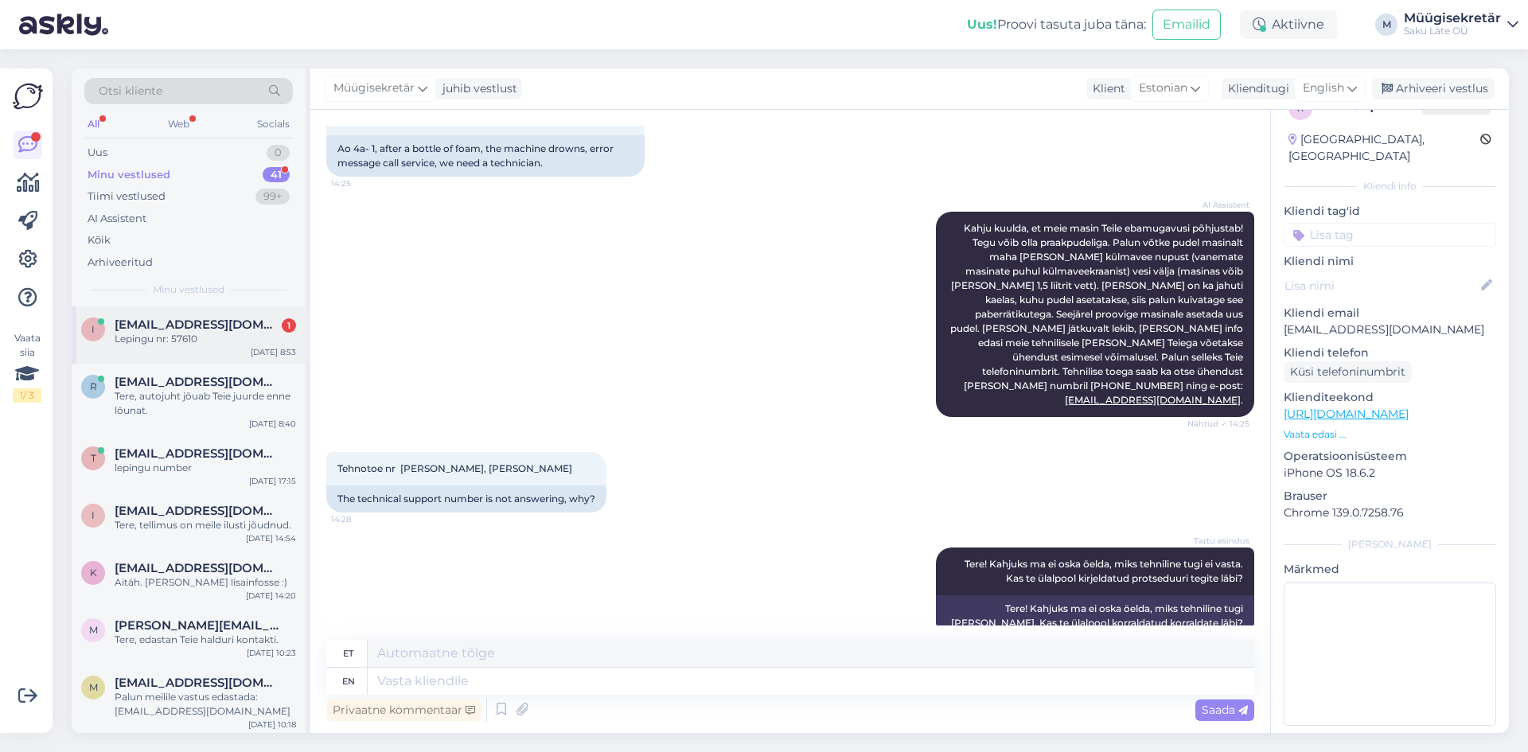
click at [142, 355] on div "i [EMAIL_ADDRESS][DOMAIN_NAME] 1 Lepingu nr: 57610 [DATE] 8:53" at bounding box center [189, 334] width 234 height 57
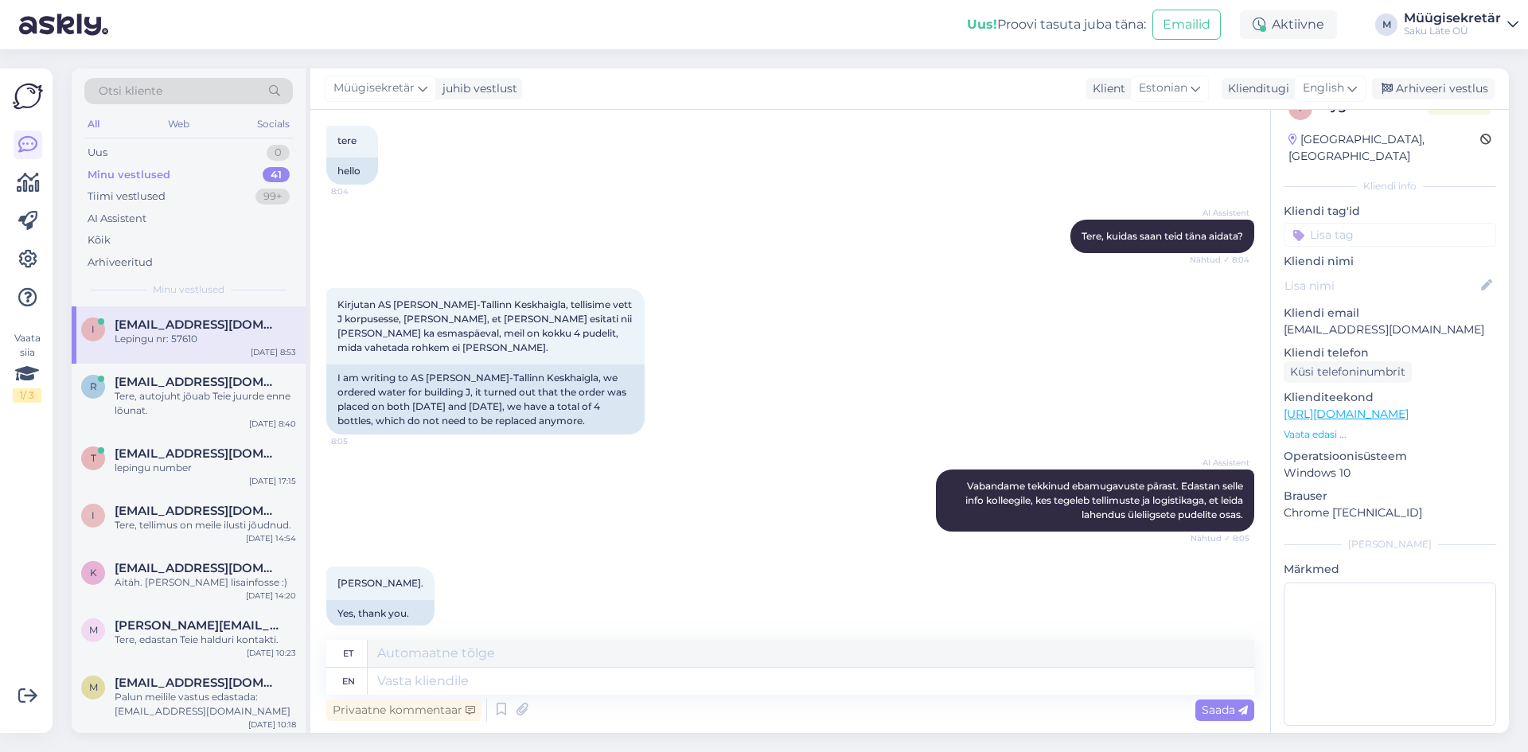
scroll to position [0, 0]
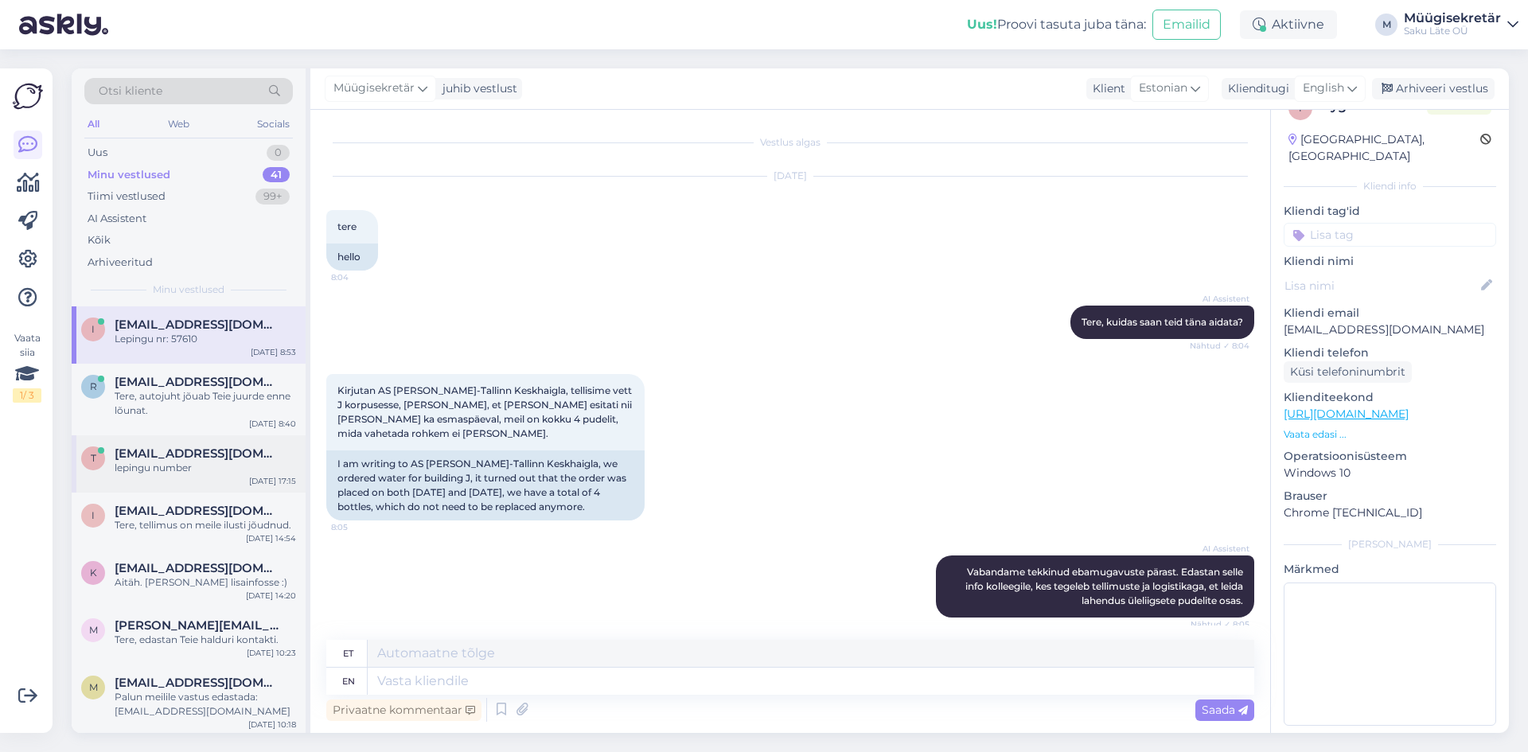
click at [154, 450] on span "[EMAIL_ADDRESS][DOMAIN_NAME]" at bounding box center [198, 453] width 166 height 14
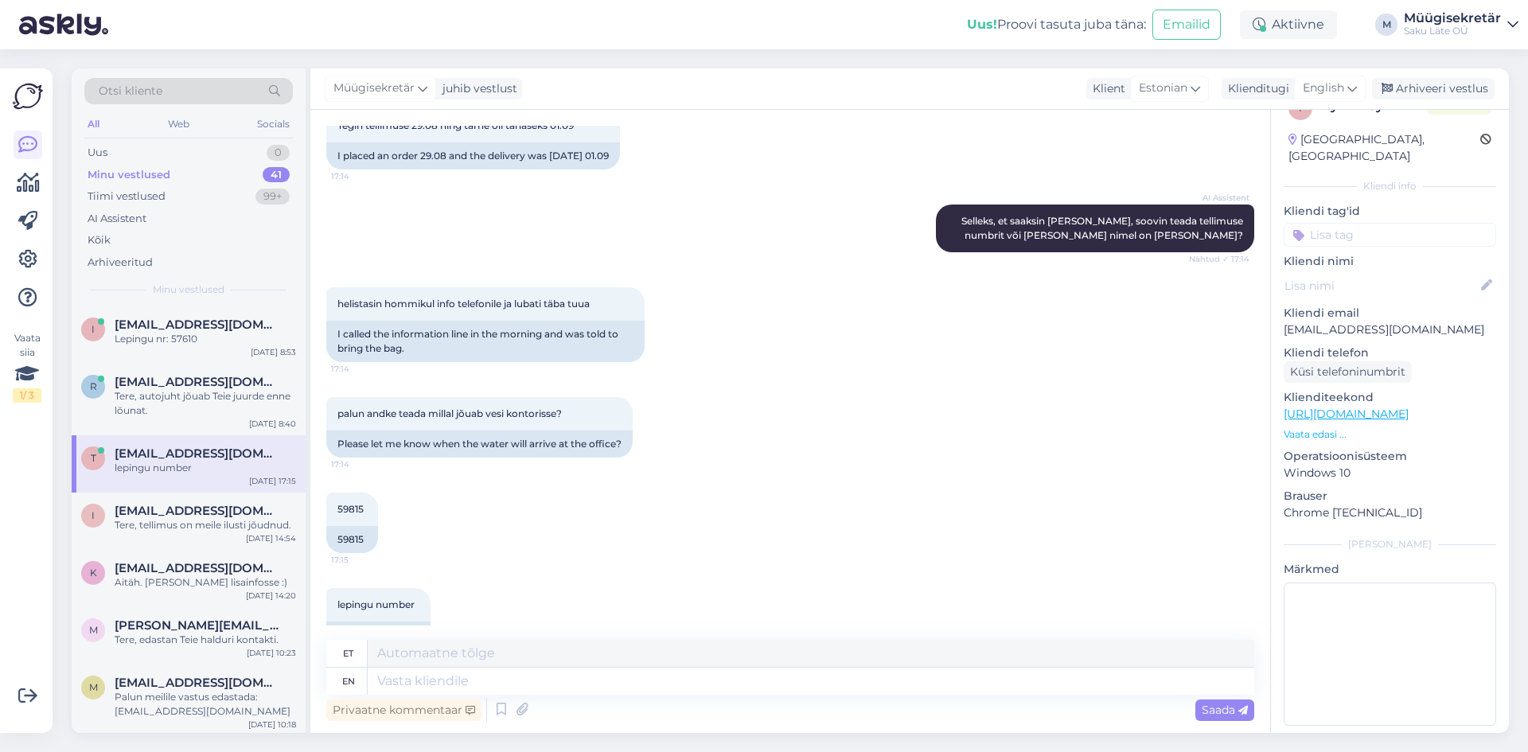
scroll to position [306, 0]
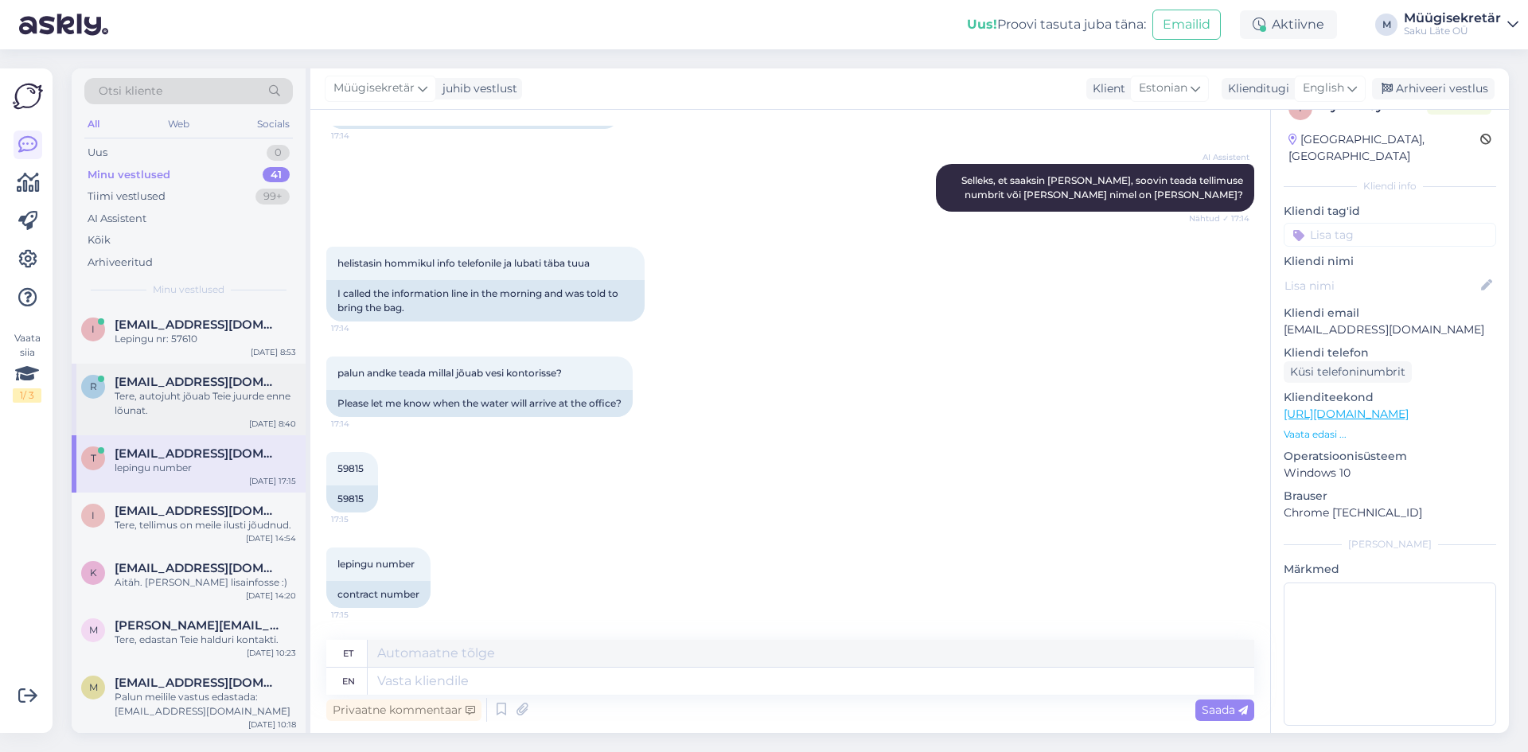
click at [147, 392] on div "Tere, autojuht jõuab Teie juurde enne lõunat." at bounding box center [205, 403] width 181 height 29
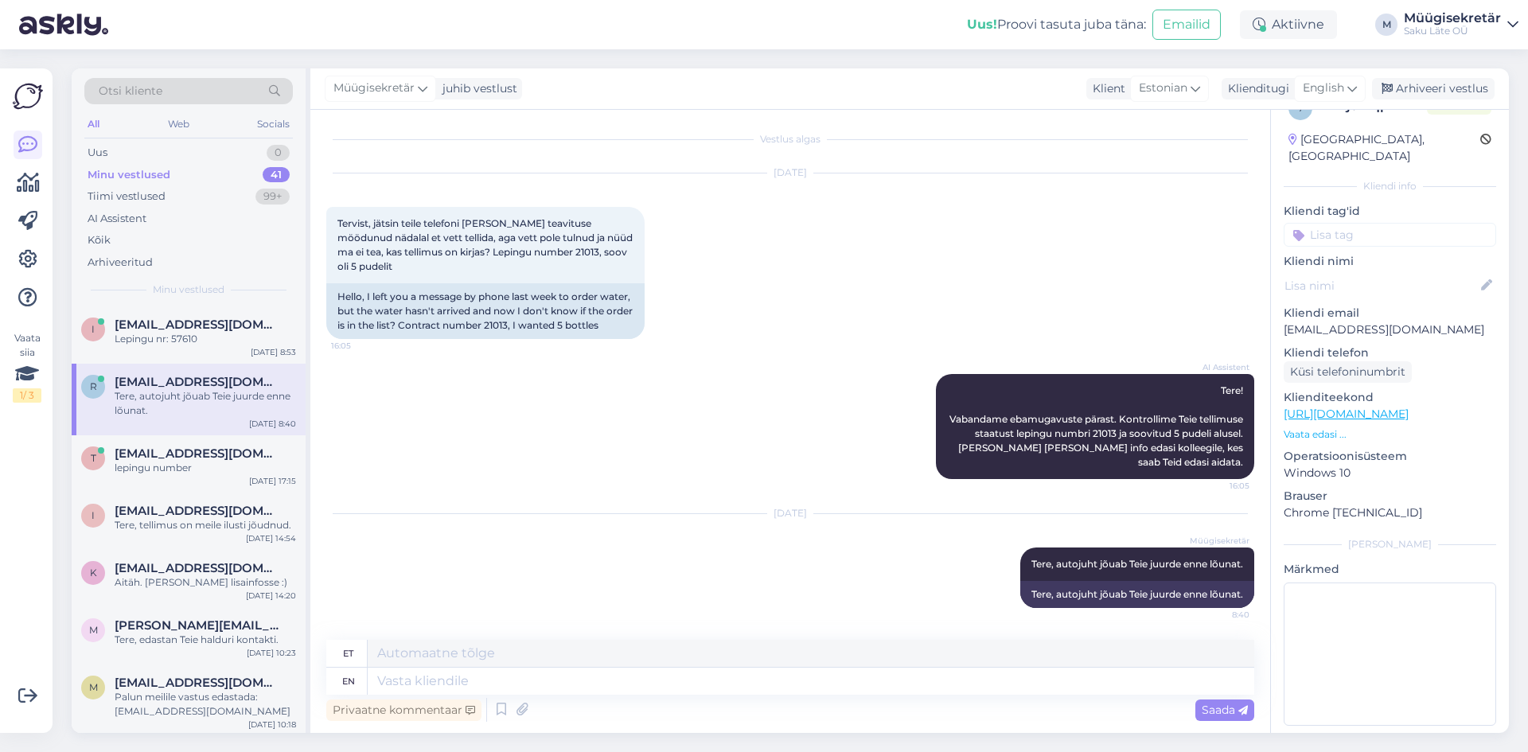
scroll to position [0, 0]
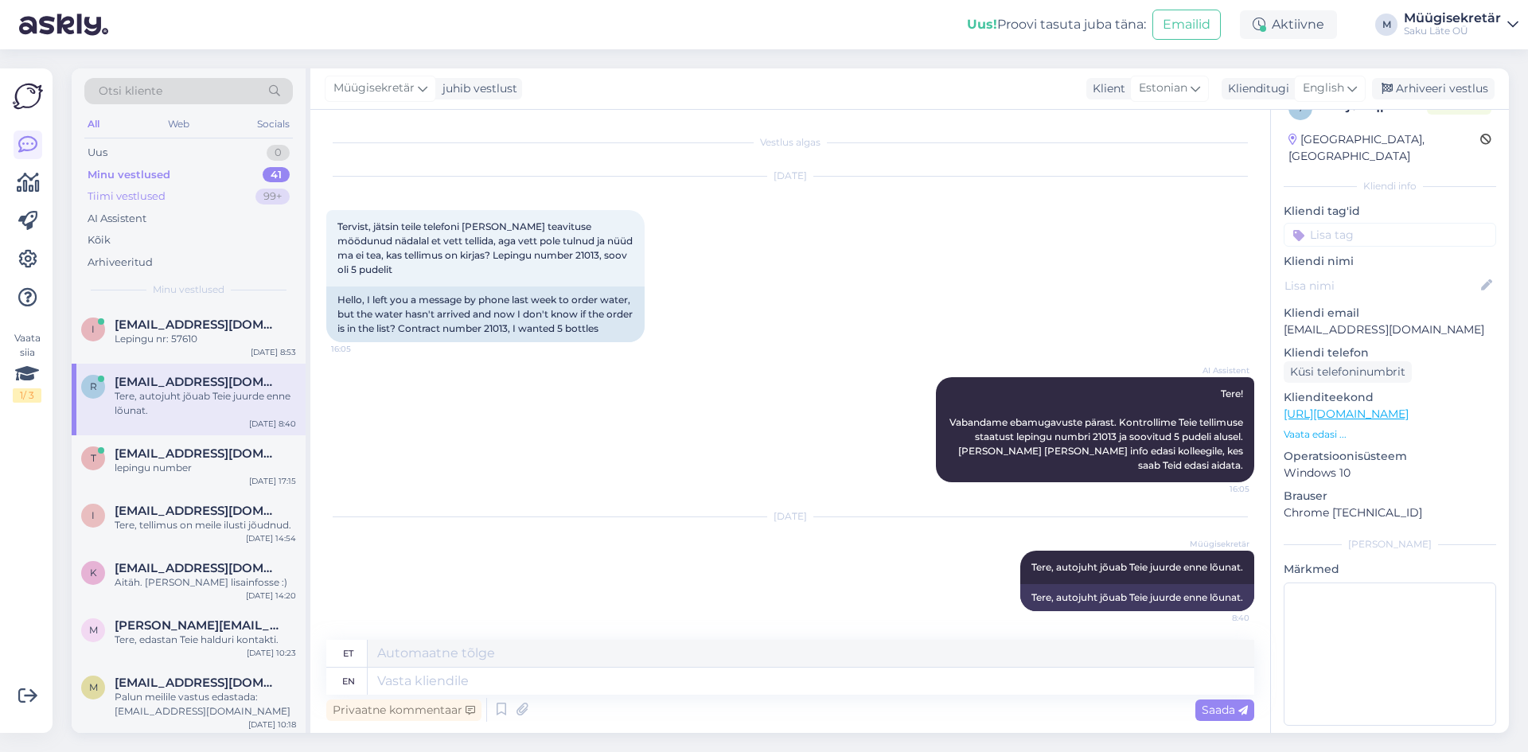
click at [113, 193] on div "Tiimi vestlused" at bounding box center [127, 197] width 78 height 16
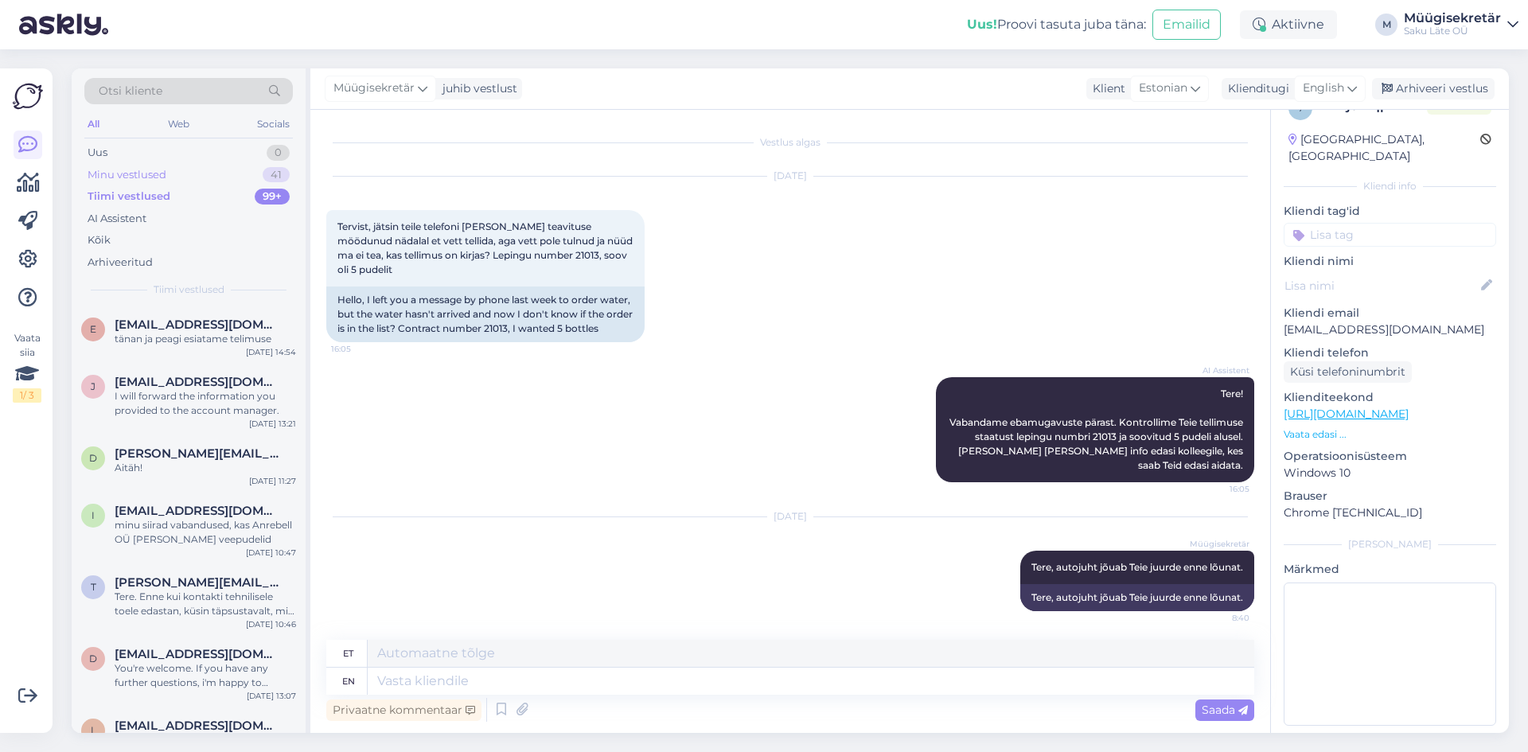
click at [122, 175] on div "Minu vestlused" at bounding box center [127, 175] width 79 height 16
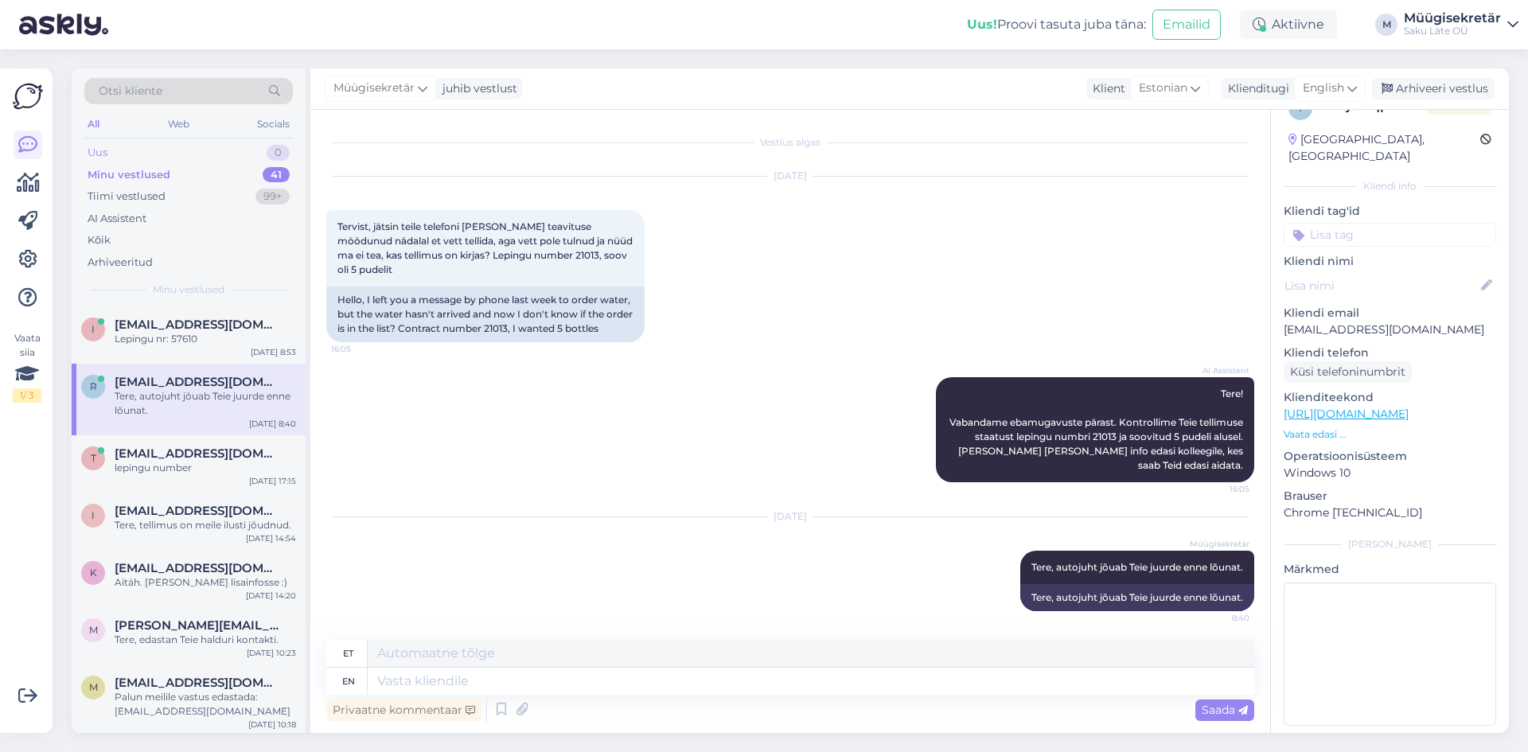
click at [119, 154] on div "Uus 0" at bounding box center [188, 153] width 208 height 22
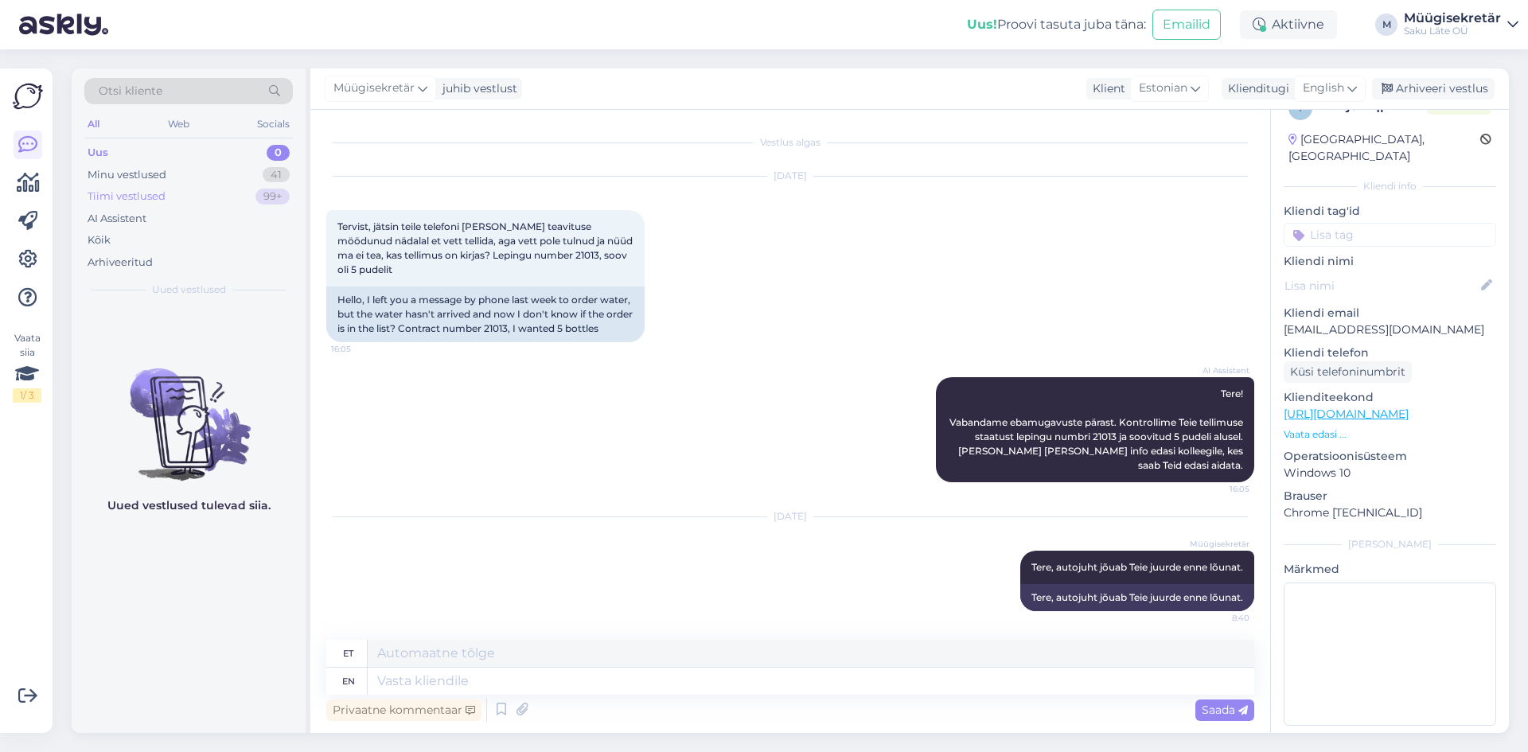
click at [126, 193] on div "Tiimi vestlused" at bounding box center [127, 197] width 78 height 16
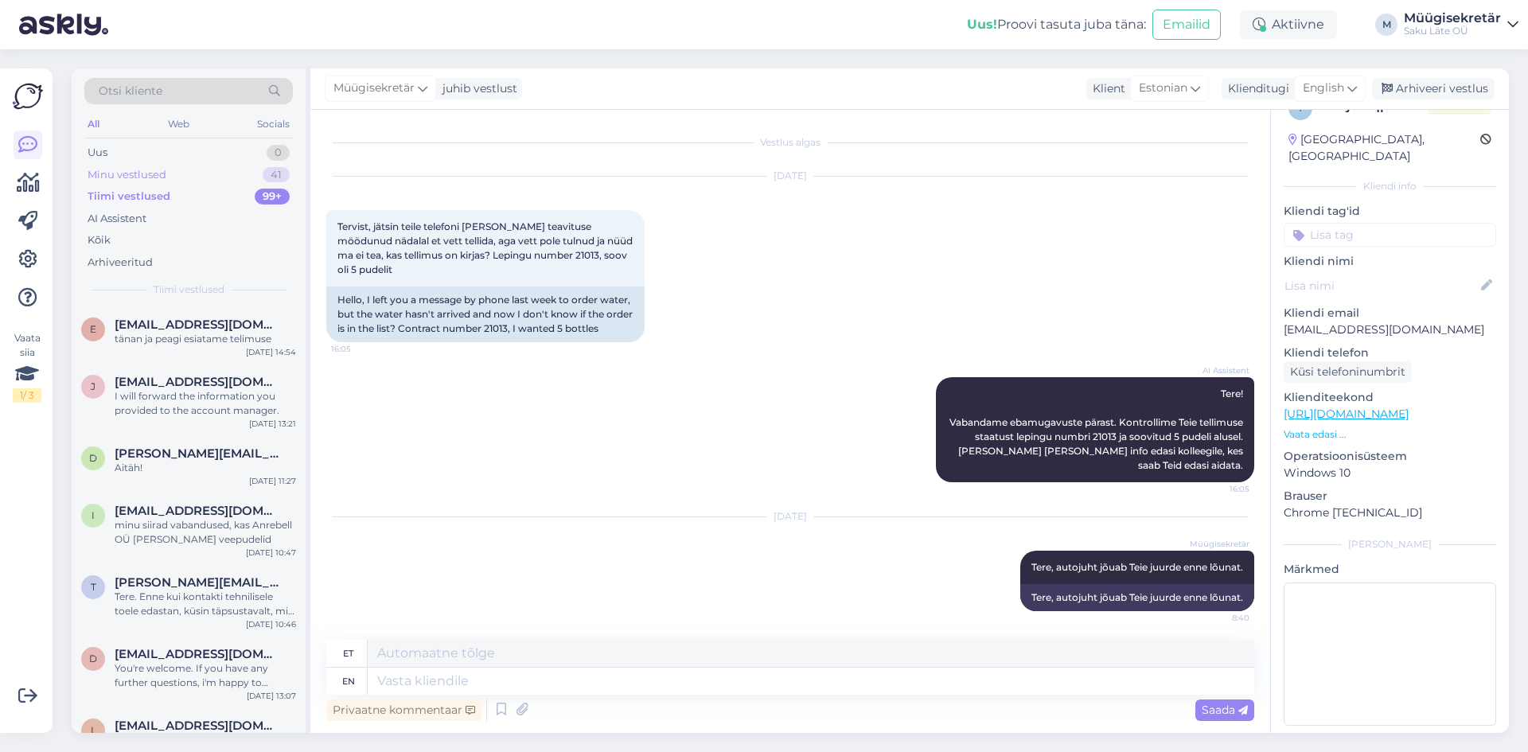
click at [117, 174] on div "Minu vestlused" at bounding box center [127, 175] width 79 height 16
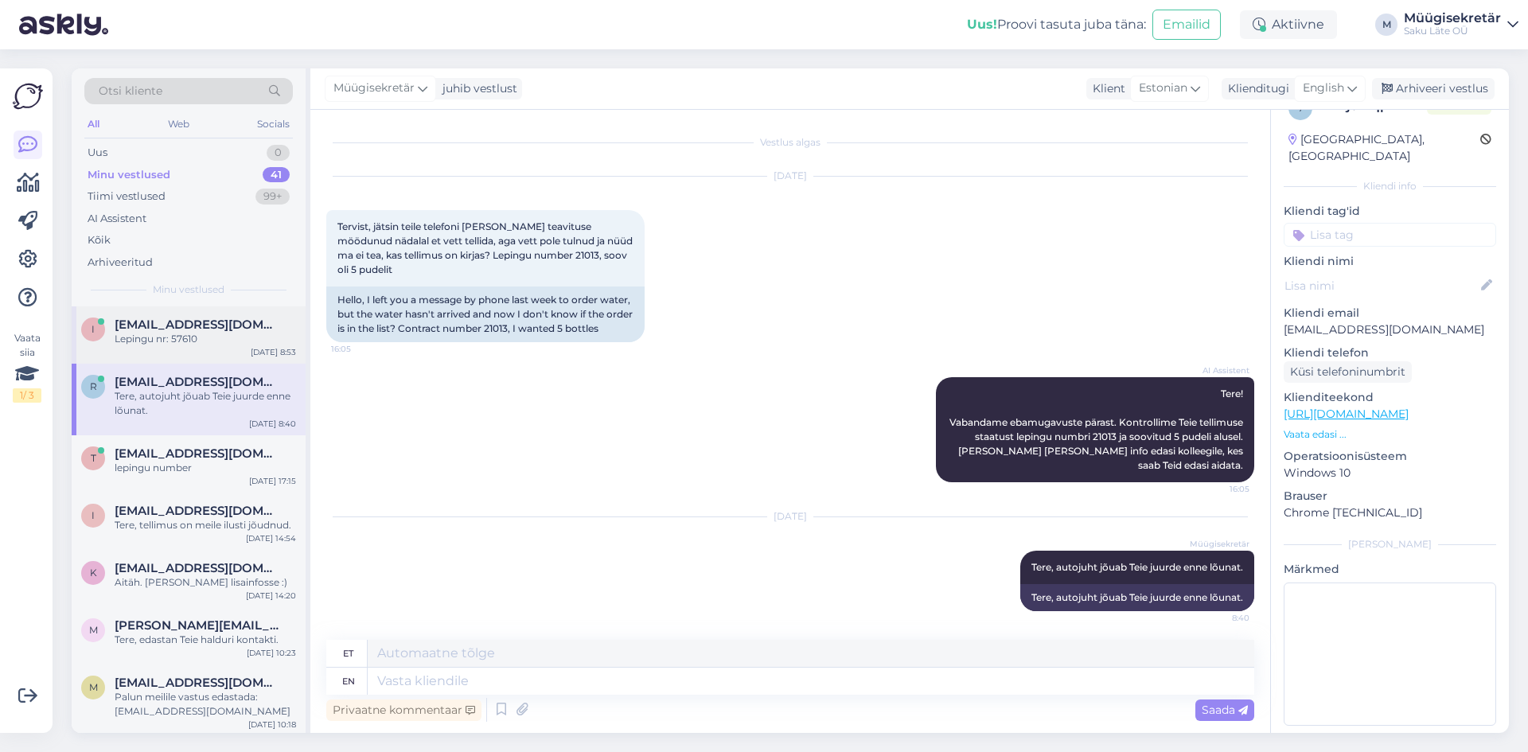
click at [153, 331] on span "[EMAIL_ADDRESS][DOMAIN_NAME]" at bounding box center [198, 325] width 166 height 14
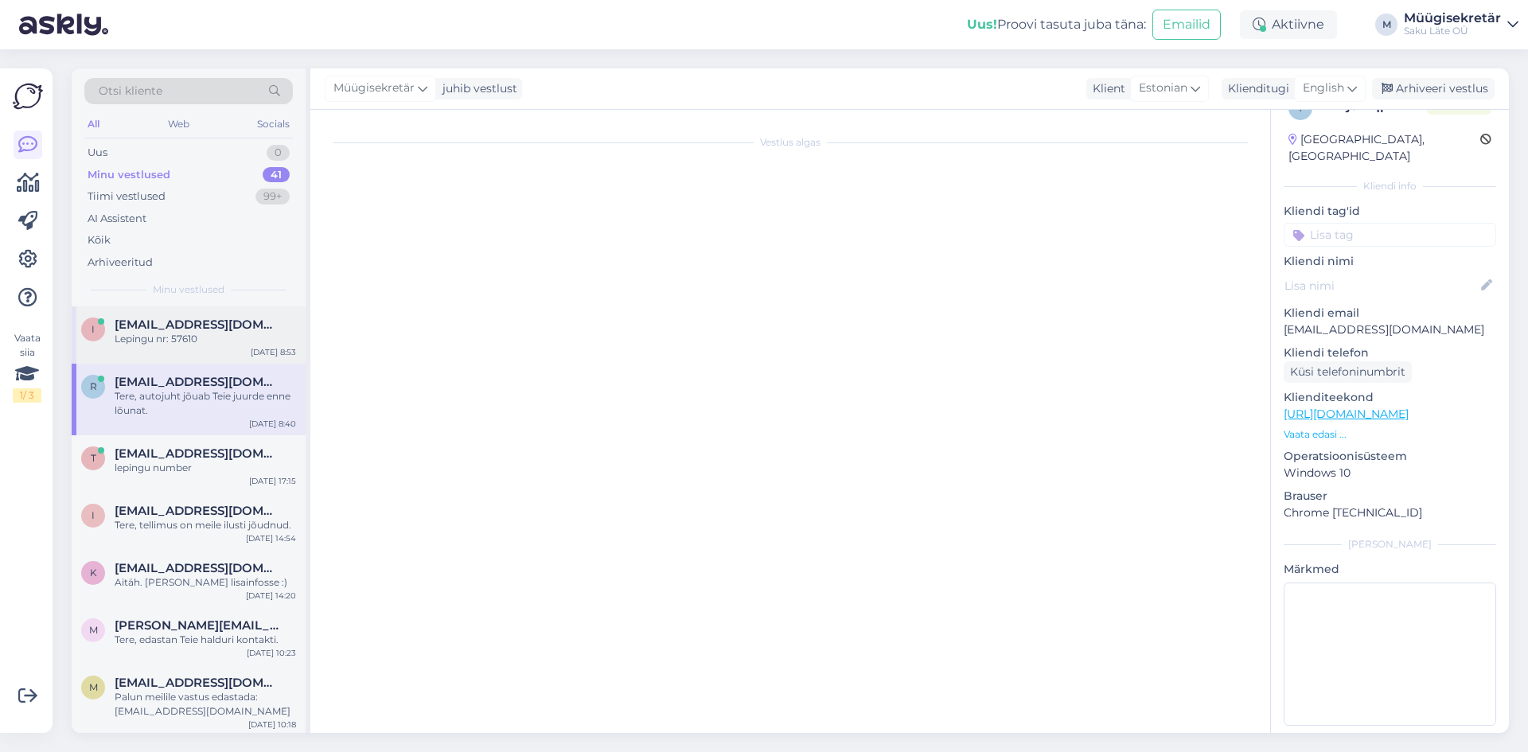
scroll to position [296, 0]
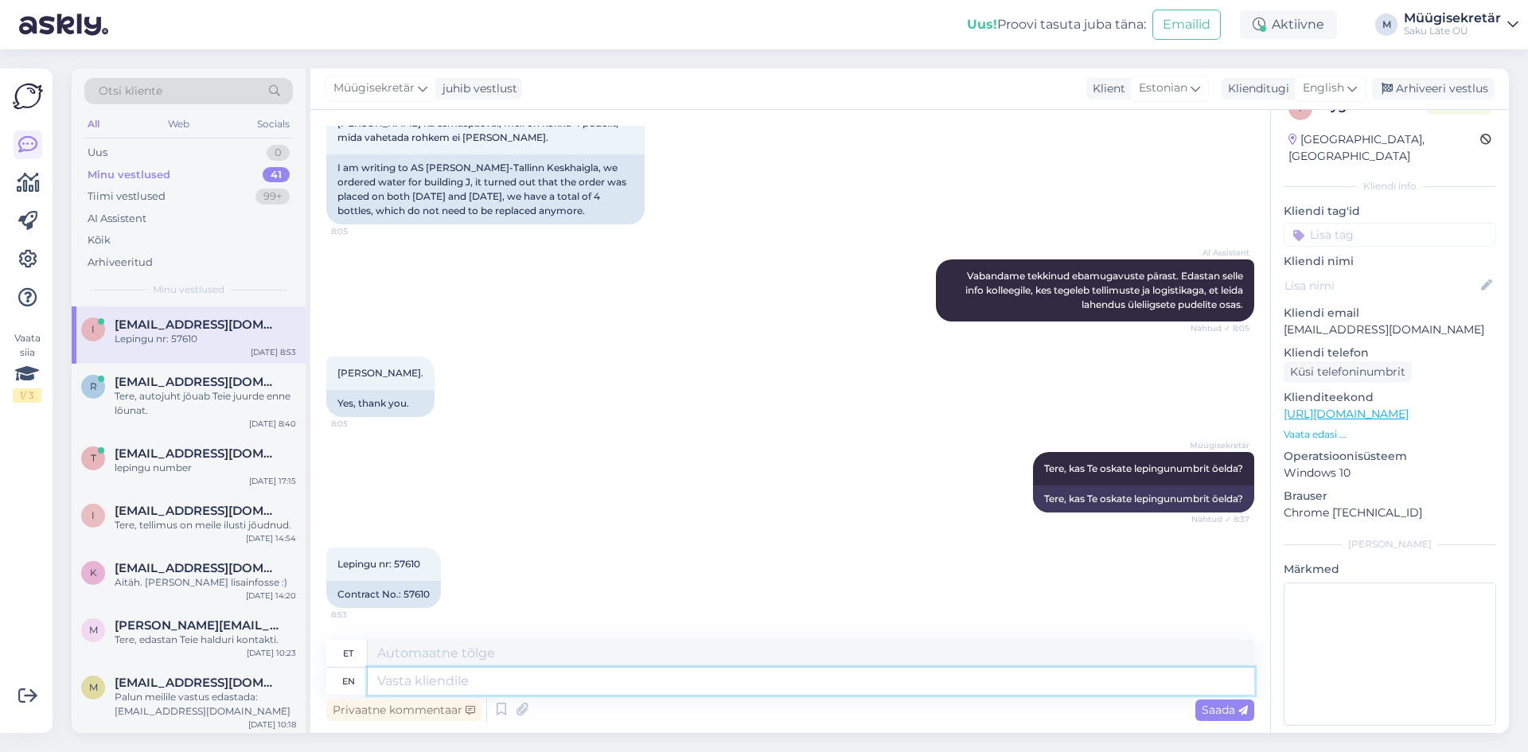
click at [509, 688] on textarea at bounding box center [811, 681] width 886 height 27
type textarea "Tere"
type textarea "T"
type textarea "Kustutasime"
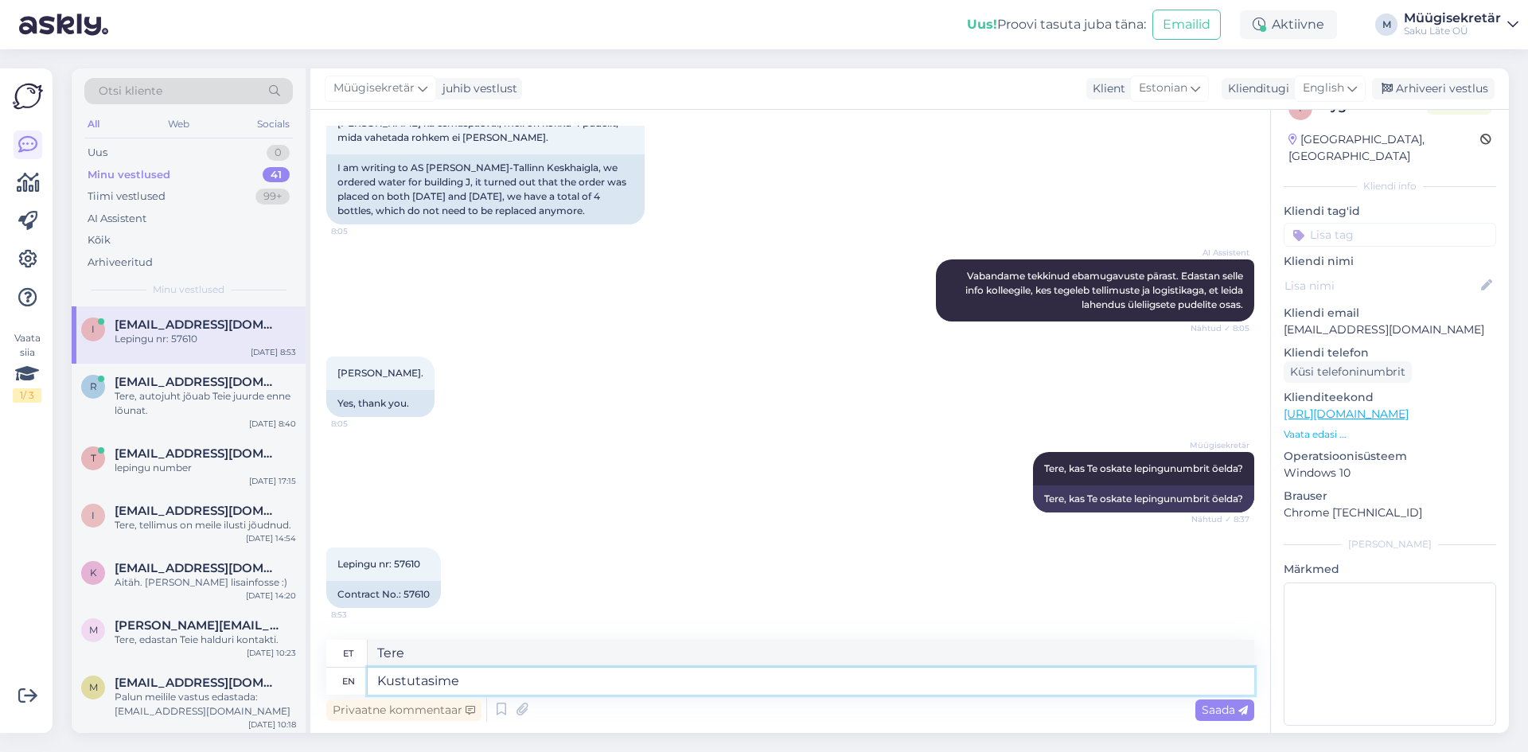
type textarea "Kustutasime"
type textarea "Kustutasime ühe t"
type textarea "Kustutasime ühe"
type textarea "Kustutasime ühe tellimuse"
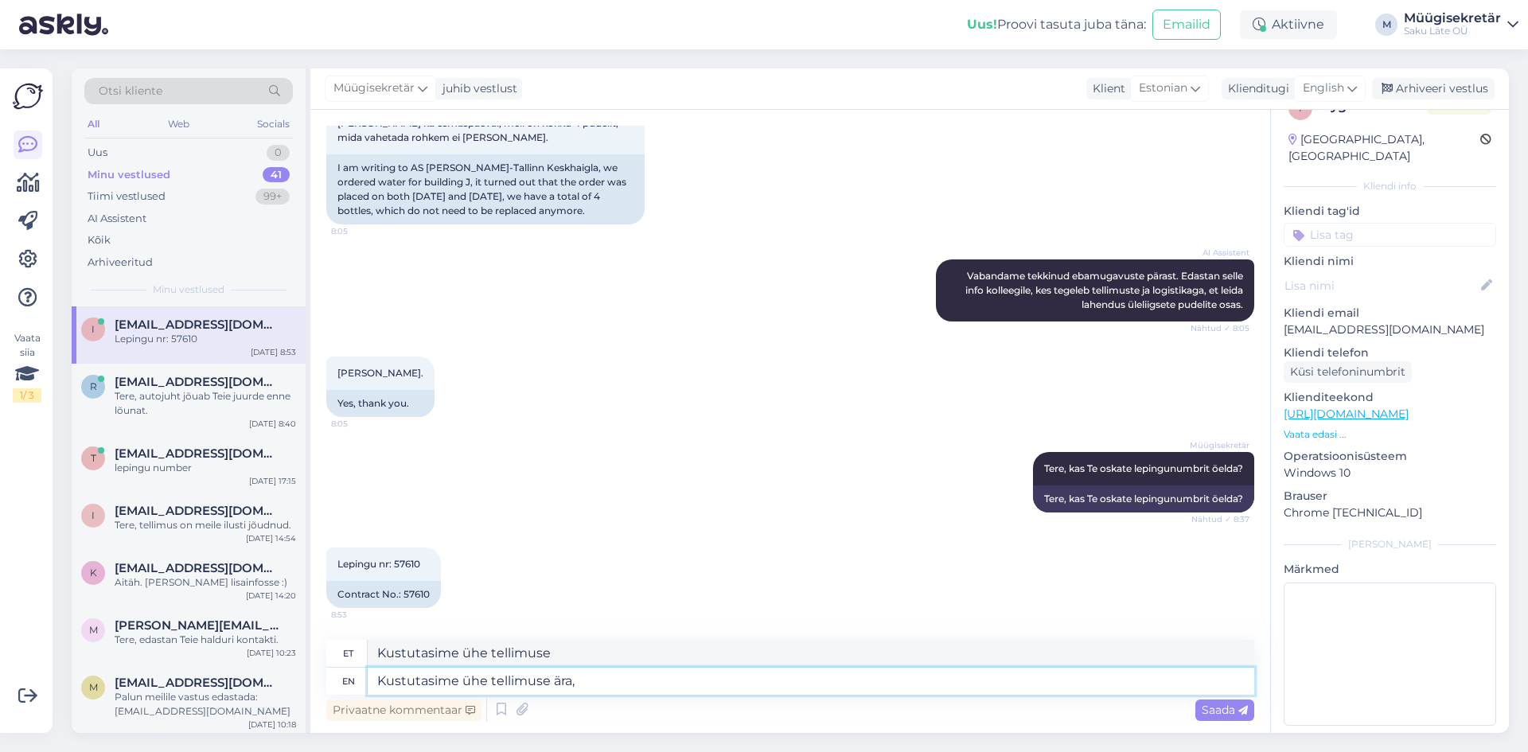
type textarea "Kustutasime ühe tellimuse ära,"
type textarea "Kustutasime ühe tellimuse ära, toome"
type textarea "Kustutasime ühe tellimuse ära, toome Tei"
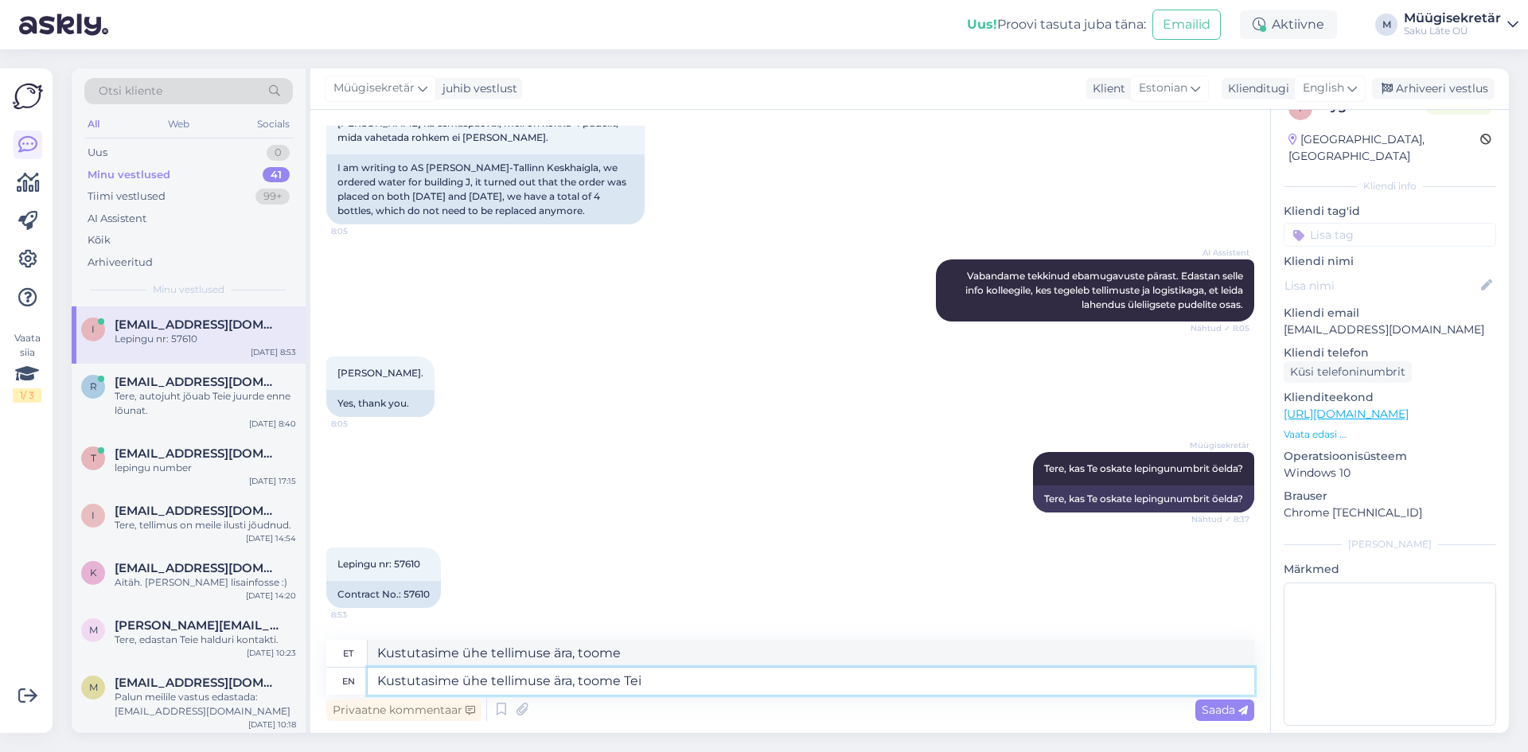
type textarea "Kustutasime ühe tellimuse ära, toome Teie"
type textarea "Kustutasime ühe tellimuse ära, toome Teile 4"
type textarea "Kustutasime ühe tellimuse ära, toome Teile 4 pdl."
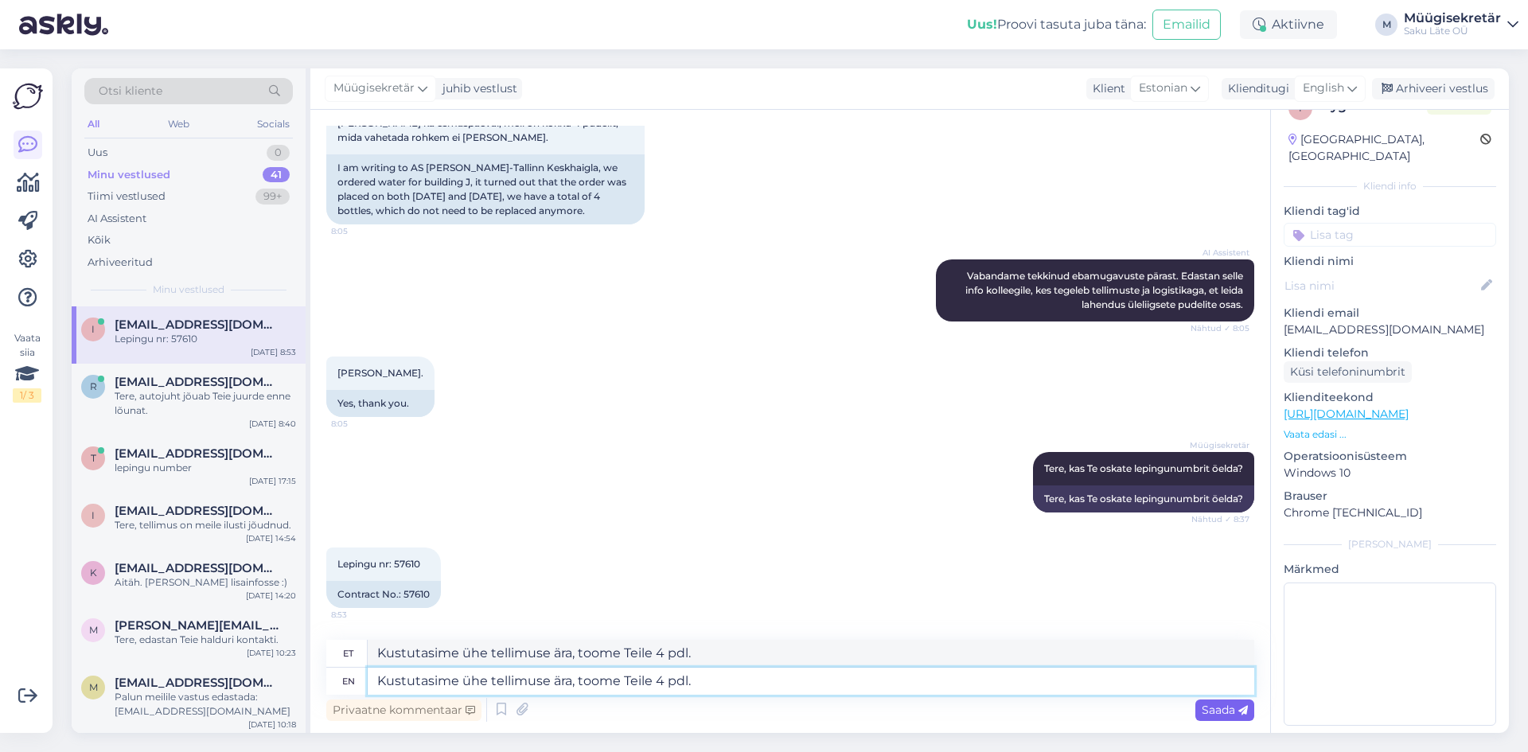
type textarea "Kustutasime ühe tellimuse ära, toome Teile 4 pdl."
click at [1218, 714] on span "Saada" at bounding box center [1225, 710] width 46 height 14
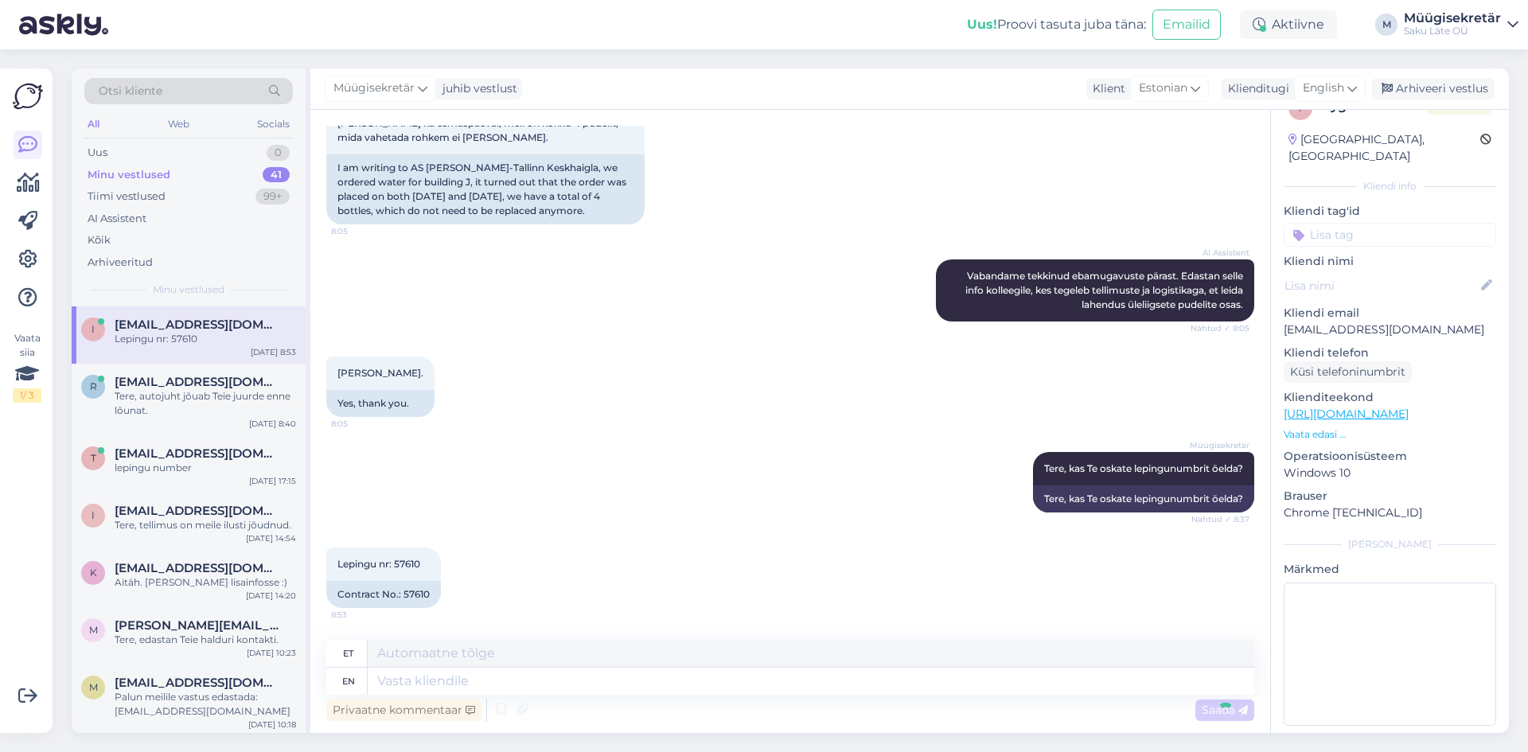
scroll to position [392, 0]
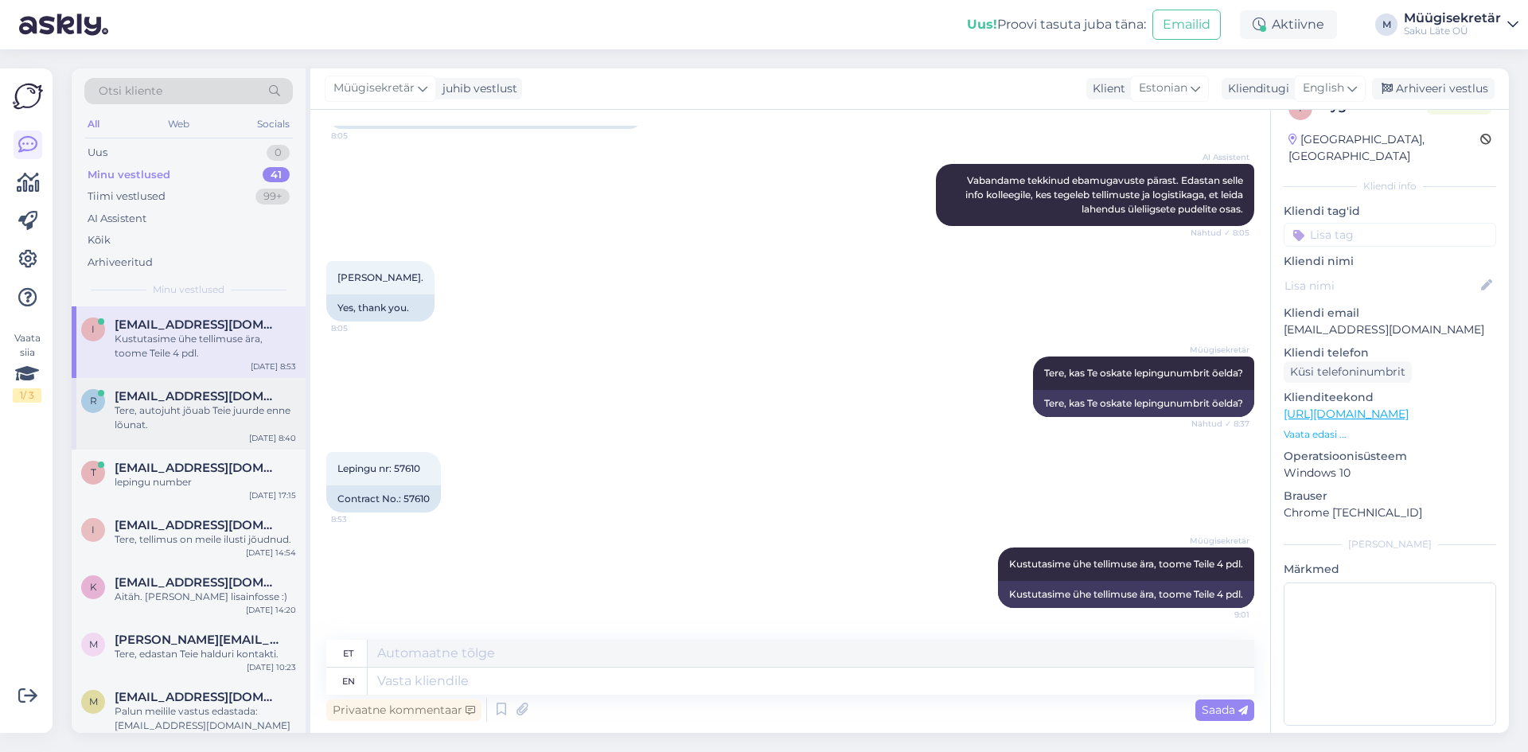
click at [216, 398] on div "[EMAIL_ADDRESS][DOMAIN_NAME]" at bounding box center [205, 396] width 181 height 14
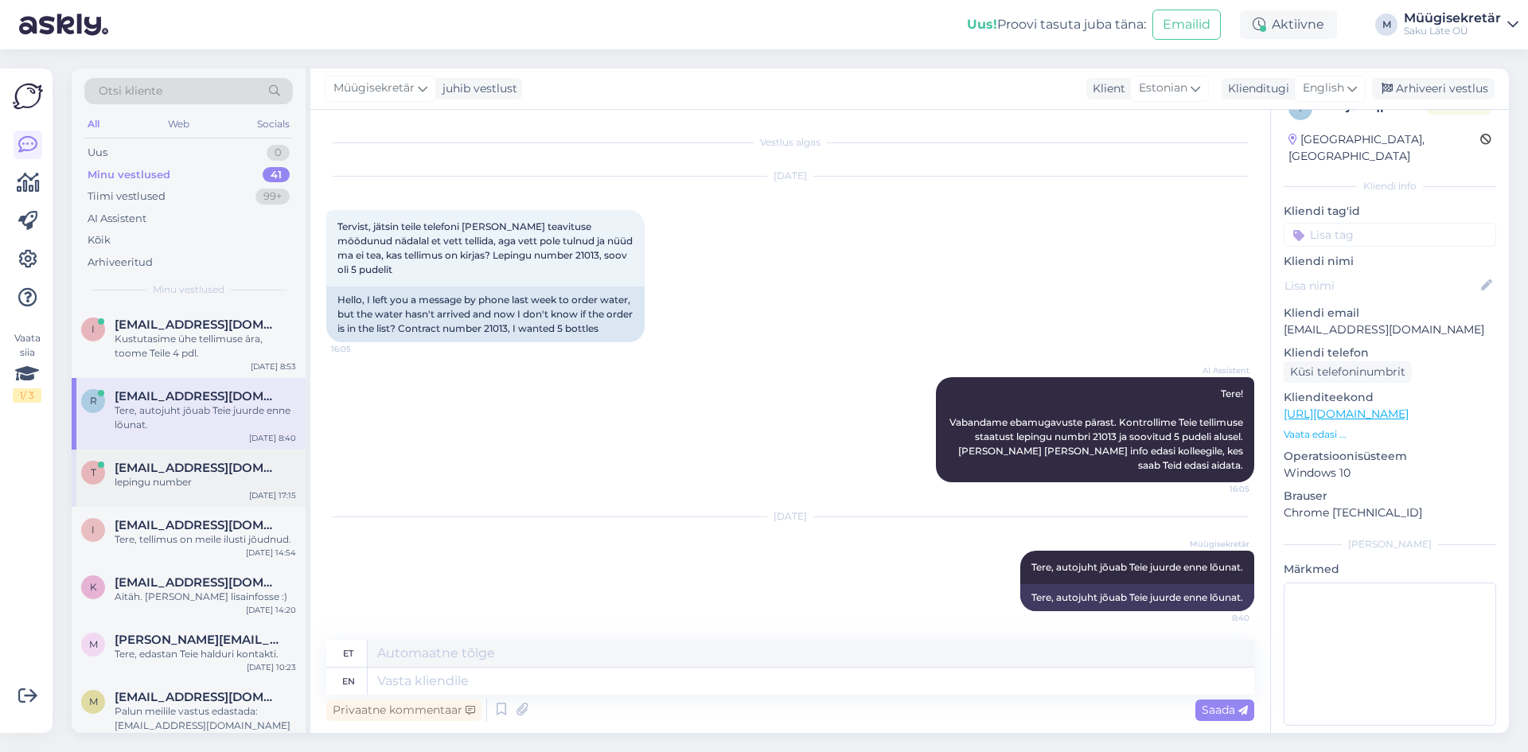
click at [170, 469] on span "[EMAIL_ADDRESS][DOMAIN_NAME]" at bounding box center [198, 468] width 166 height 14
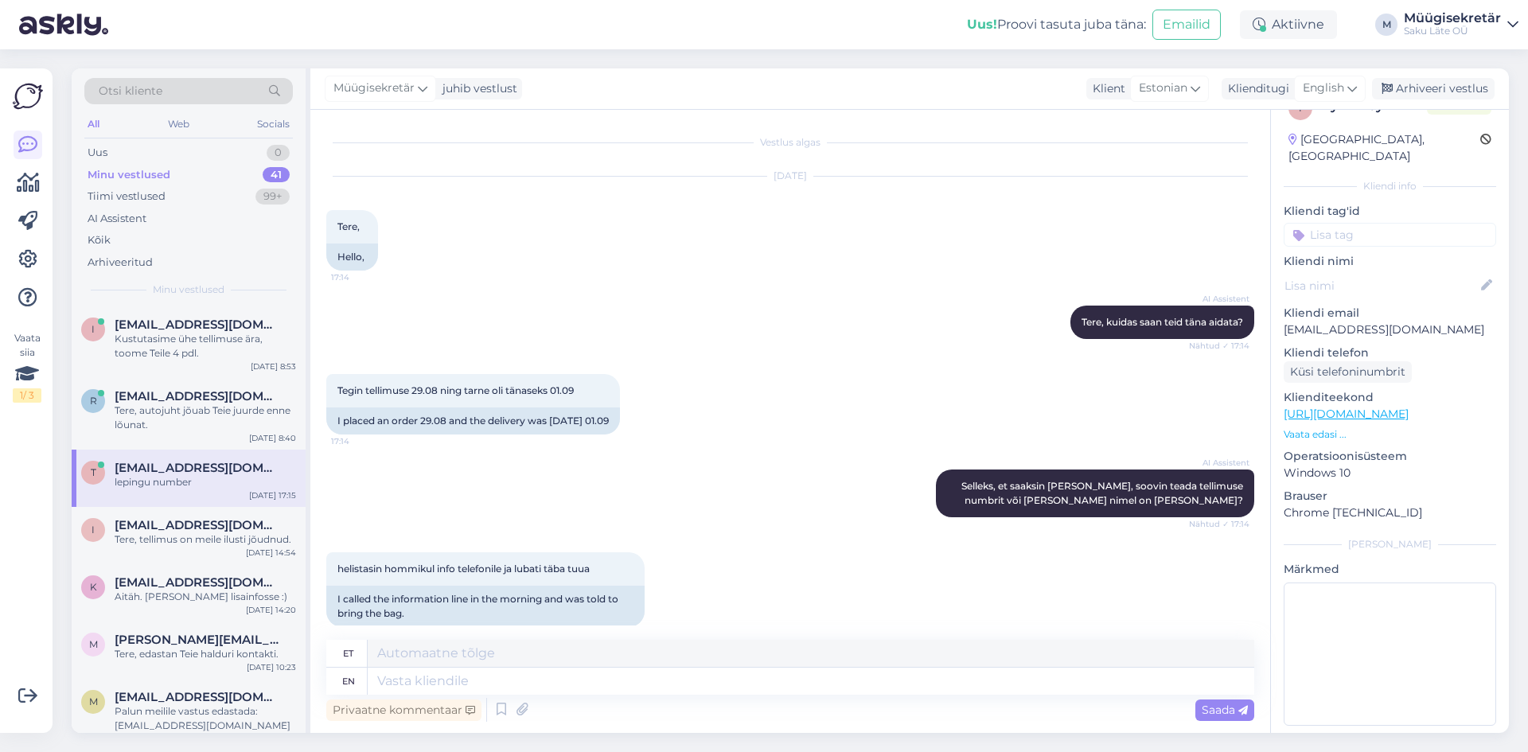
scroll to position [306, 0]
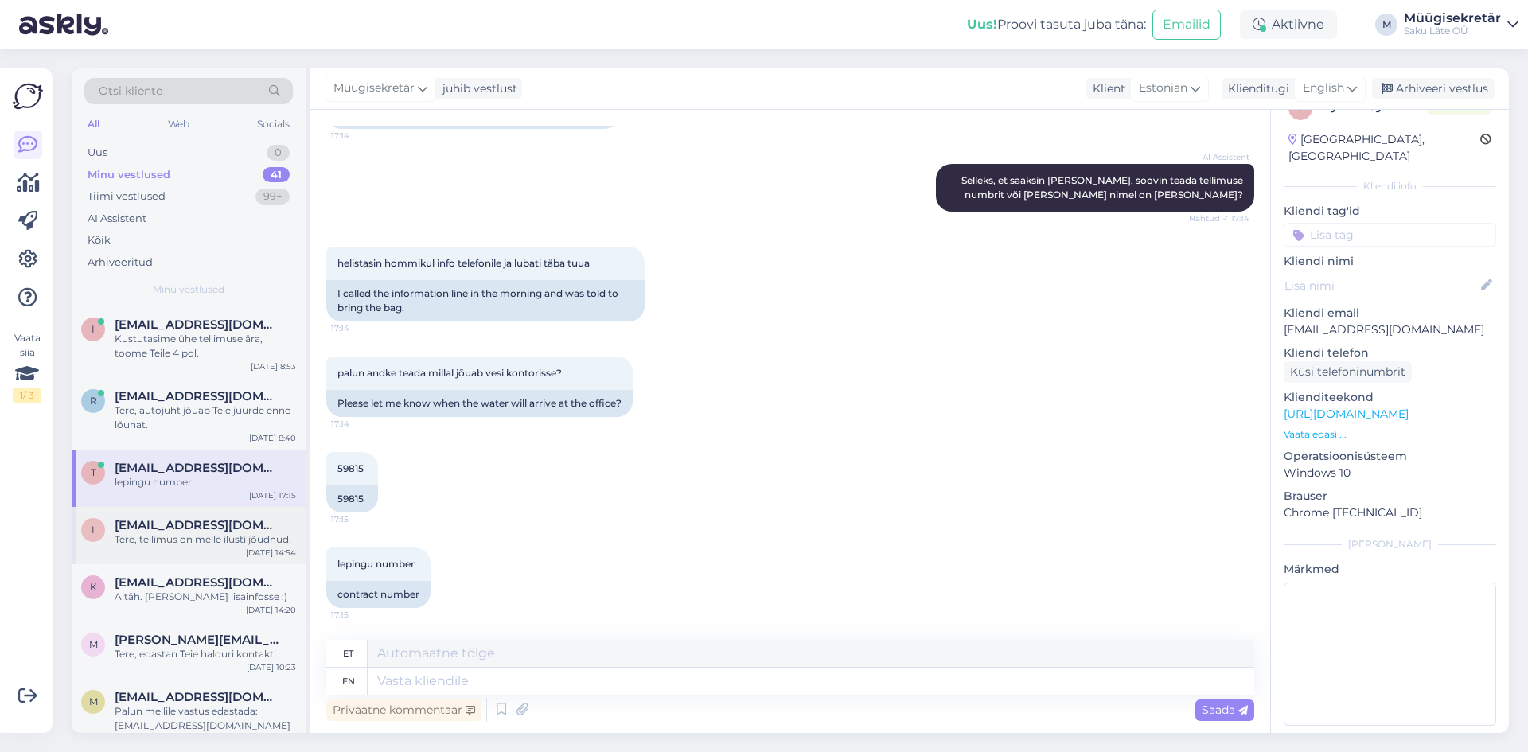
click at [175, 557] on div "i [EMAIL_ADDRESS][DOMAIN_NAME] Tere, tellimus on meile ilusti jõudnud. [DATE] 1…" at bounding box center [189, 535] width 234 height 57
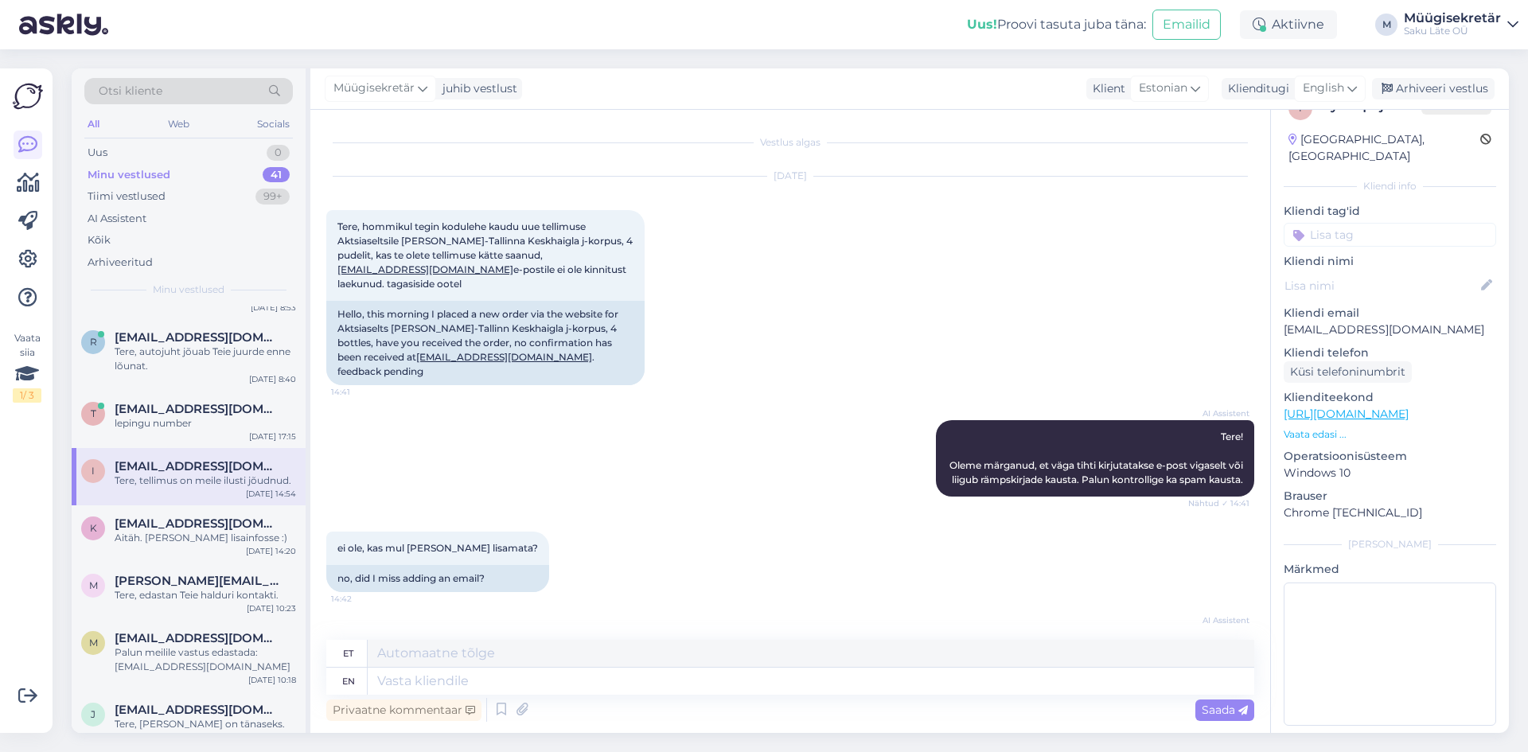
scroll to position [0, 0]
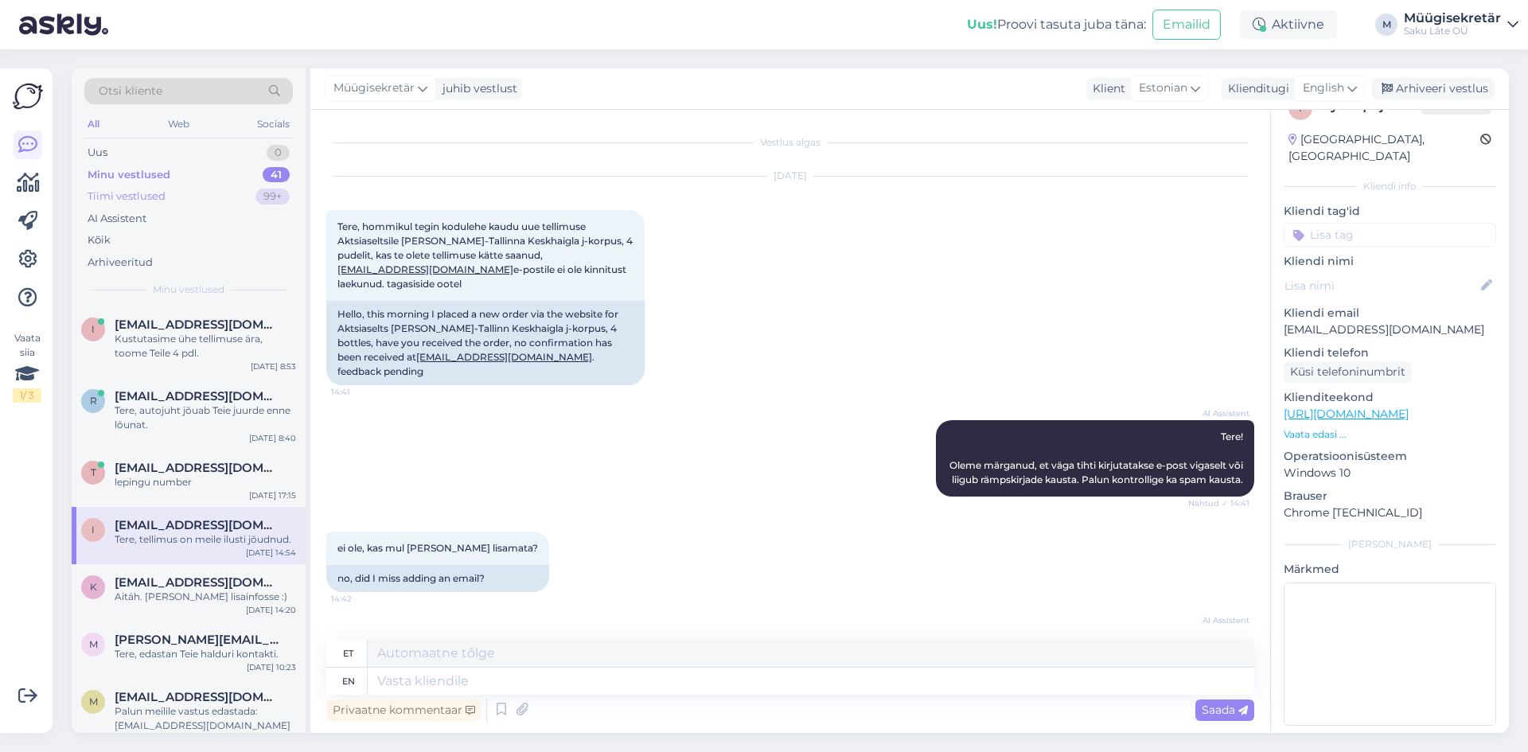
click at [119, 190] on div "Tiimi vestlused" at bounding box center [127, 197] width 78 height 16
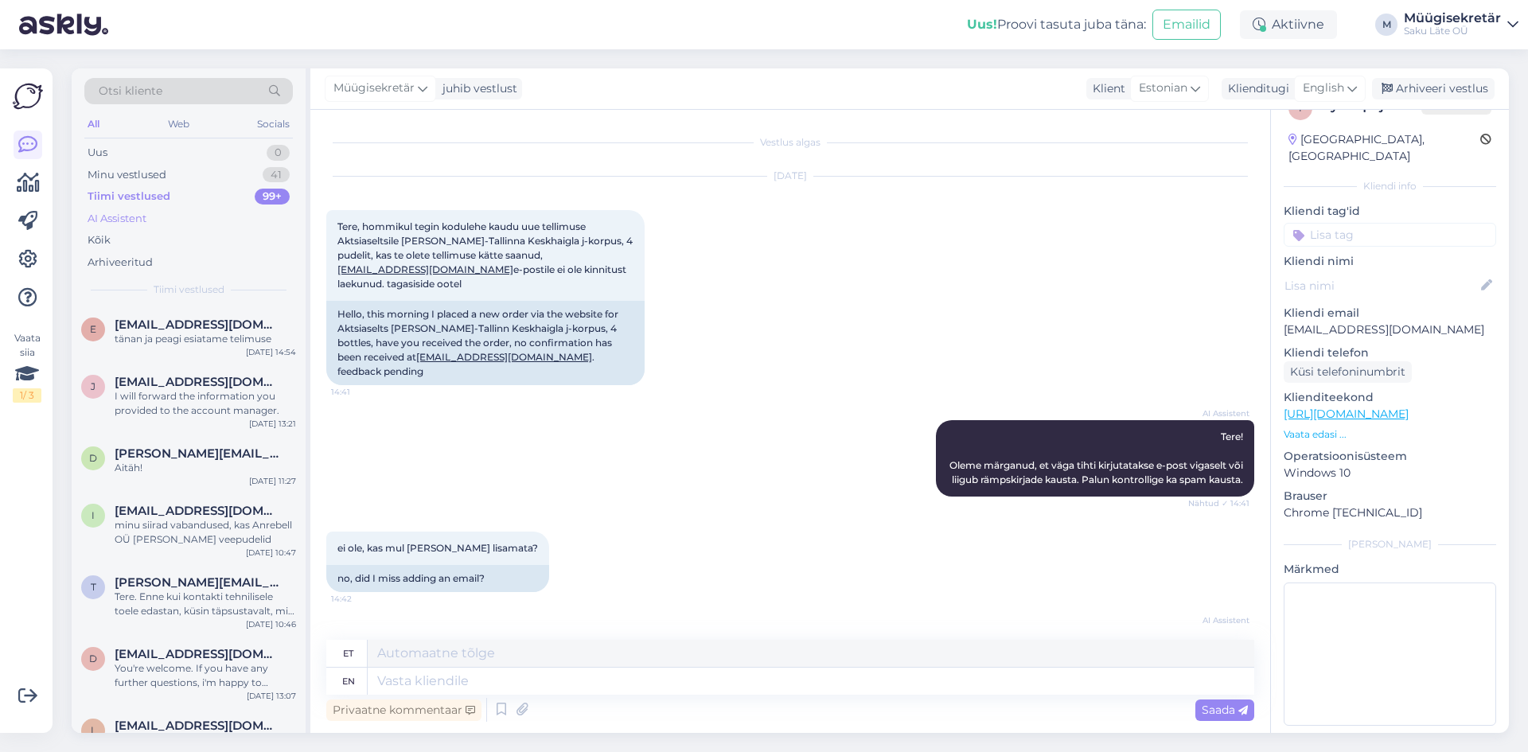
click at [123, 222] on div "AI Assistent" at bounding box center [117, 219] width 59 height 16
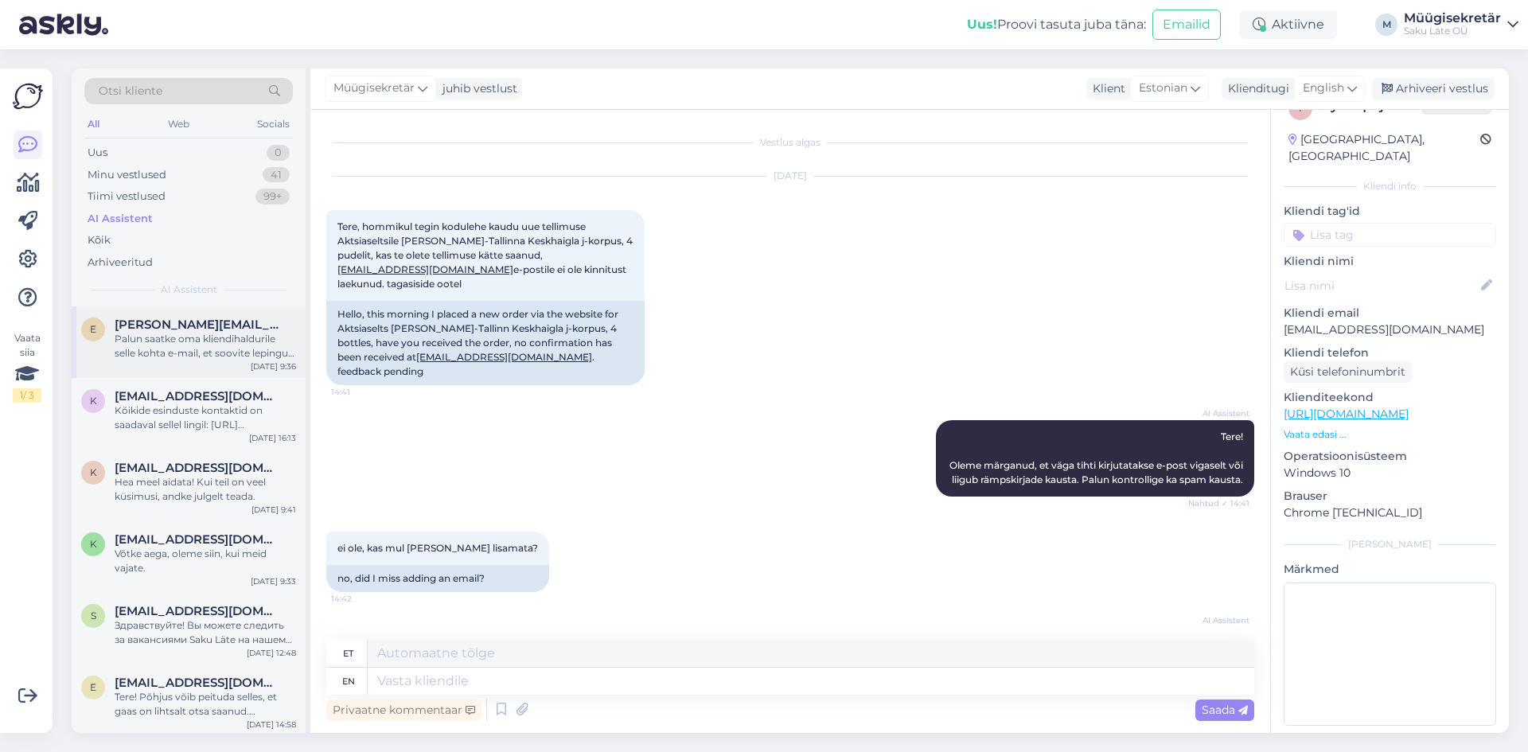
click at [162, 332] on div "Palun saatke oma kliendihaldurile selle kohta e-mail, et soovite lepingu lõpeta…" at bounding box center [205, 346] width 181 height 29
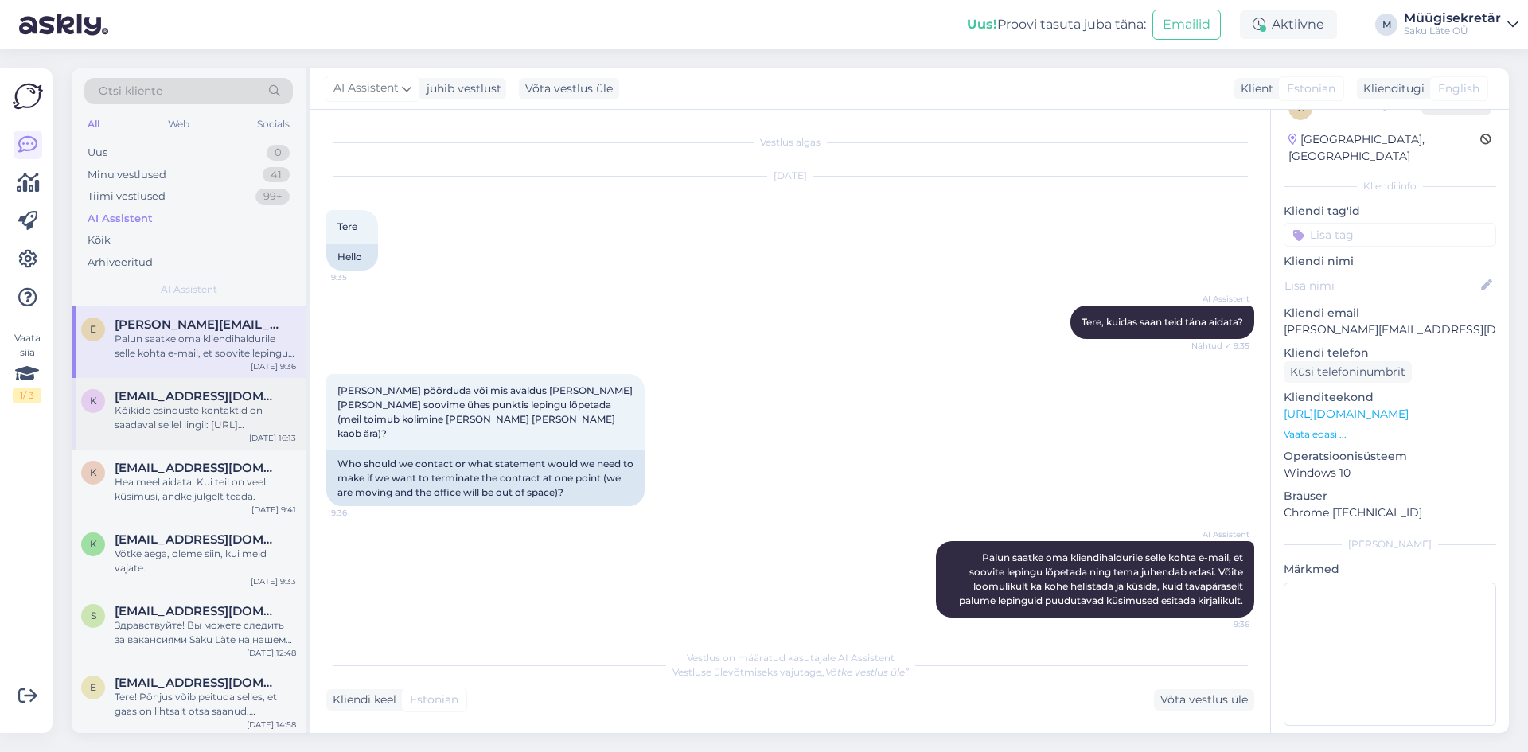
click at [180, 419] on div "Kõikide esinduste kontaktid on saadaval sellel lingil: [URL][DOMAIN_NAME]" at bounding box center [205, 417] width 181 height 29
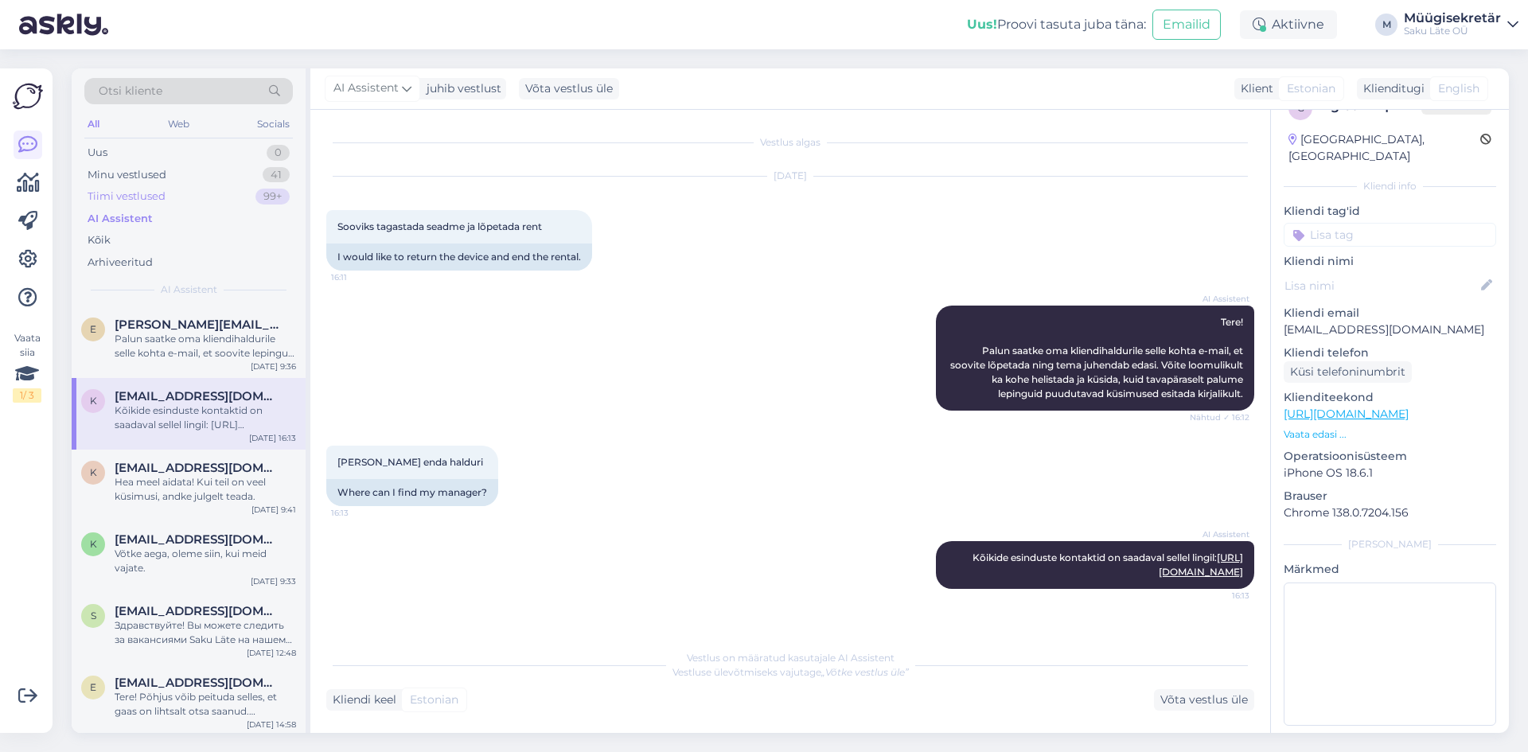
click at [132, 190] on div "Tiimi vestlused" at bounding box center [127, 197] width 78 height 16
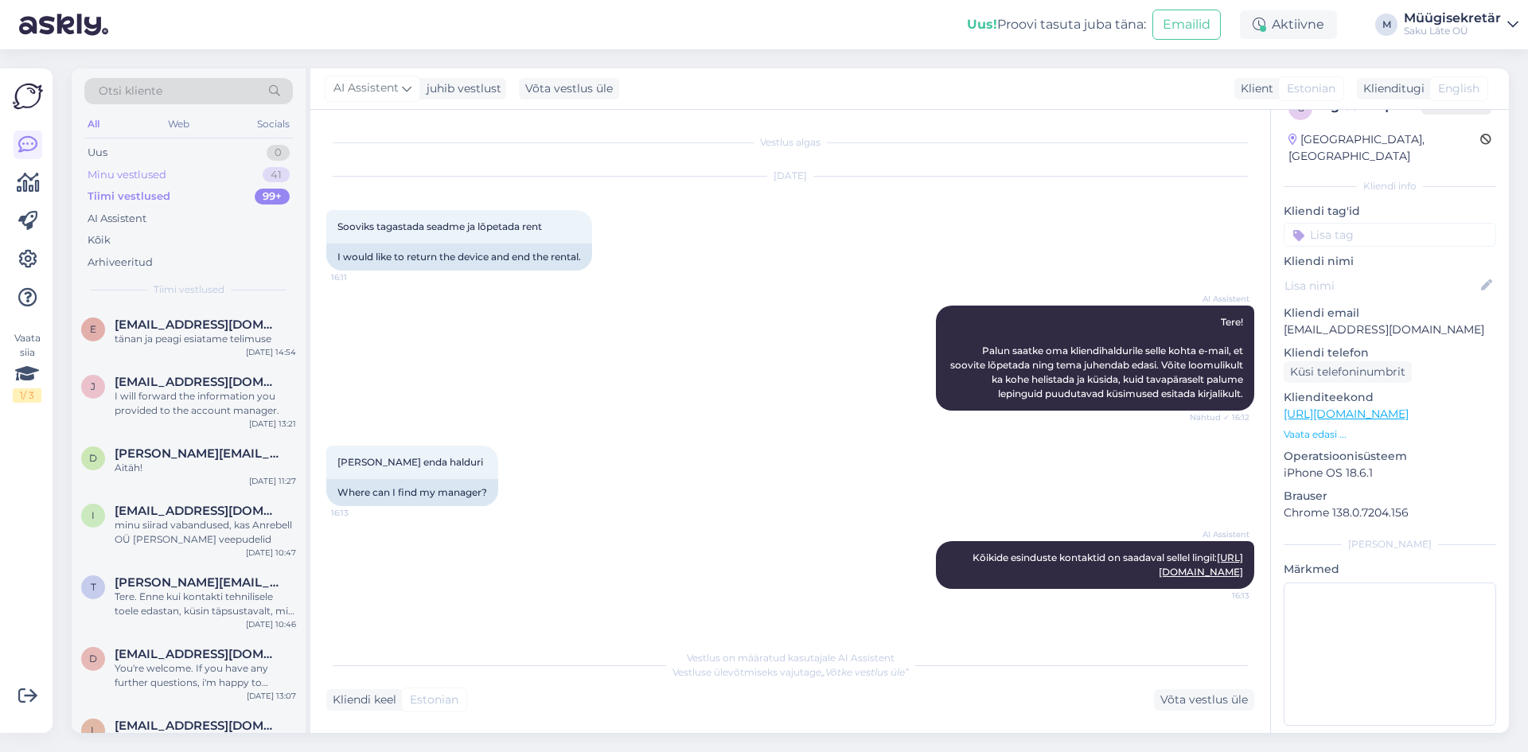
click at [141, 176] on div "Minu vestlused" at bounding box center [127, 175] width 79 height 16
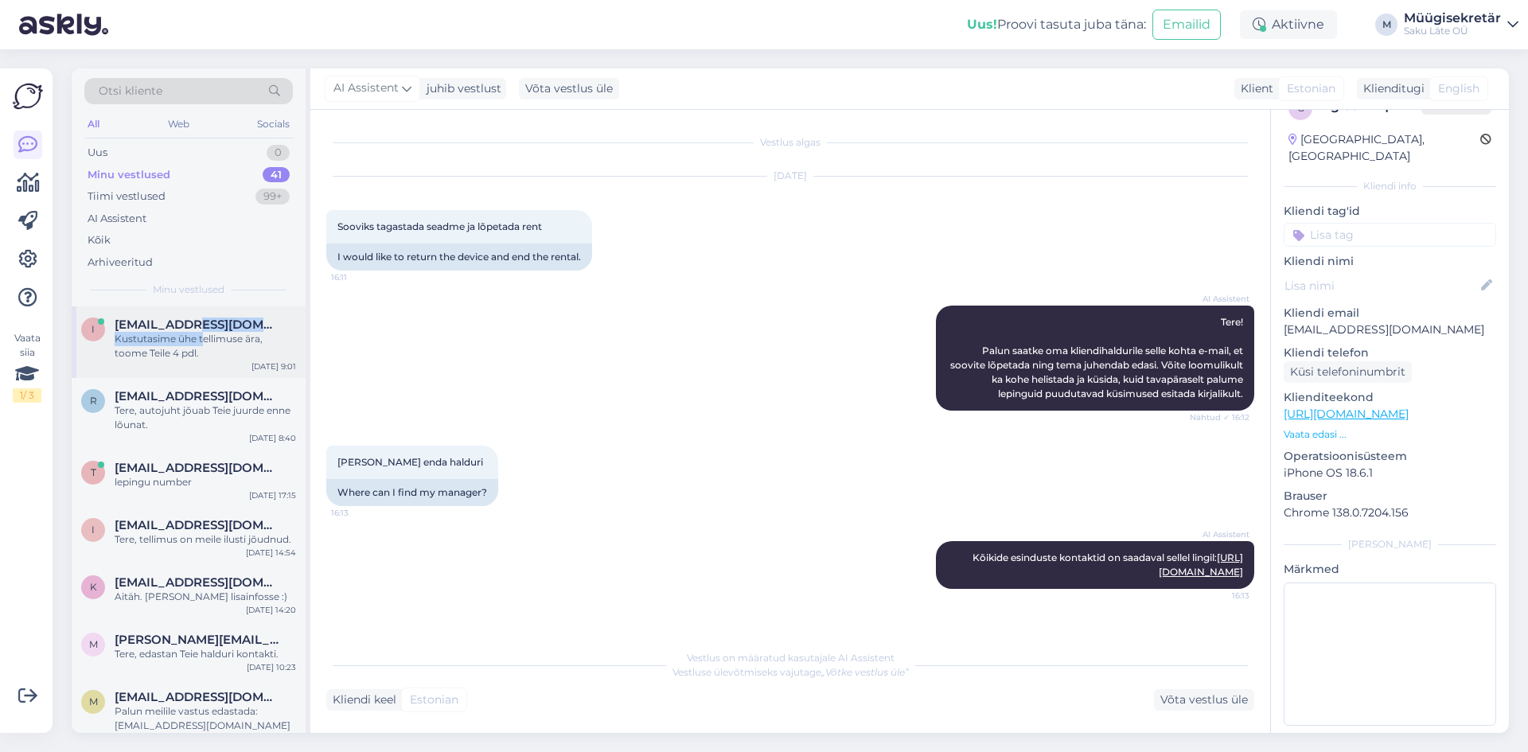
click at [204, 331] on div "[EMAIL_ADDRESS][DOMAIN_NAME] Kustutasime ühe tellimuse ära, toome Teile 4 pdl." at bounding box center [205, 339] width 181 height 43
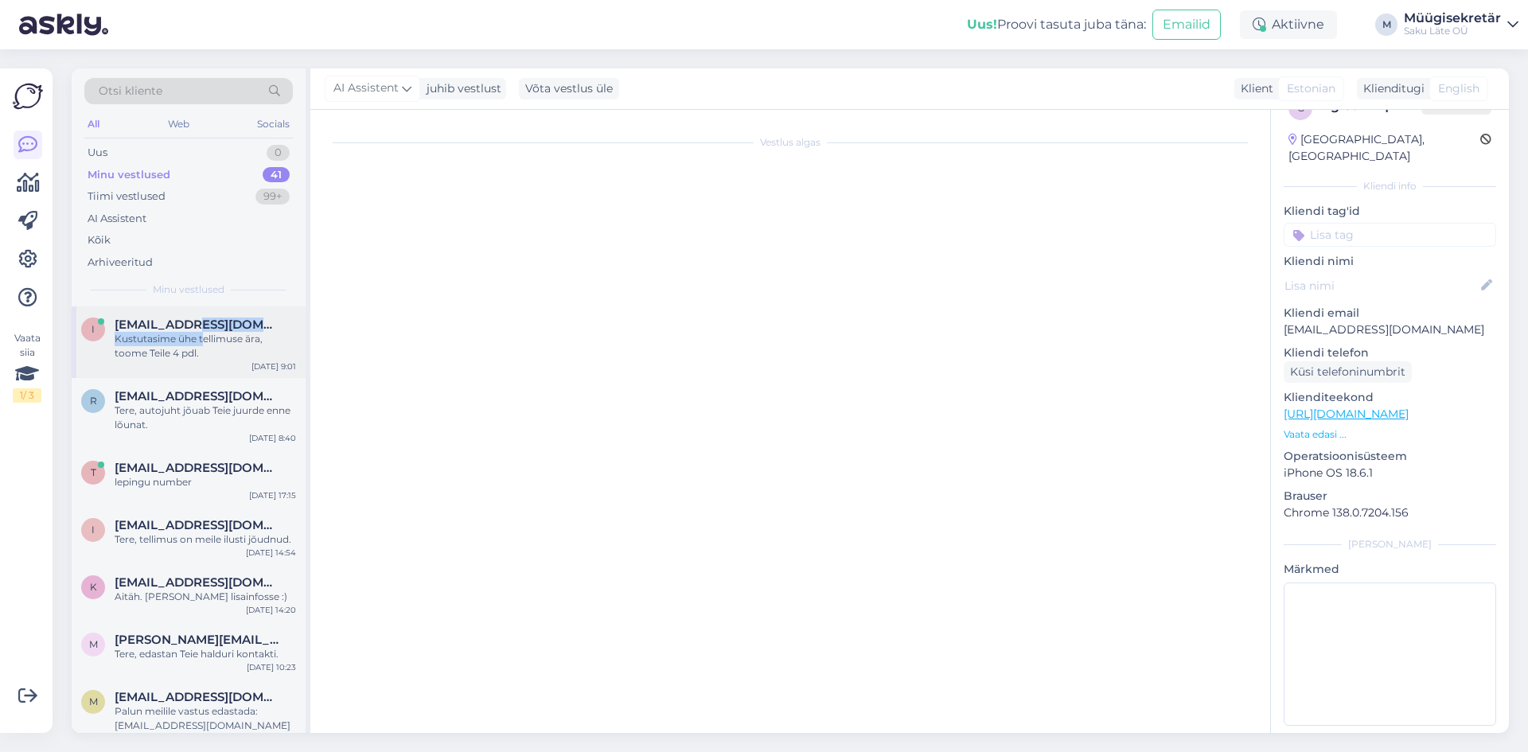
scroll to position [392, 0]
